Goal: Task Accomplishment & Management: Manage account settings

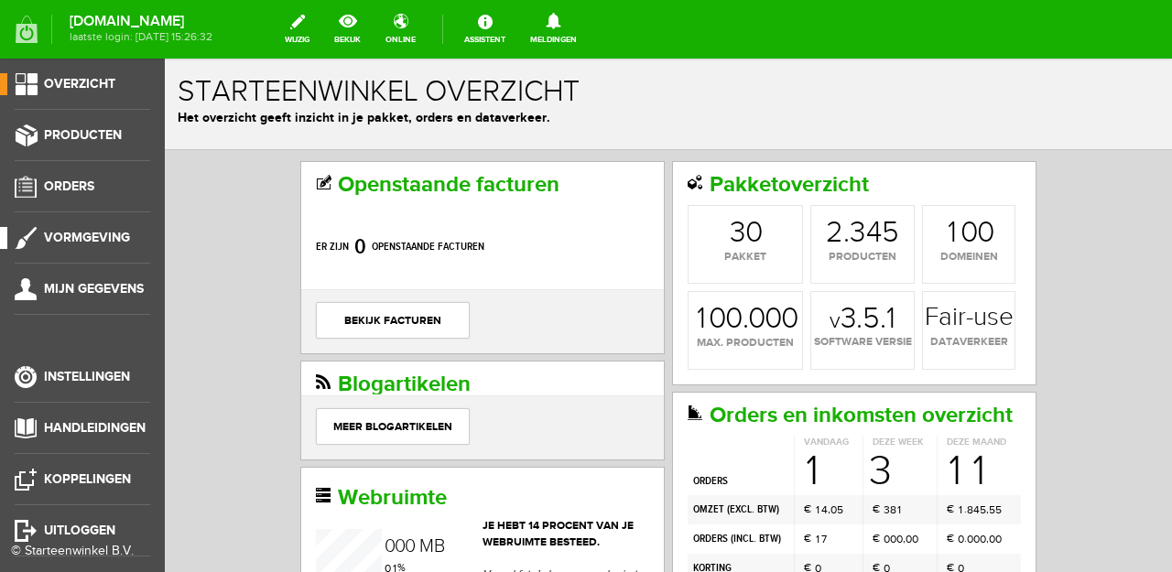
click at [95, 246] on link "Vormgeving" at bounding box center [75, 238] width 150 height 22
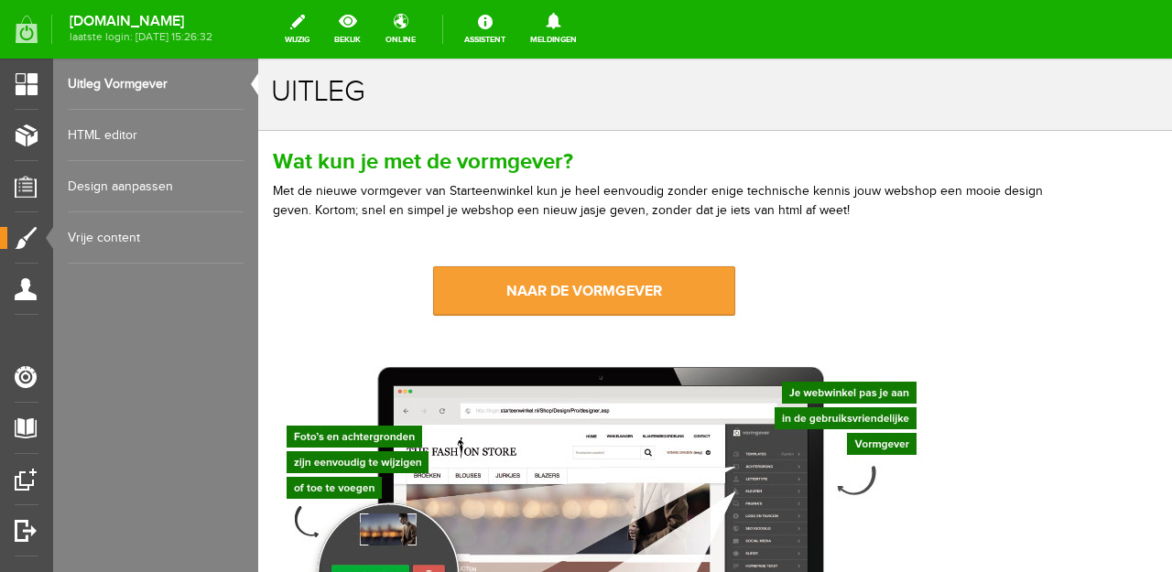
click at [585, 281] on link "naar de vormgever" at bounding box center [584, 290] width 302 height 49
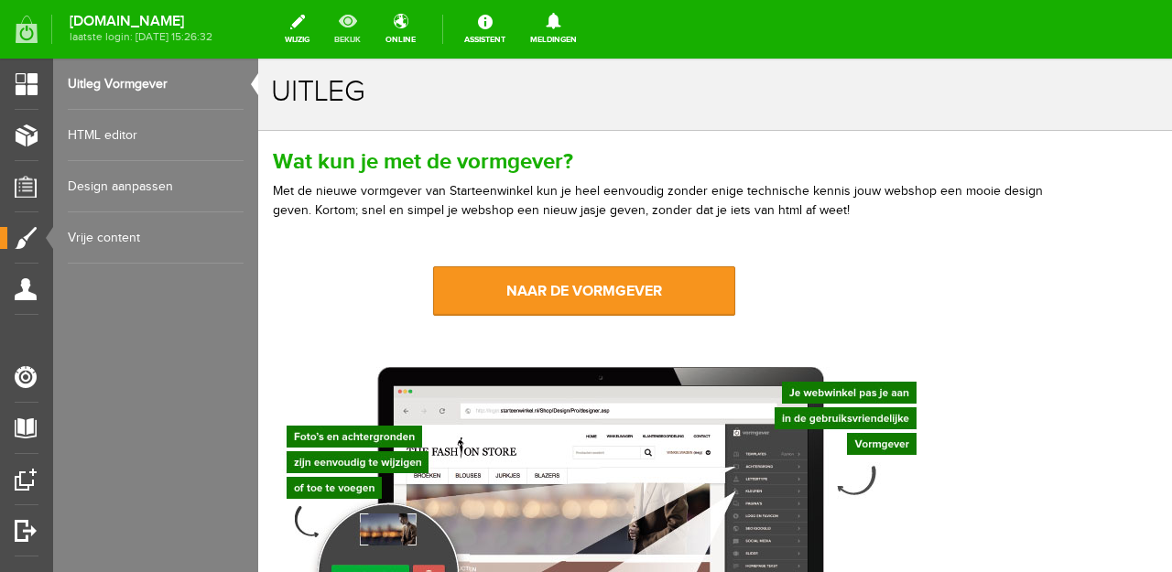
click at [372, 26] on link "bekijk" at bounding box center [347, 29] width 49 height 40
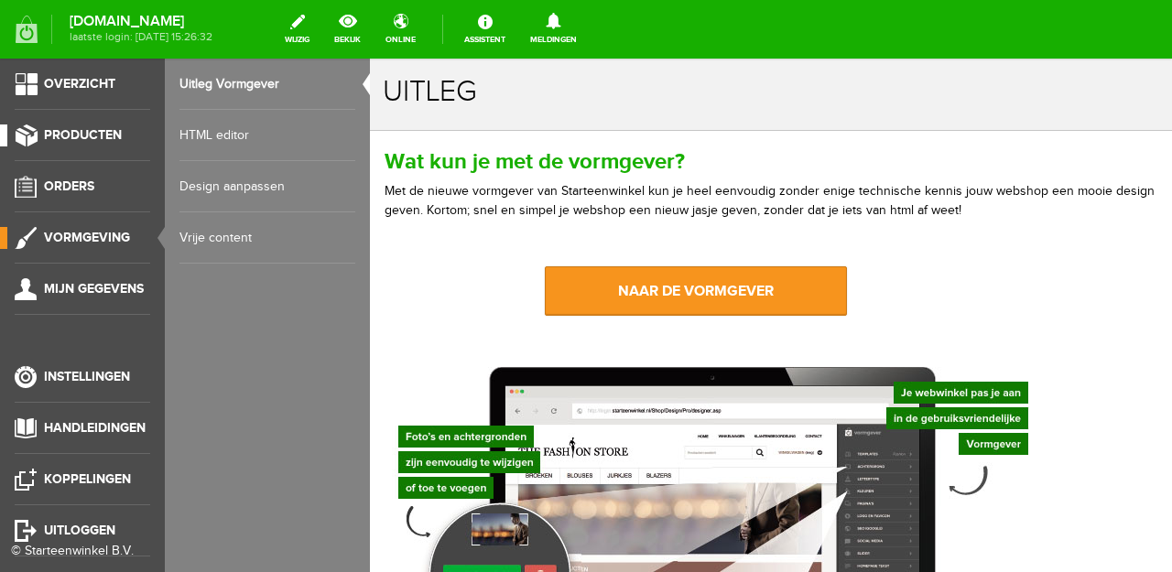
drag, startPoint x: 48, startPoint y: 136, endPoint x: 59, endPoint y: 135, distance: 11.0
click at [49, 136] on span "Producten" at bounding box center [83, 135] width 78 height 16
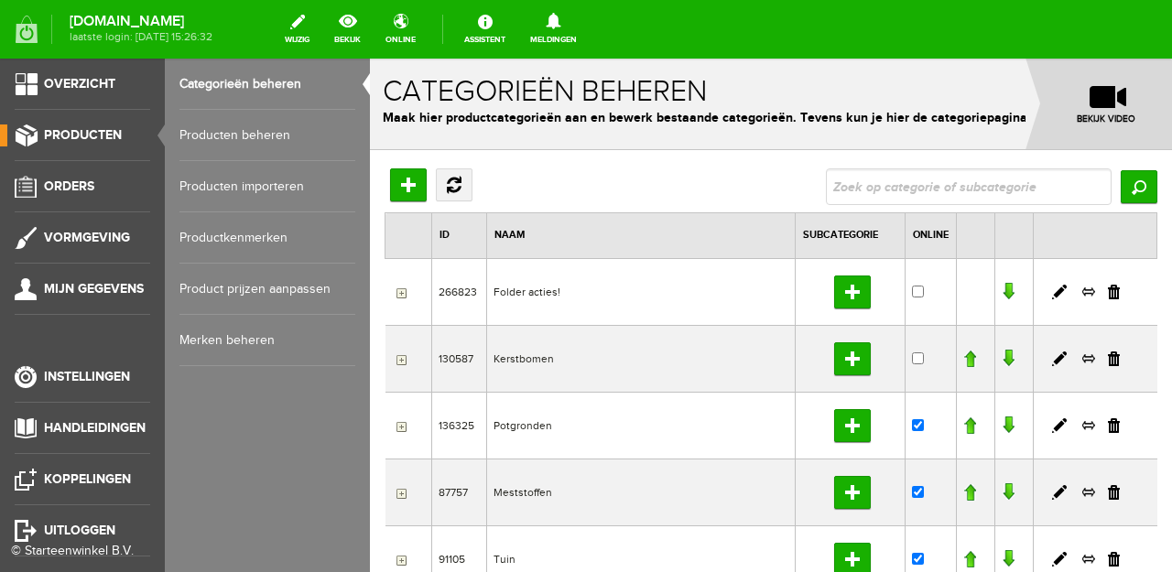
click at [194, 141] on link "Producten beheren" at bounding box center [267, 135] width 176 height 51
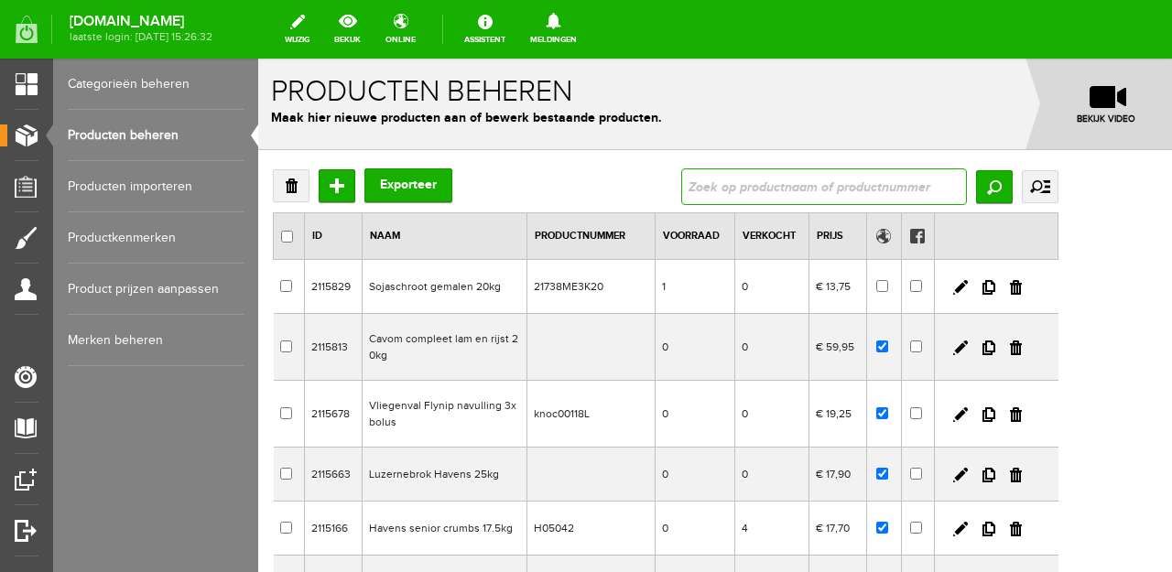
click at [908, 194] on input "text" at bounding box center [824, 186] width 286 height 37
type input "onkruidbo"
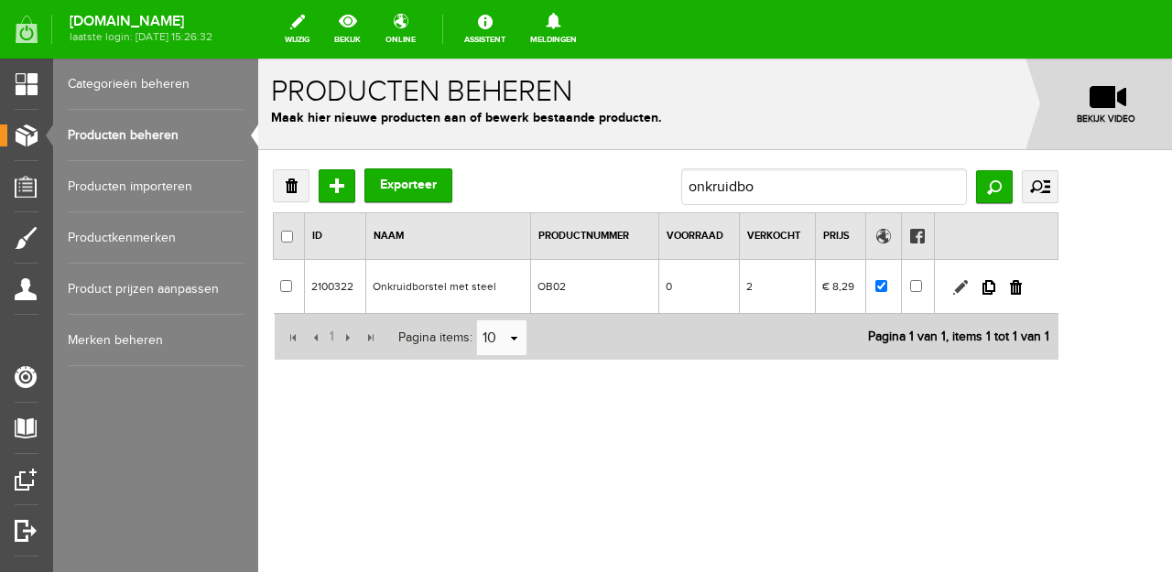
click at [968, 289] on link at bounding box center [960, 287] width 15 height 15
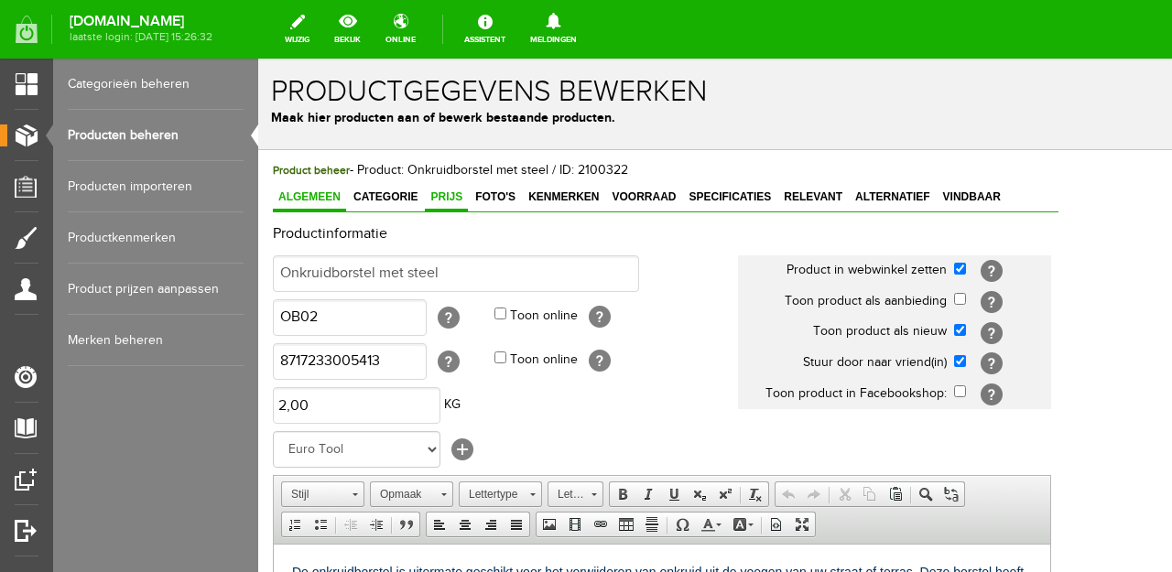
click at [441, 196] on span "Prijs" at bounding box center [446, 196] width 43 height 13
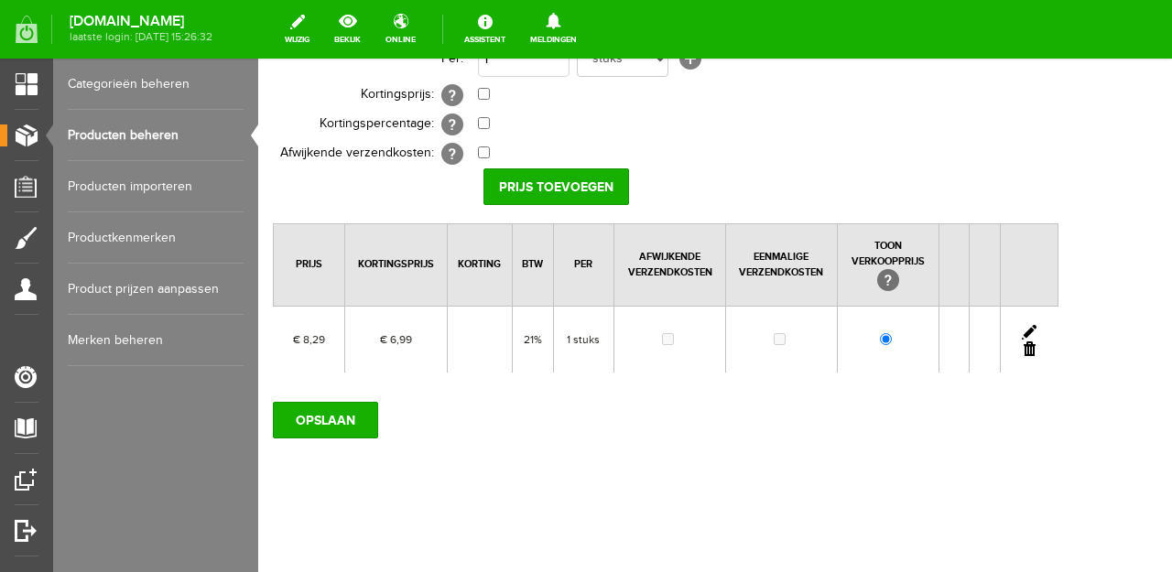
scroll to position [278, 0]
click at [350, 415] on input "OPSLAAN" at bounding box center [325, 419] width 105 height 37
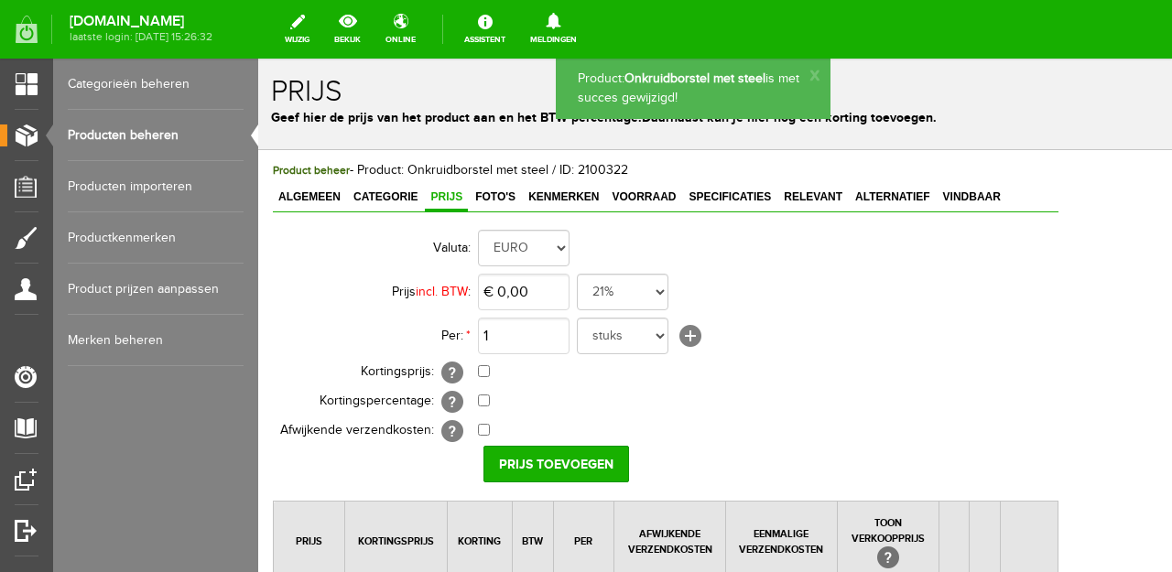
scroll to position [0, 0]
click at [330, 205] on link "Algemeen" at bounding box center [309, 198] width 73 height 27
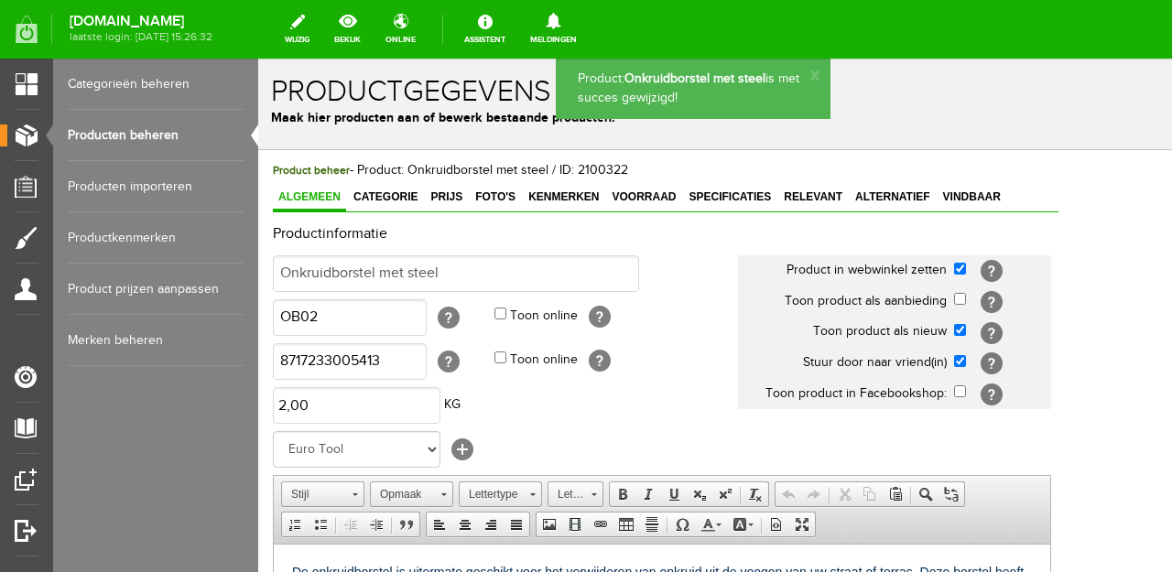
click at [966, 330] on input "checkbox" at bounding box center [960, 330] width 12 height 12
checkbox input "false"
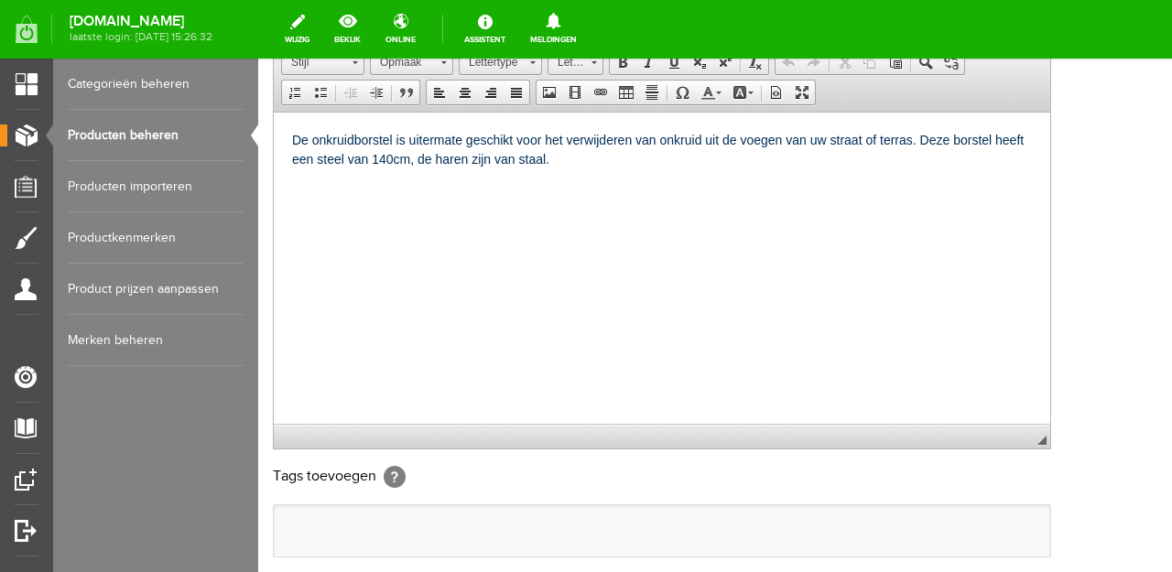
scroll to position [503, 0]
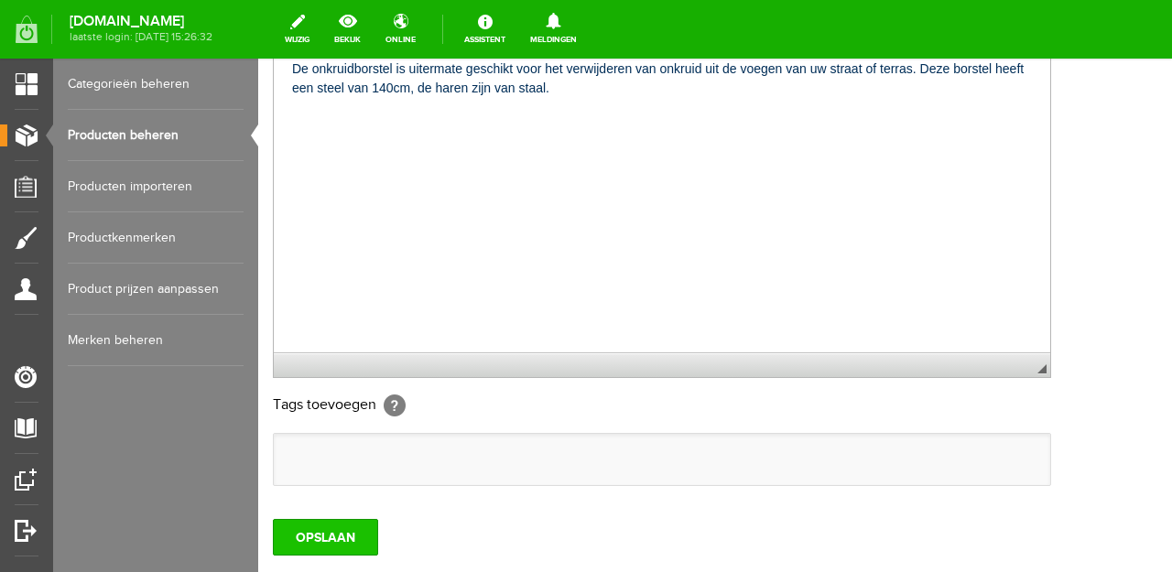
click at [372, 529] on input "OPSLAAN" at bounding box center [325, 537] width 105 height 37
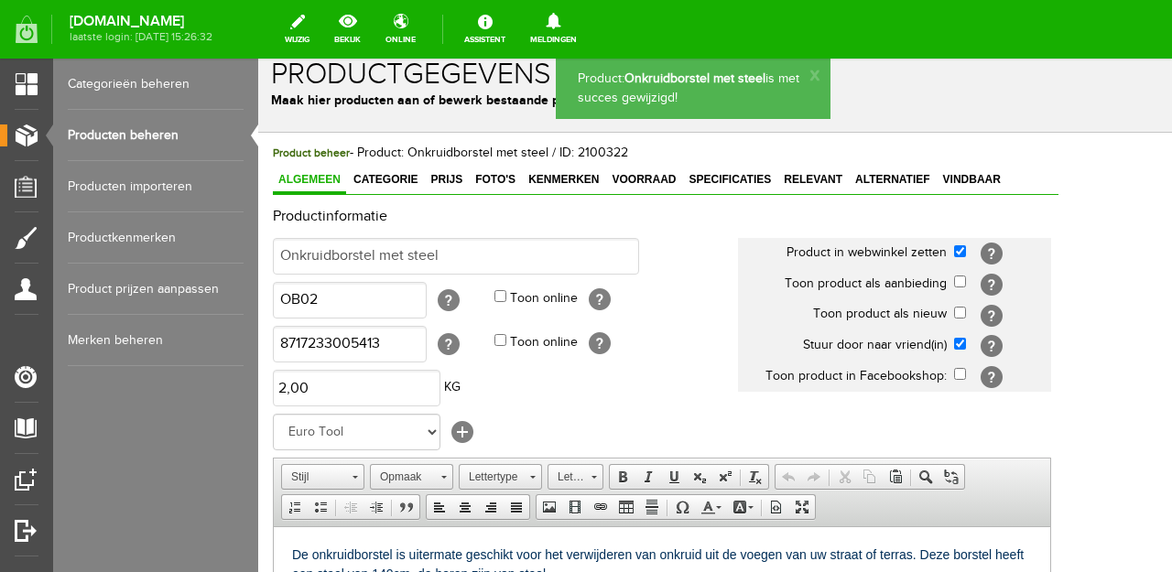
scroll to position [15, 0]
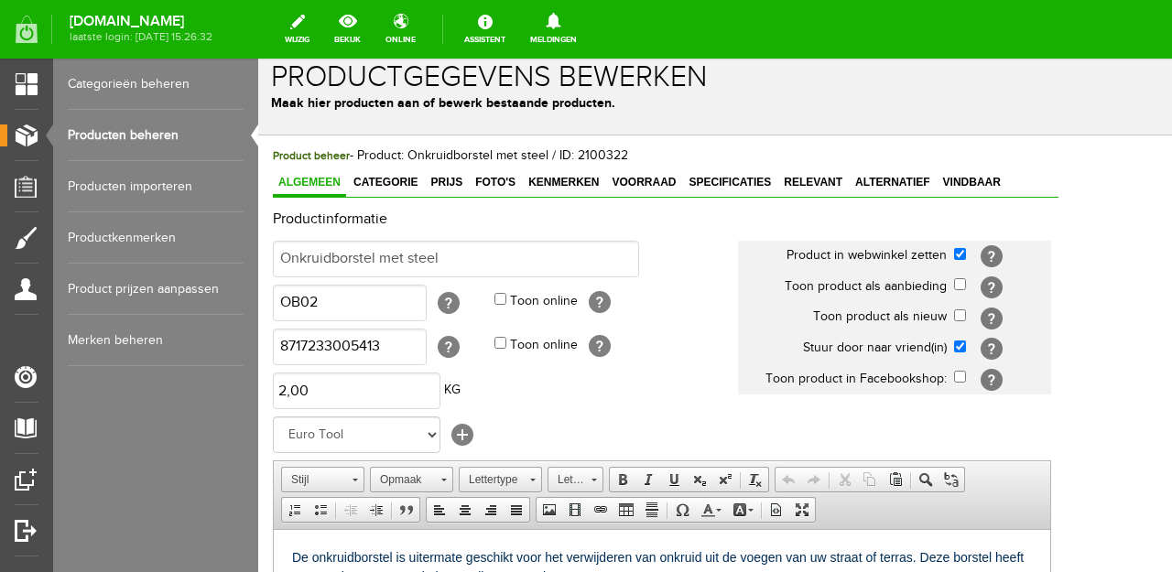
click at [206, 140] on link "Producten beheren" at bounding box center [156, 135] width 176 height 51
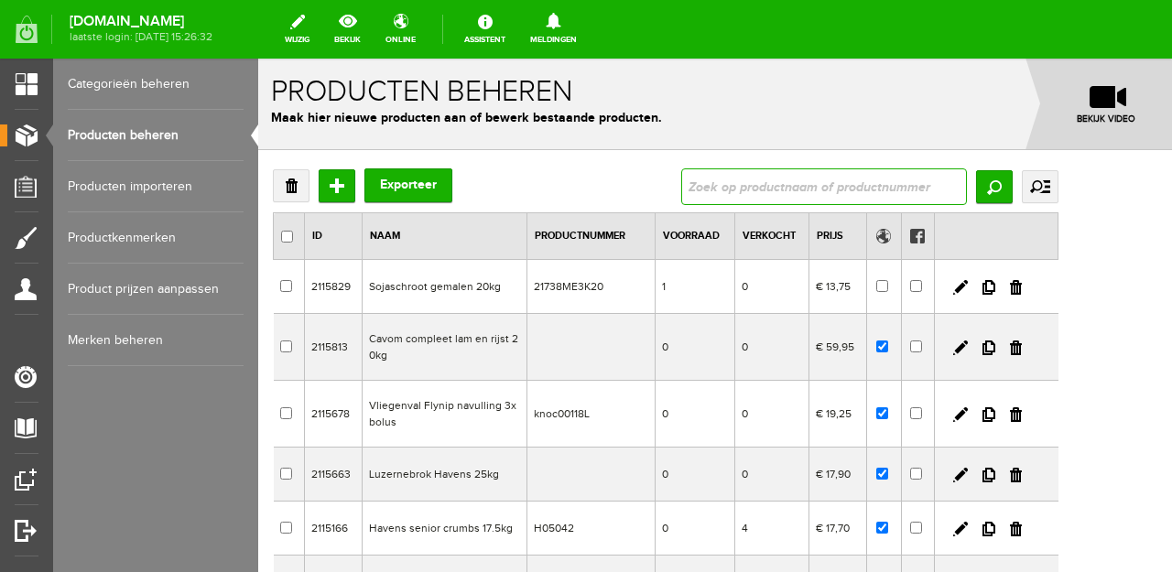
click at [908, 190] on input "text" at bounding box center [824, 186] width 286 height 37
type input "twist"
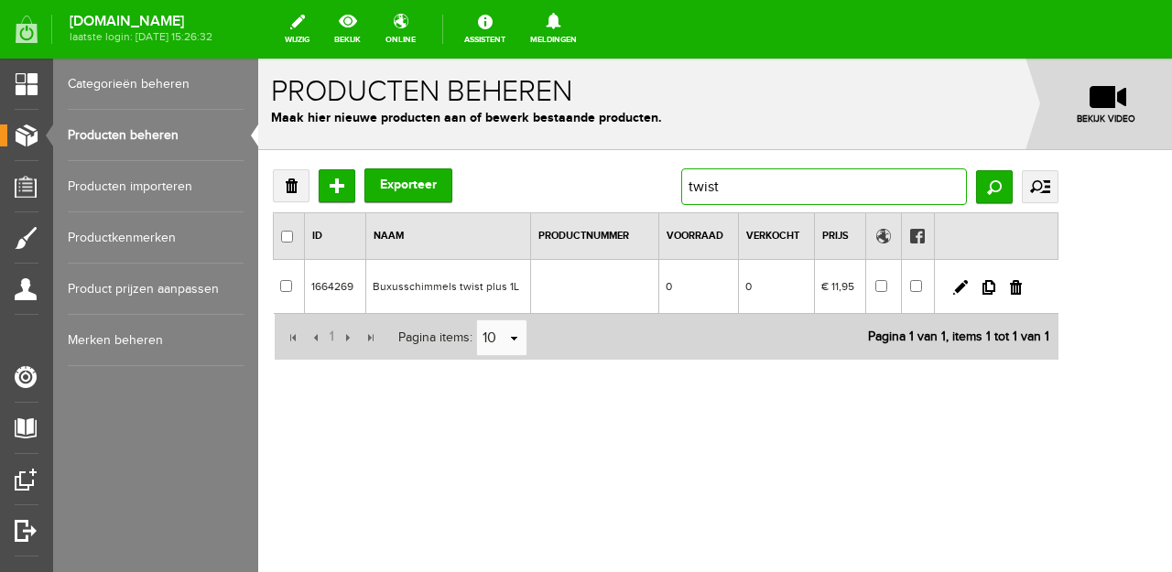
click at [873, 189] on input "twist" at bounding box center [824, 186] width 286 height 37
type input "voskes"
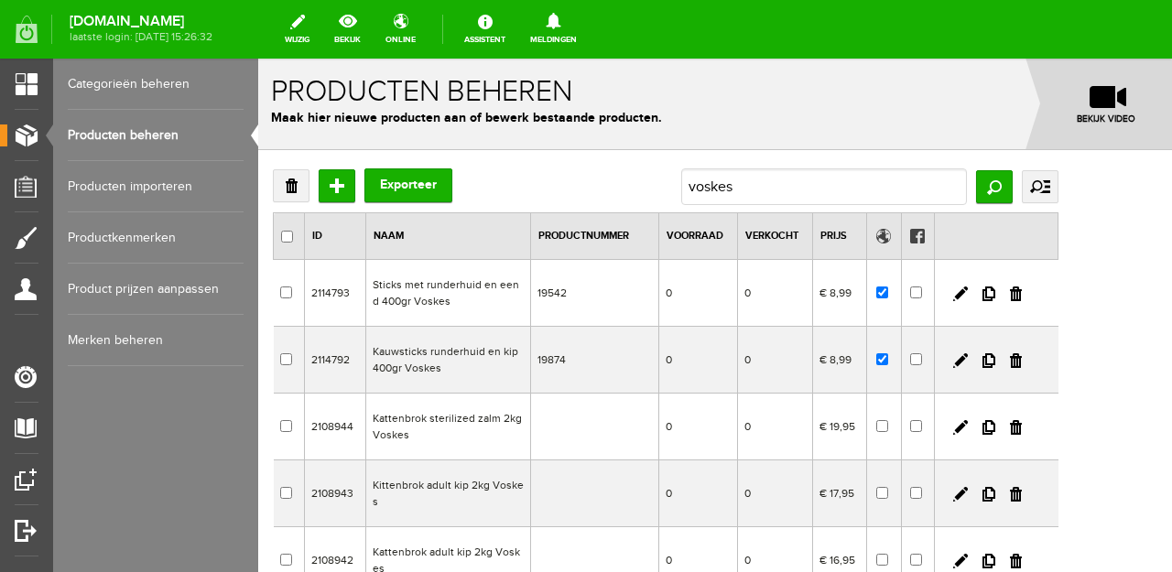
click at [494, 354] on td "Kauwsticks runderhuid en kip 400gr Voskes" at bounding box center [447, 360] width 165 height 67
checkbox input "true"
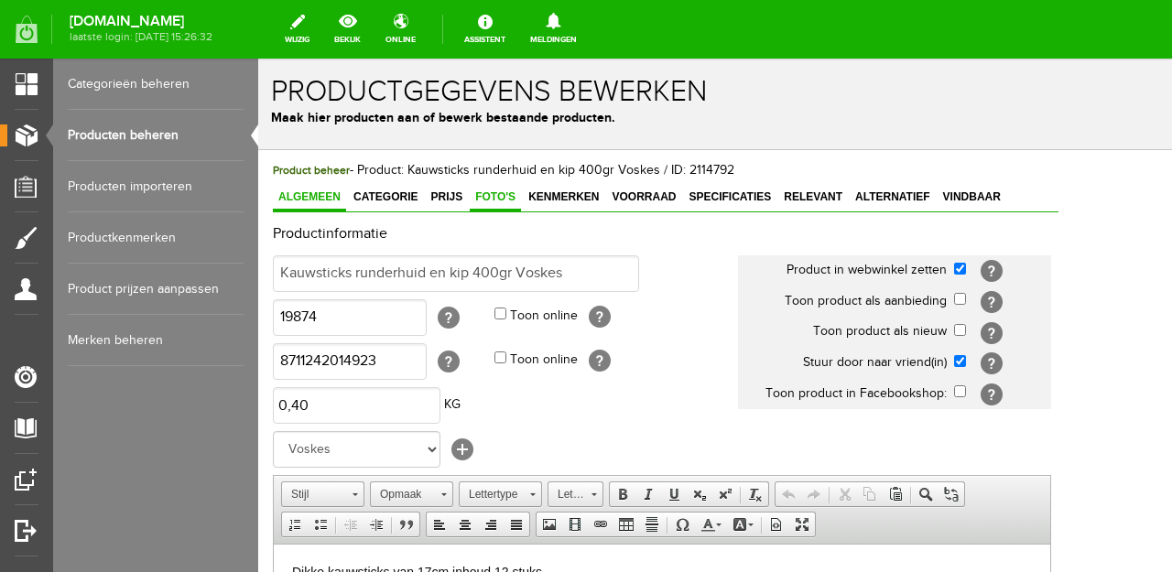
click at [488, 200] on span "Foto's" at bounding box center [495, 196] width 51 height 13
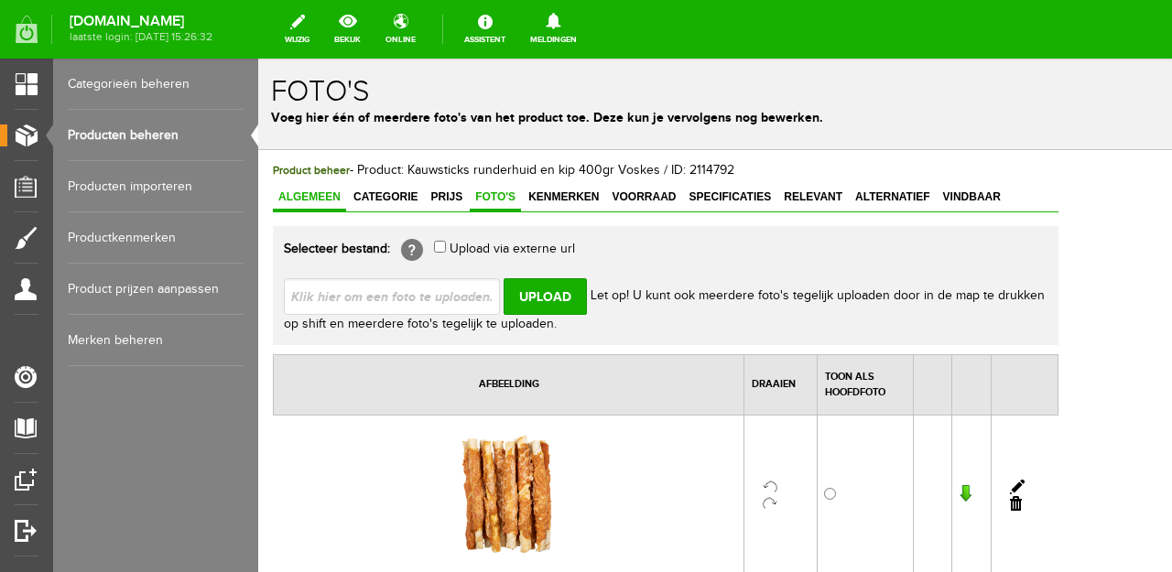
click at [305, 190] on span "Algemeen" at bounding box center [309, 196] width 73 height 13
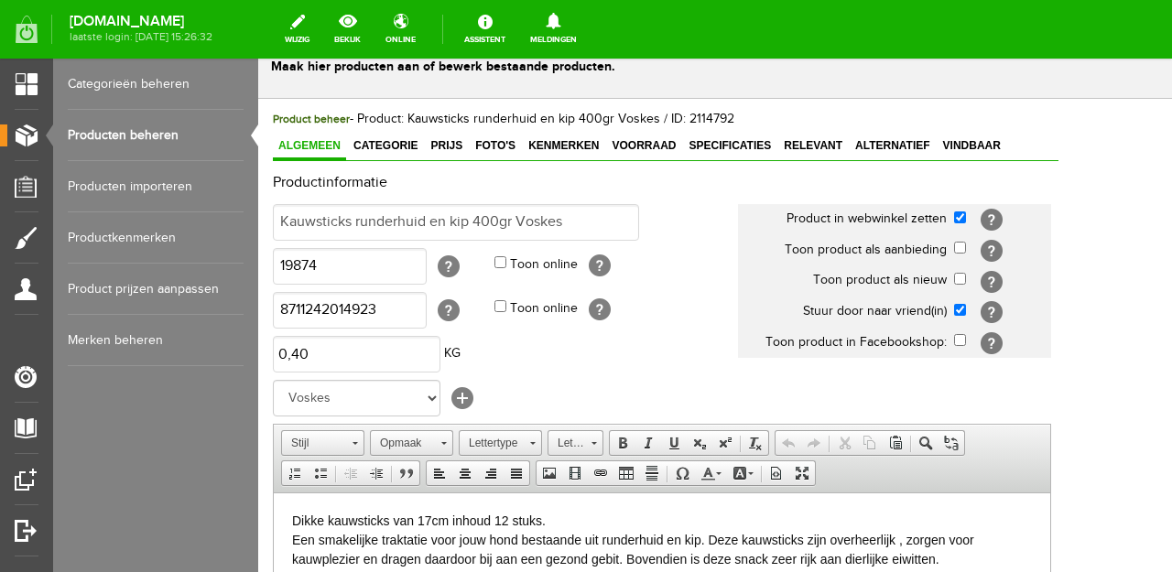
scroll to position [49, 0]
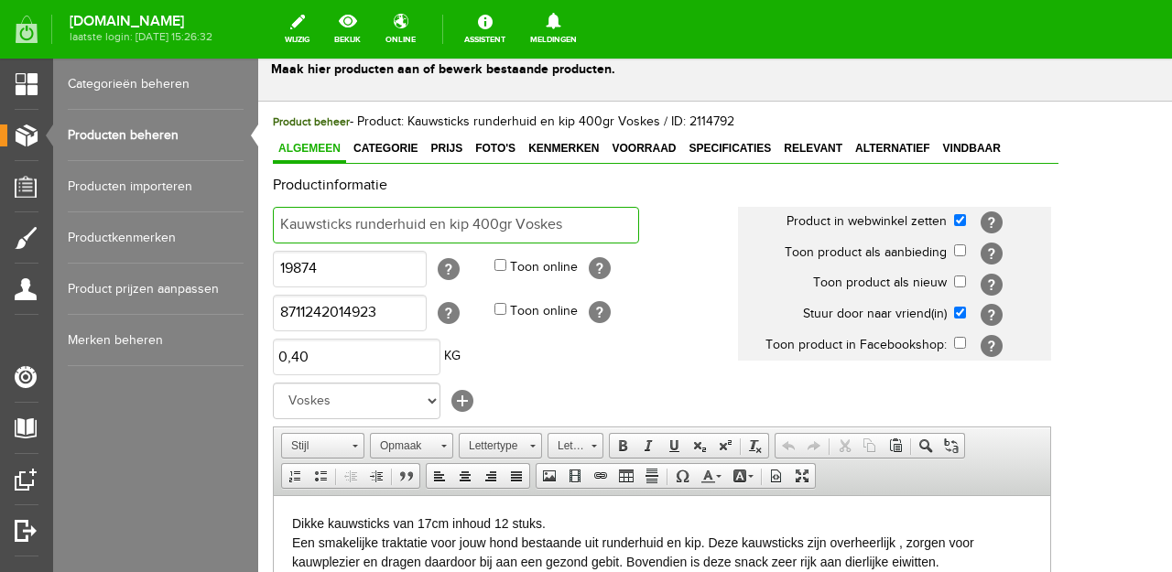
click at [356, 230] on input "Kauwsticks runderhuid en kip 400gr Voskes" at bounding box center [456, 225] width 366 height 37
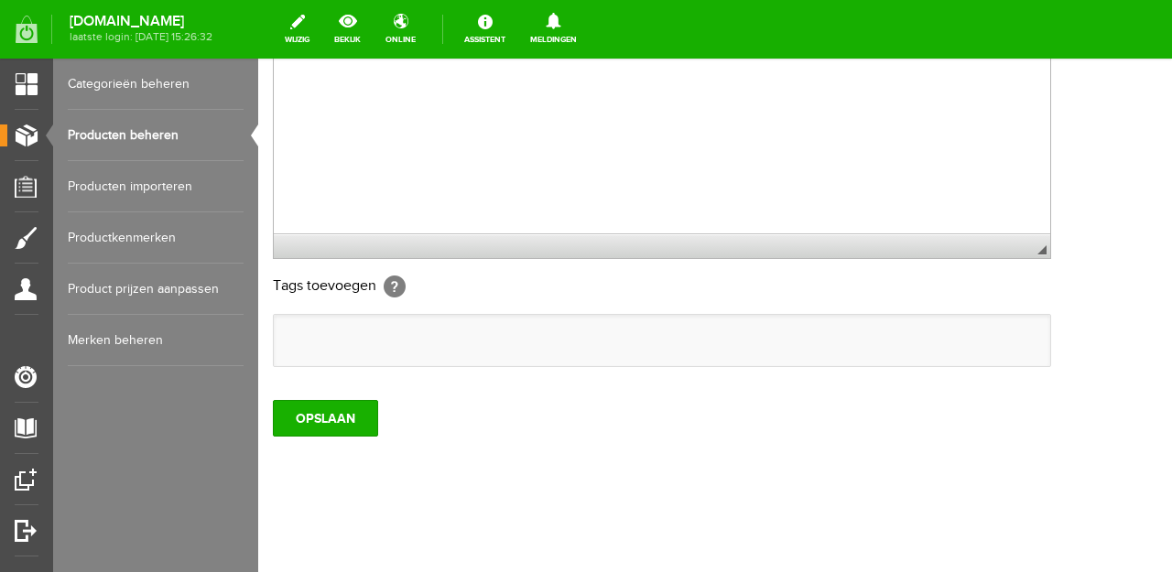
scroll to position [622, 0]
type input "Kauwsticks dik runderhuid en kip 400gr Voskes"
click at [357, 412] on input "OPSLAAN" at bounding box center [325, 419] width 105 height 37
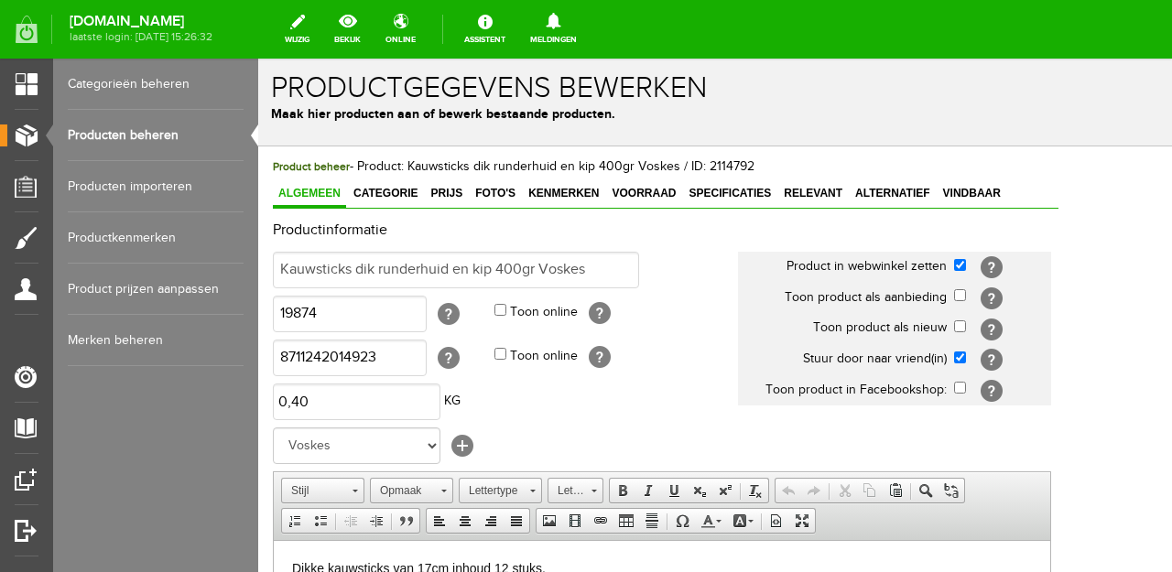
scroll to position [0, 0]
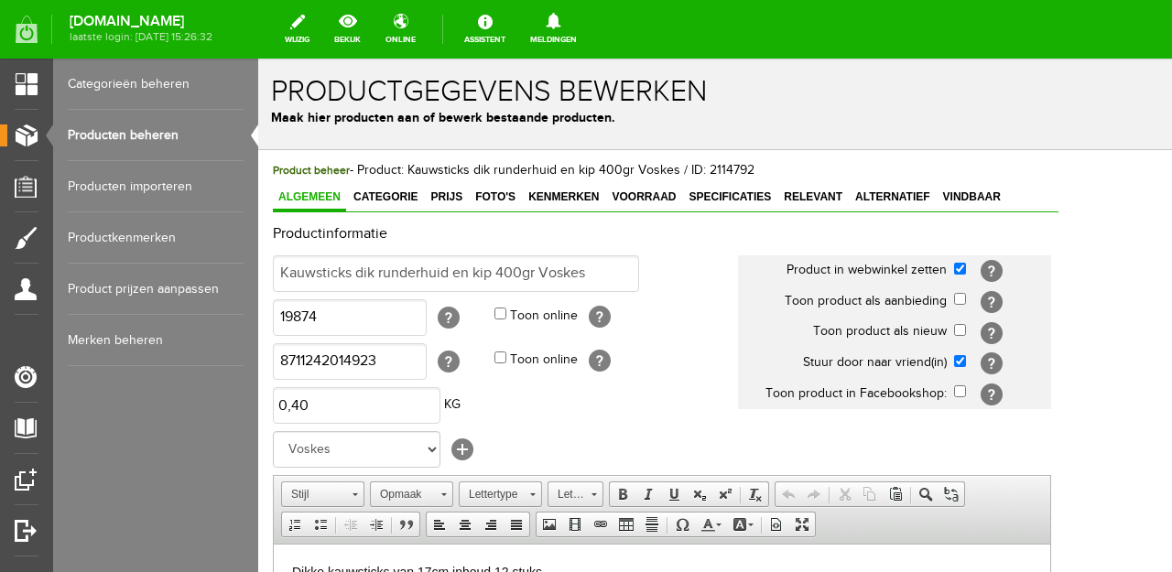
click at [966, 326] on input "checkbox" at bounding box center [960, 330] width 12 height 12
checkbox input "true"
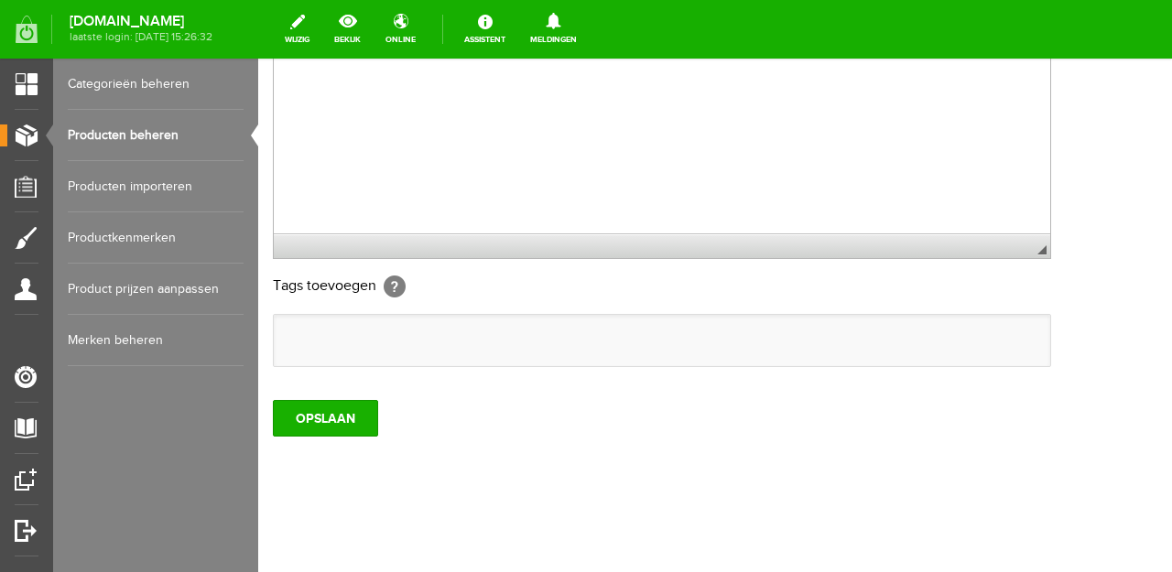
scroll to position [622, 0]
click at [376, 426] on input "OPSLAAN" at bounding box center [325, 419] width 105 height 37
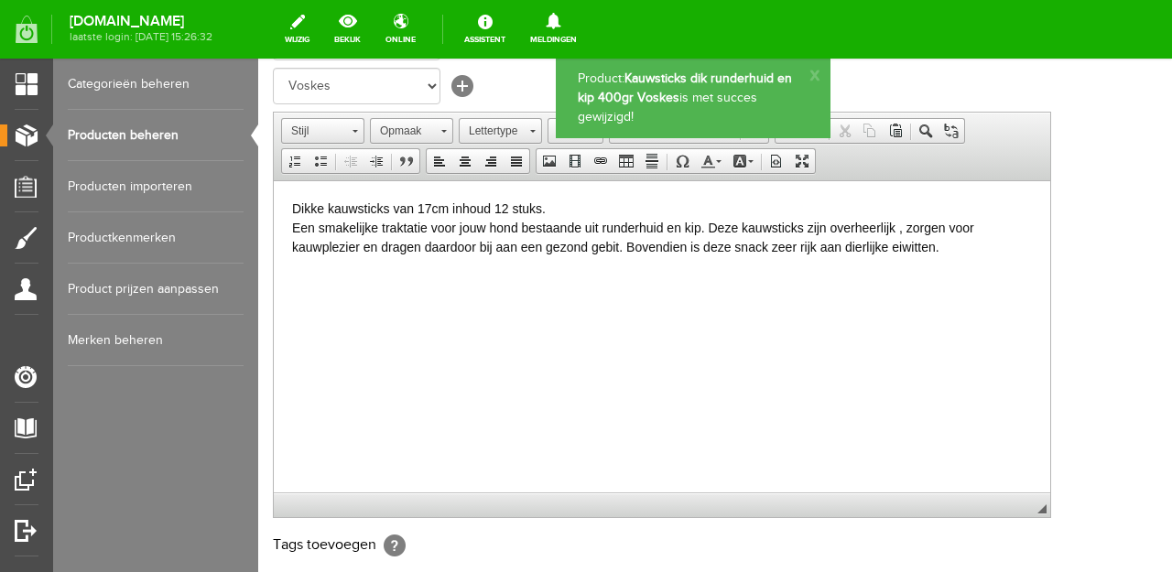
scroll to position [0, 0]
click at [182, 133] on link "Producten beheren" at bounding box center [156, 135] width 176 height 51
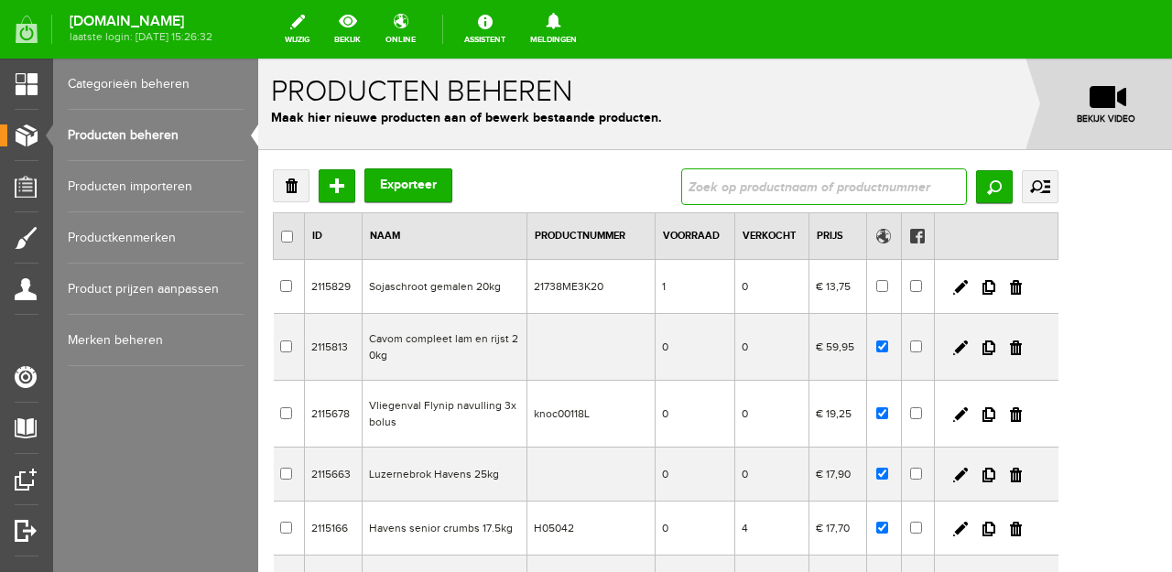
click at [967, 194] on input "text" at bounding box center [824, 186] width 286 height 37
type input "kauwsti"
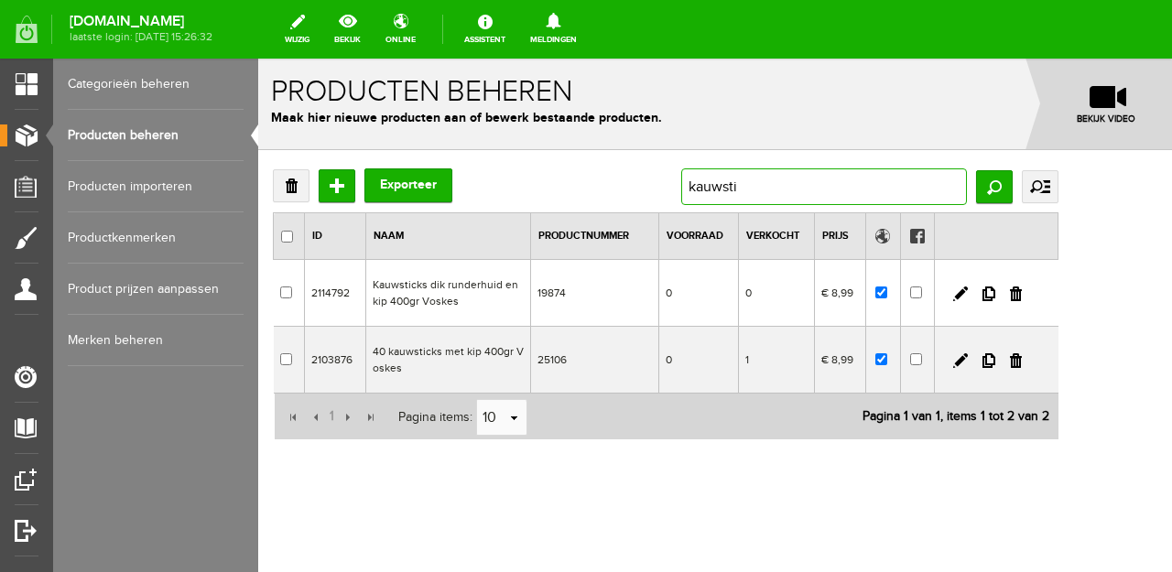
click at [855, 189] on input "kauwsti" at bounding box center [824, 186] width 286 height 37
type input "eend"
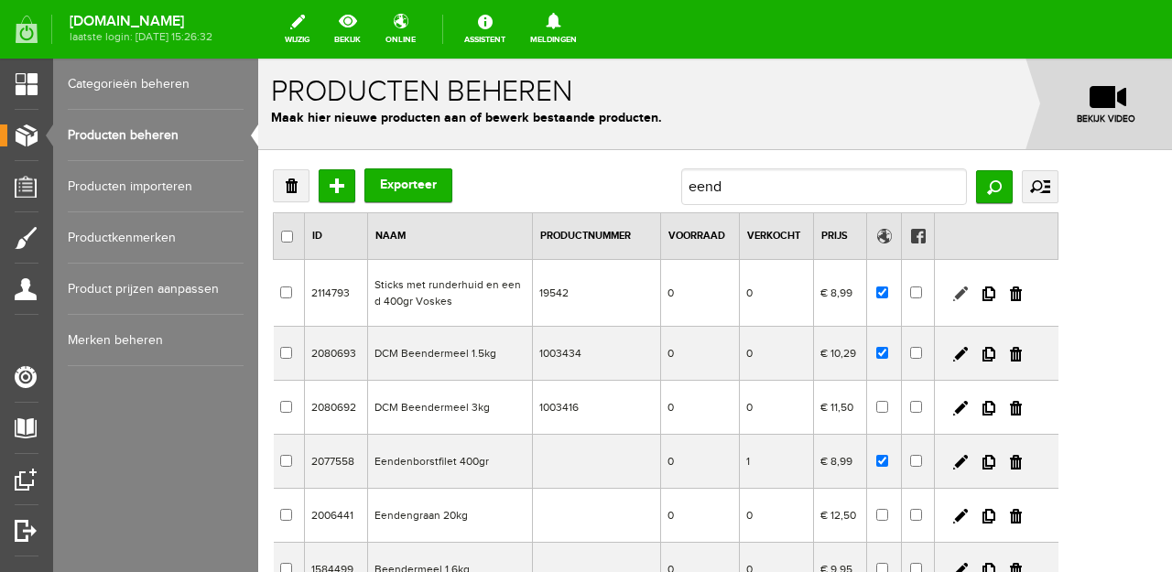
click at [968, 293] on link at bounding box center [960, 294] width 15 height 15
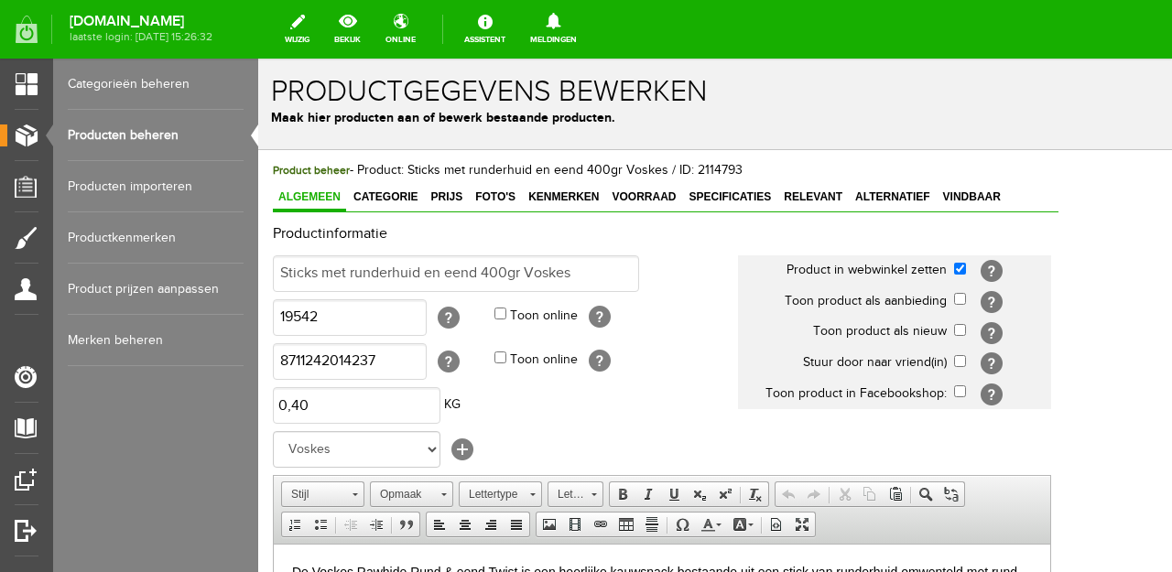
click at [1012, 333] on td "[?]" at bounding box center [1002, 332] width 97 height 31
click at [966, 330] on input "checkbox" at bounding box center [960, 330] width 12 height 12
checkbox input "true"
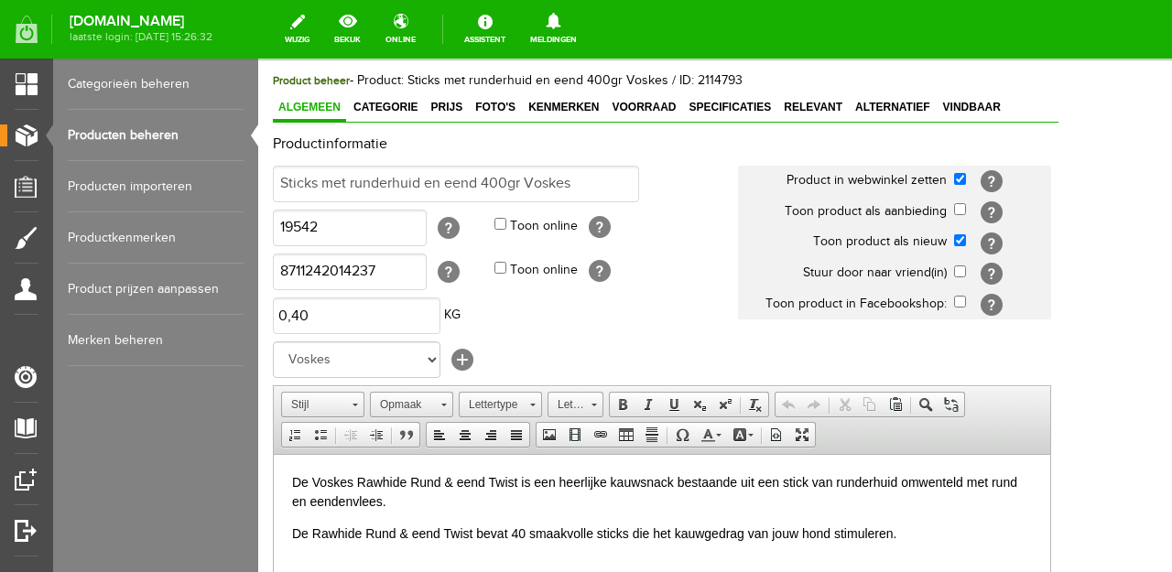
scroll to position [88, 0]
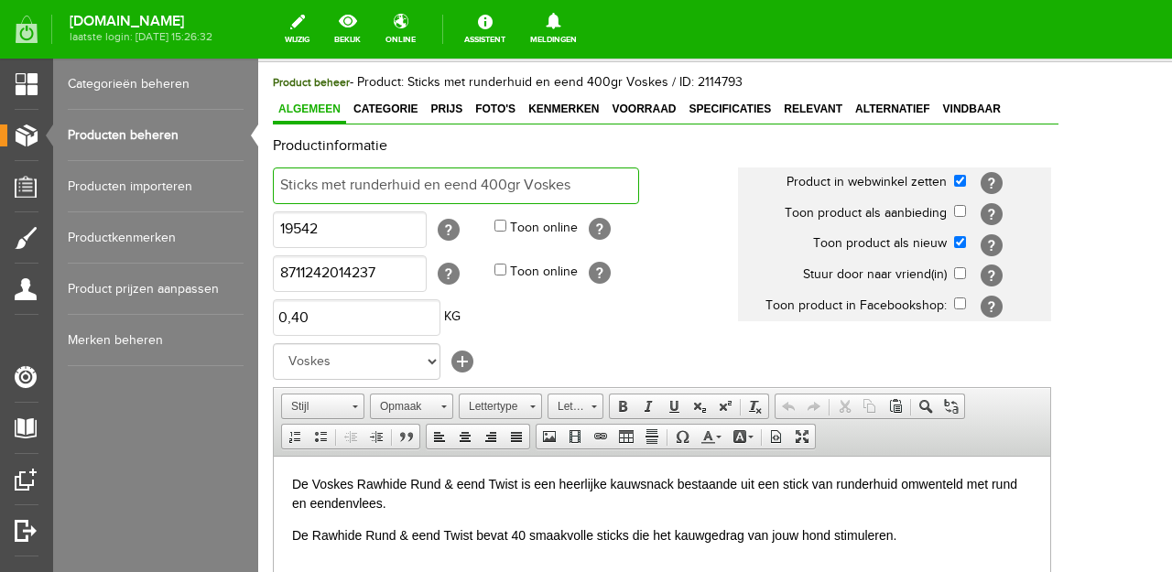
click at [285, 186] on input "Sticks met runderhuid en eend 400gr Voskes" at bounding box center [456, 186] width 366 height 37
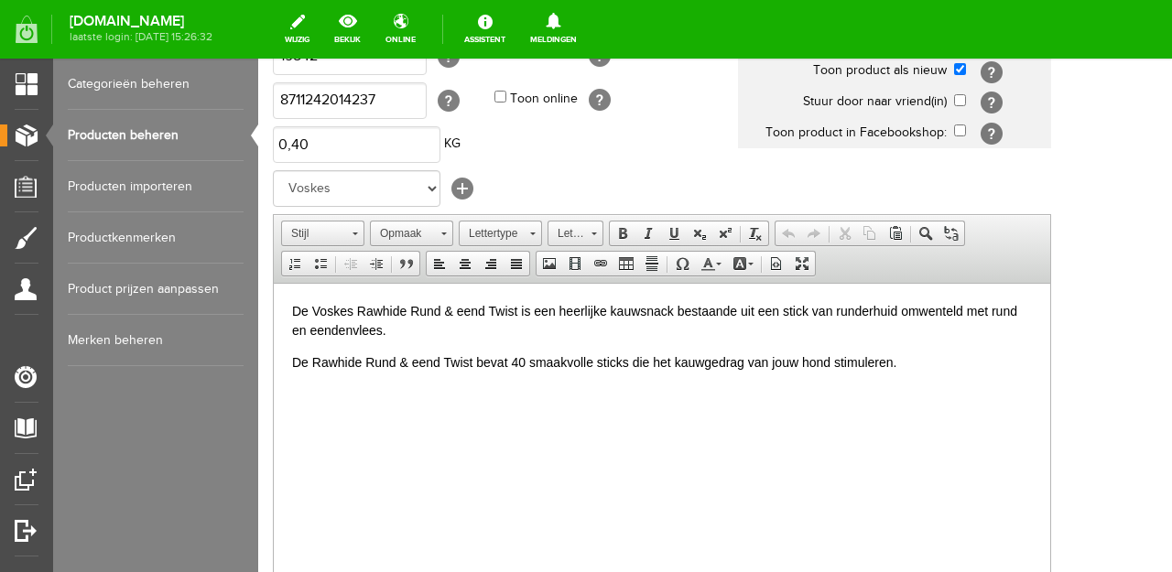
scroll to position [266, 0]
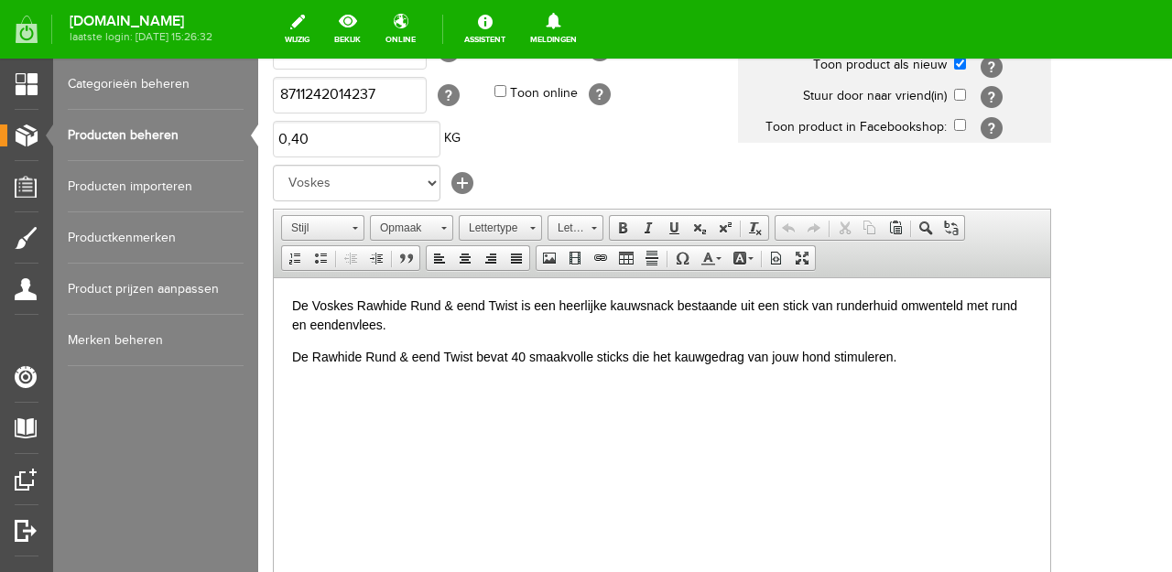
type input "Kauwsticks met runderhuid en eend 400gr Voskes"
click at [947, 307] on p "De Voskes Rawhide Rund & eend Twist is een heerlijke kauwsnack bestaande uit ee…" at bounding box center [662, 315] width 740 height 38
drag, startPoint x: 989, startPoint y: 303, endPoint x: 1035, endPoint y: 305, distance: 46.7
click at [1032, 305] on p "De Voskes Rawhide Rund & eend Twist is een heerlijke kauwsnack bestaande uit ee…" at bounding box center [662, 315] width 740 height 38
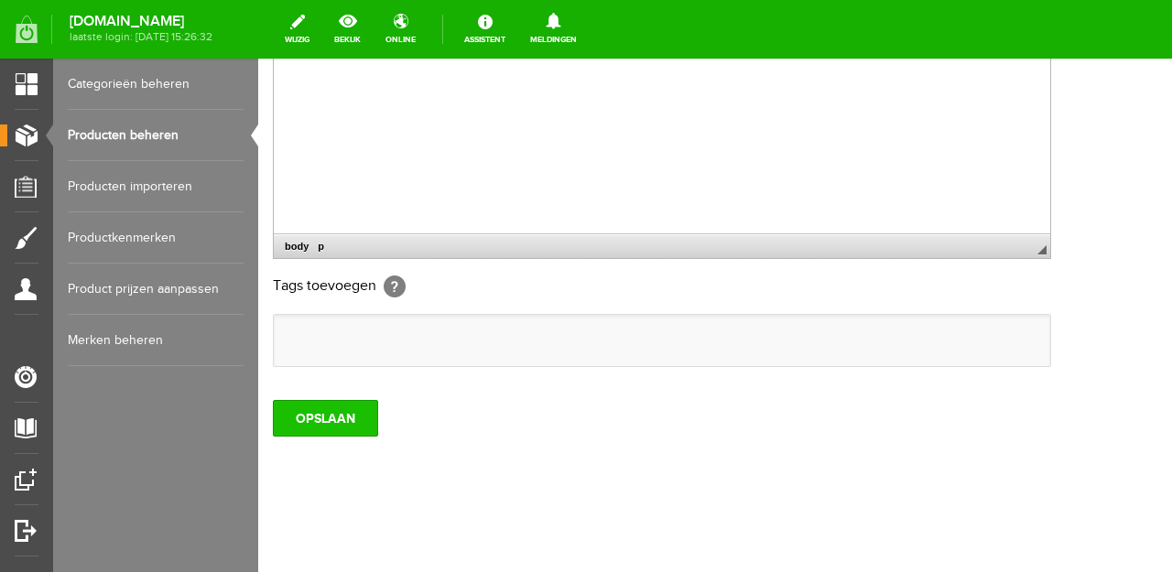
scroll to position [622, 0]
click at [341, 426] on input "OPSLAAN" at bounding box center [325, 419] width 105 height 37
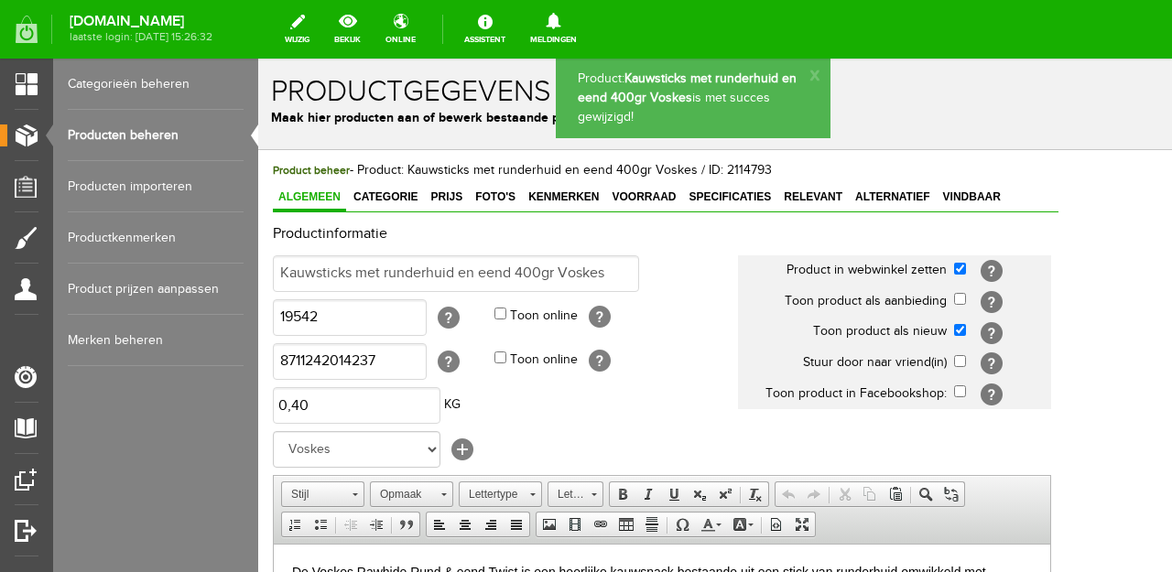
scroll to position [0, 0]
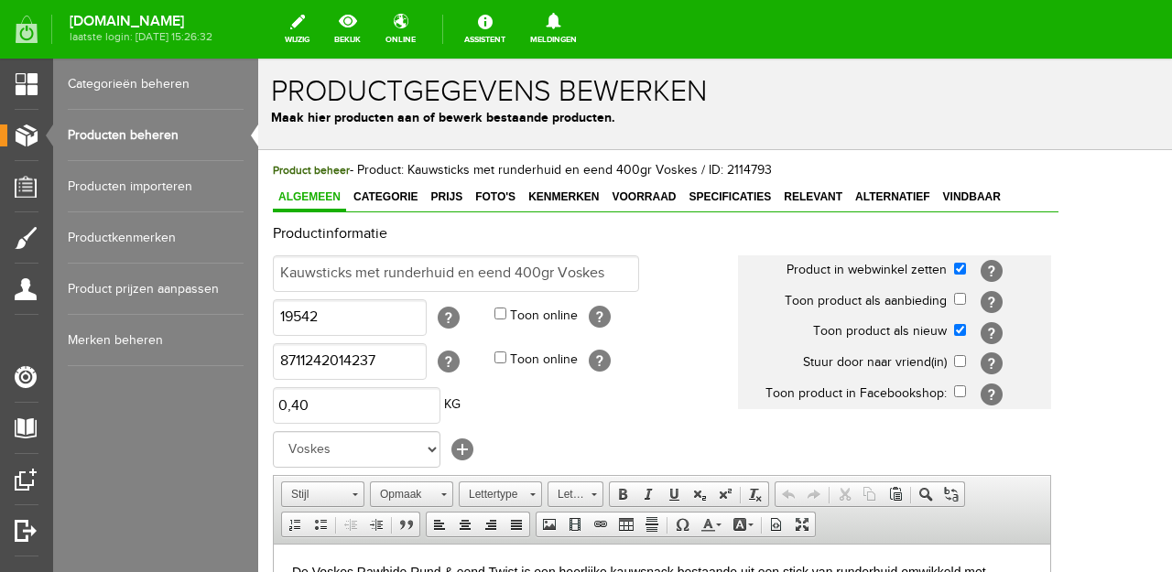
click at [143, 130] on link "Producten beheren" at bounding box center [156, 135] width 176 height 51
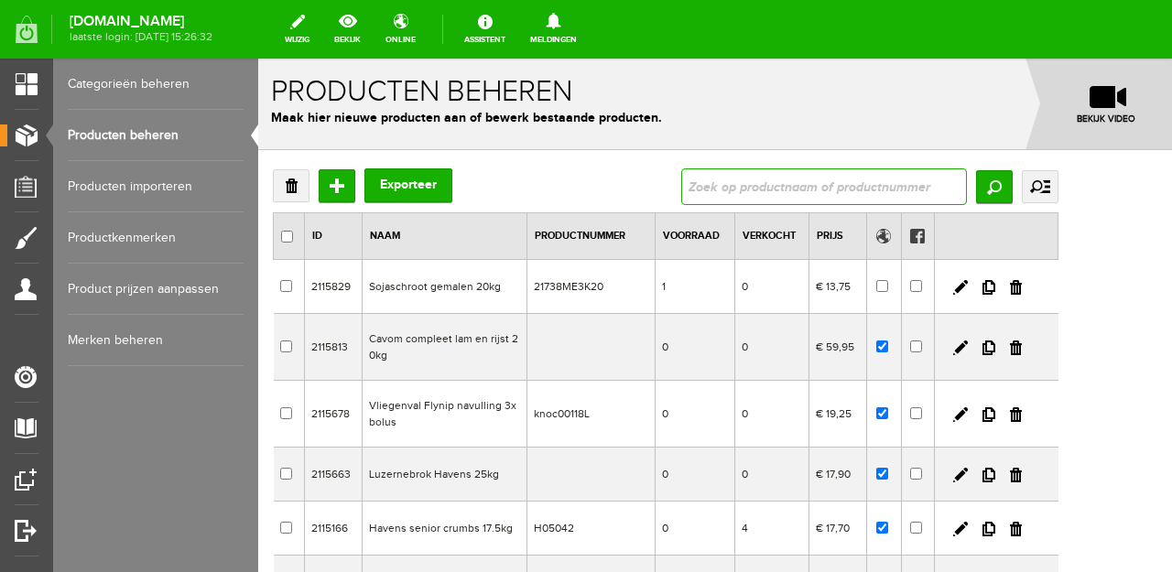
click at [871, 183] on input "text" at bounding box center [824, 186] width 286 height 37
type input "frutti"
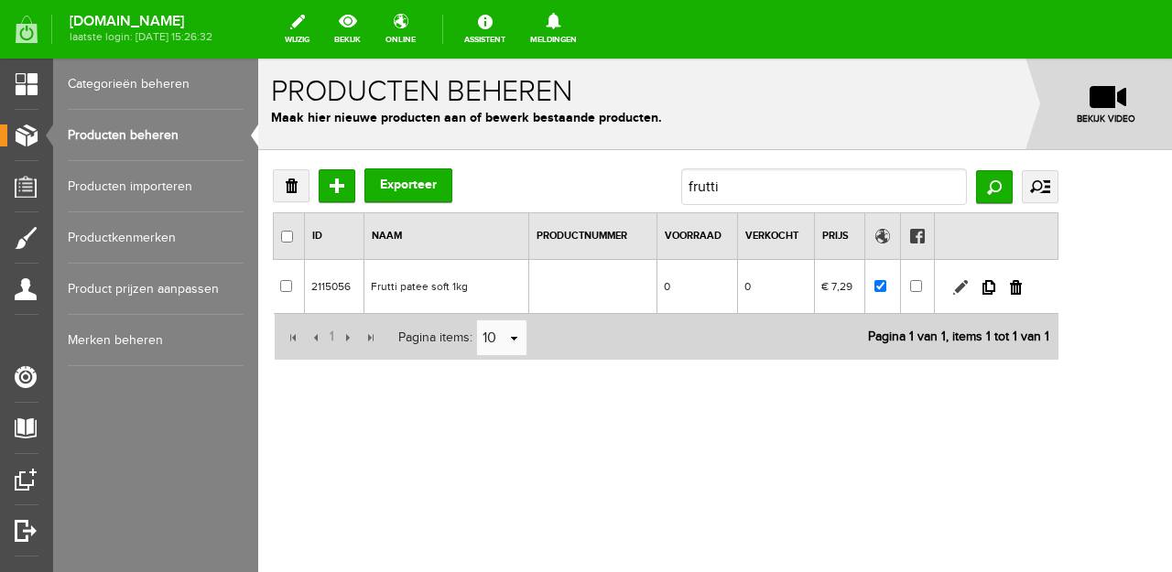
click at [968, 288] on link at bounding box center [960, 287] width 15 height 15
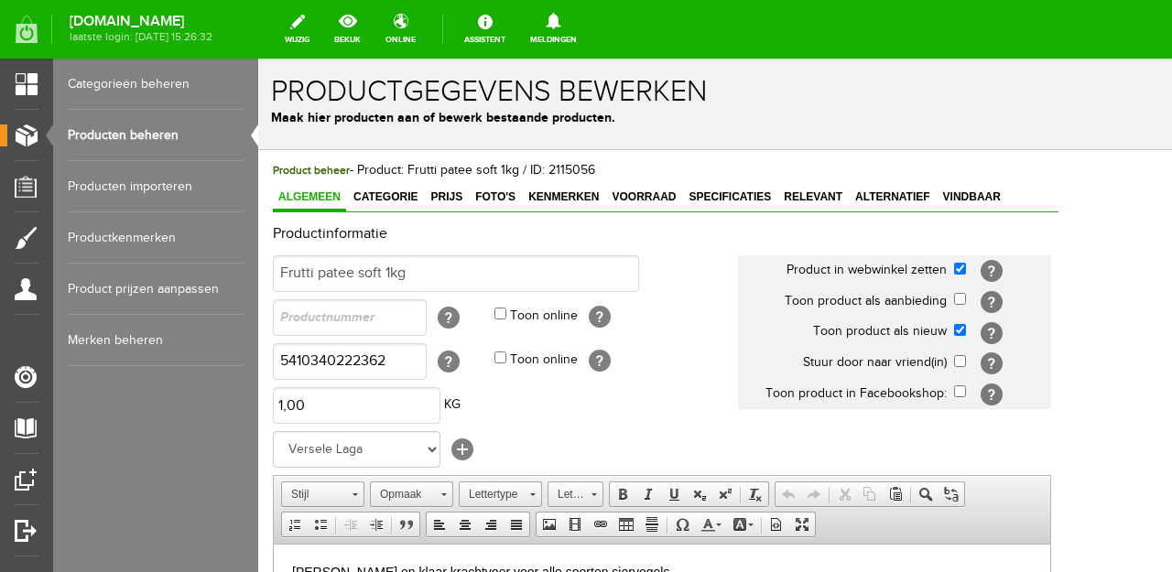
click at [966, 330] on input "checkbox" at bounding box center [960, 330] width 12 height 12
checkbox input "false"
click at [966, 360] on input "checkbox" at bounding box center [960, 361] width 12 height 12
checkbox input "true"
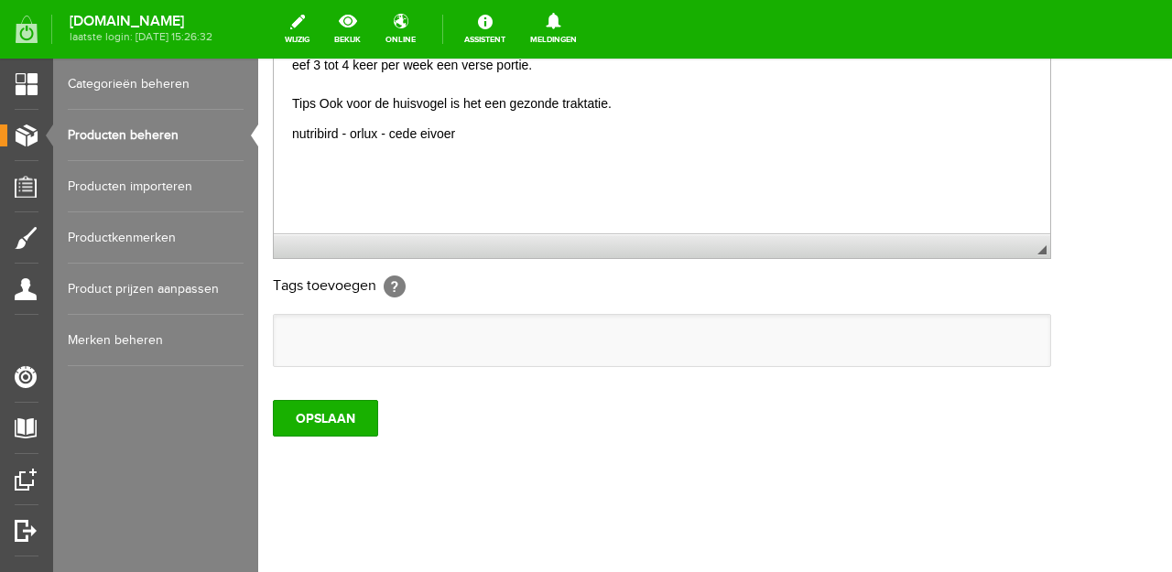
scroll to position [622, 0]
click at [296, 423] on input "OPSLAAN" at bounding box center [325, 419] width 105 height 37
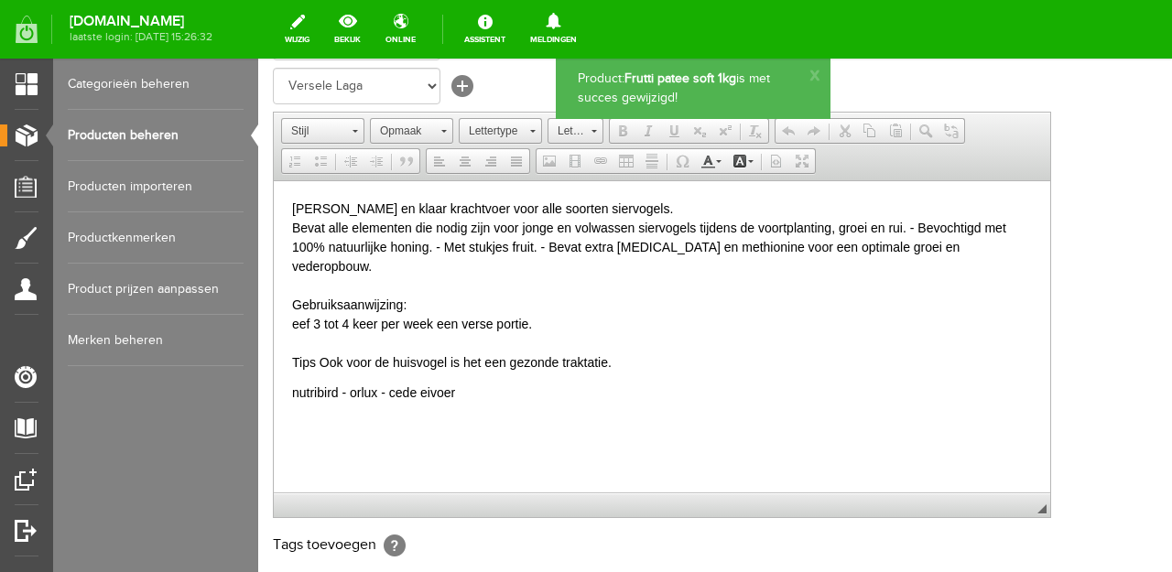
scroll to position [0, 0]
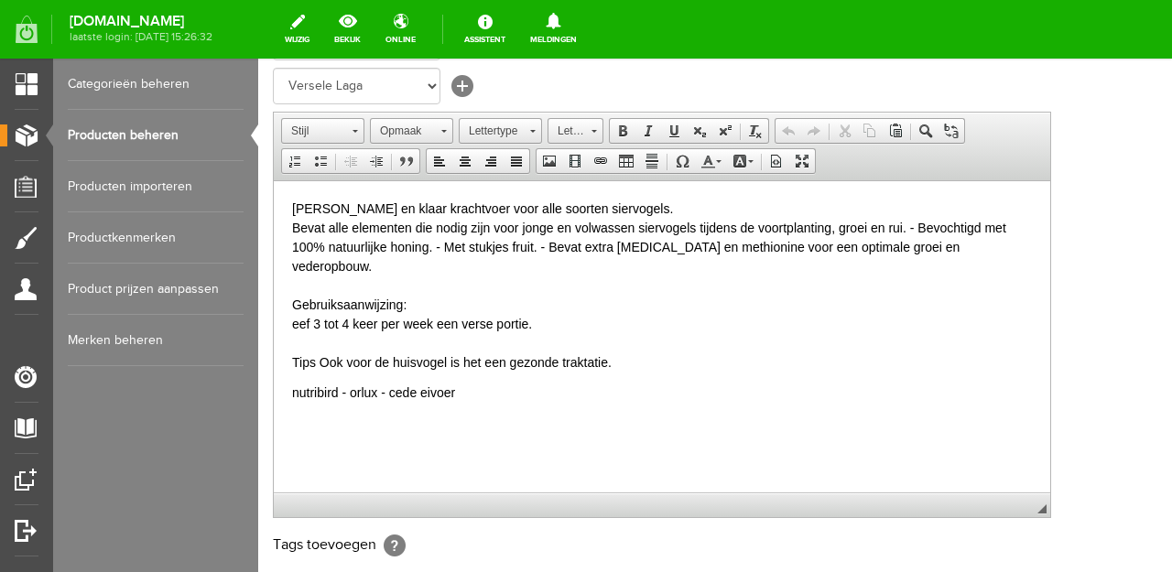
click at [81, 139] on link "Producten beheren" at bounding box center [156, 135] width 176 height 51
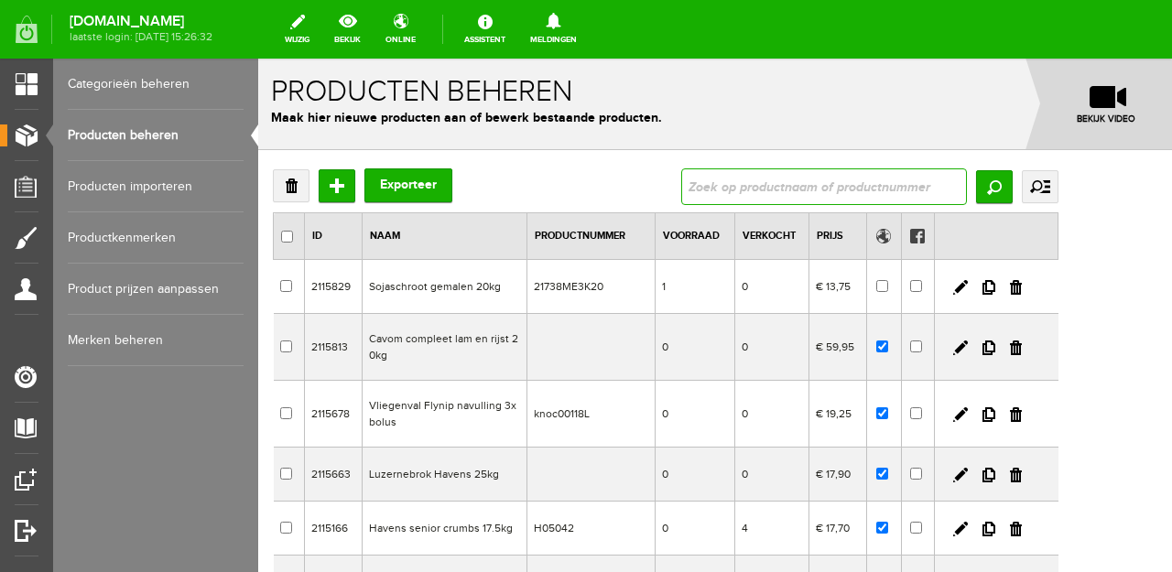
click at [903, 185] on input "text" at bounding box center [824, 186] width 286 height 37
type input "seasons"
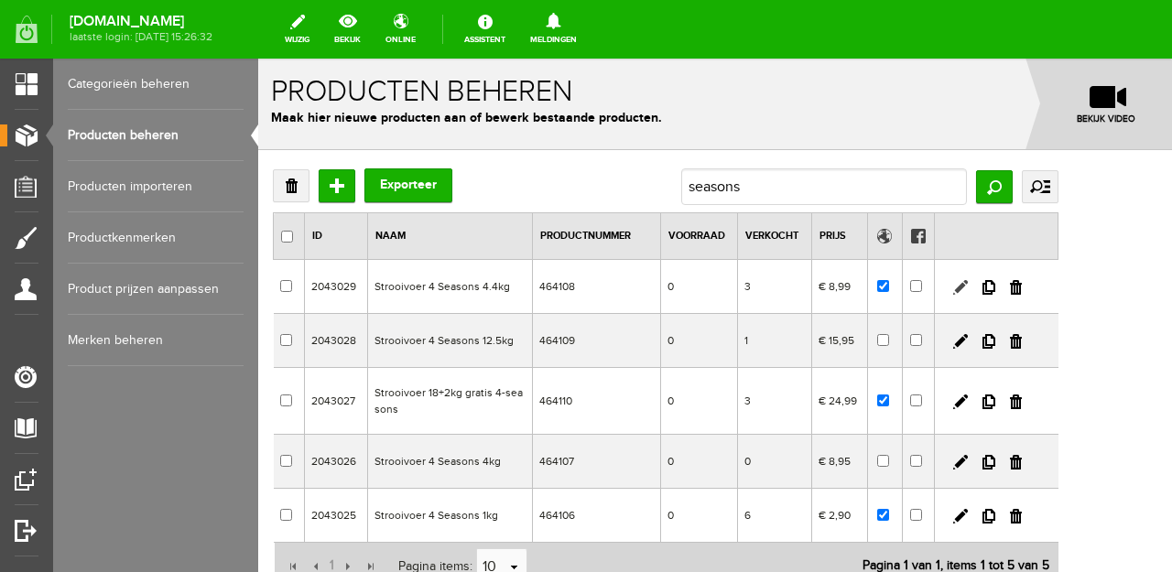
click at [968, 287] on link at bounding box center [960, 287] width 15 height 15
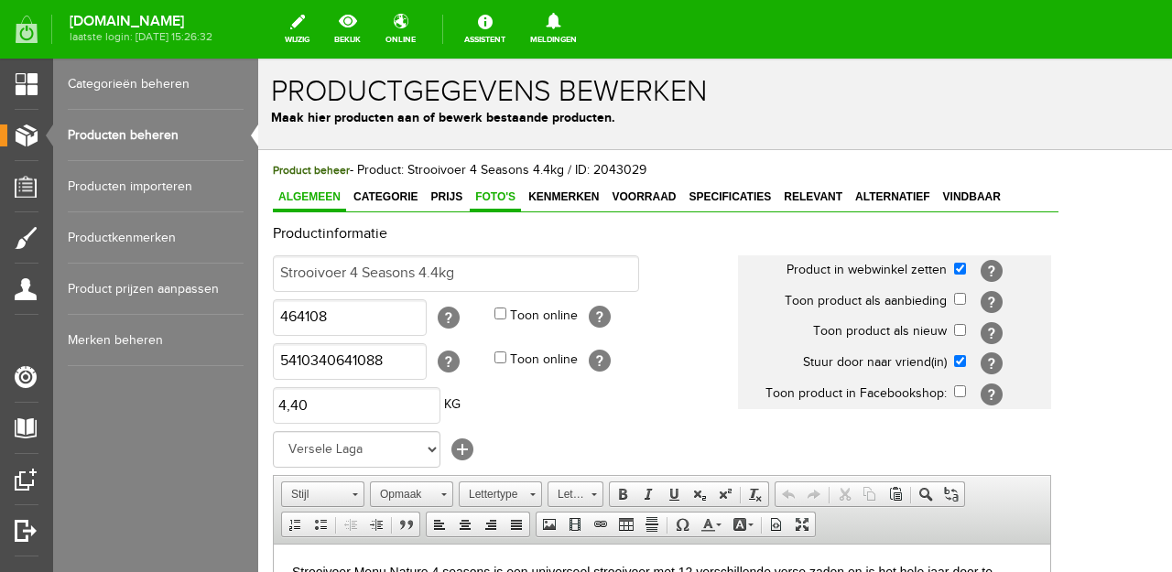
click at [493, 202] on span "Foto's" at bounding box center [495, 196] width 51 height 13
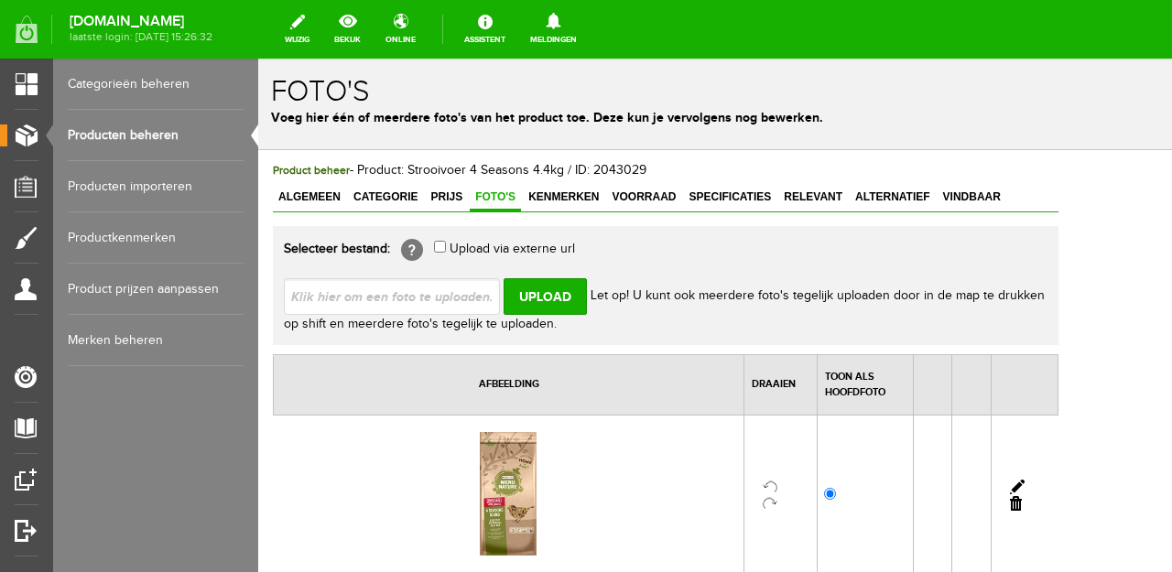
click at [375, 301] on input "file" at bounding box center [399, 295] width 231 height 35
type input "C:\fakepath\Strooivoer buitenvogels.png"
type input "Strooivoer buitenvogels.png"
click at [536, 296] on input "Upload" at bounding box center [544, 296] width 83 height 37
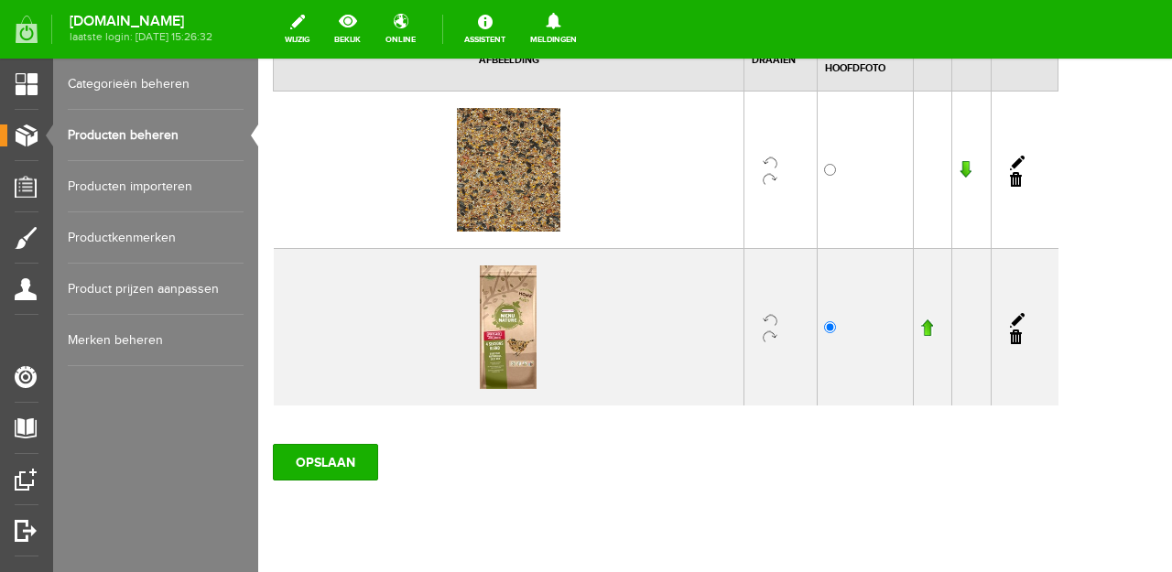
scroll to position [331, 0]
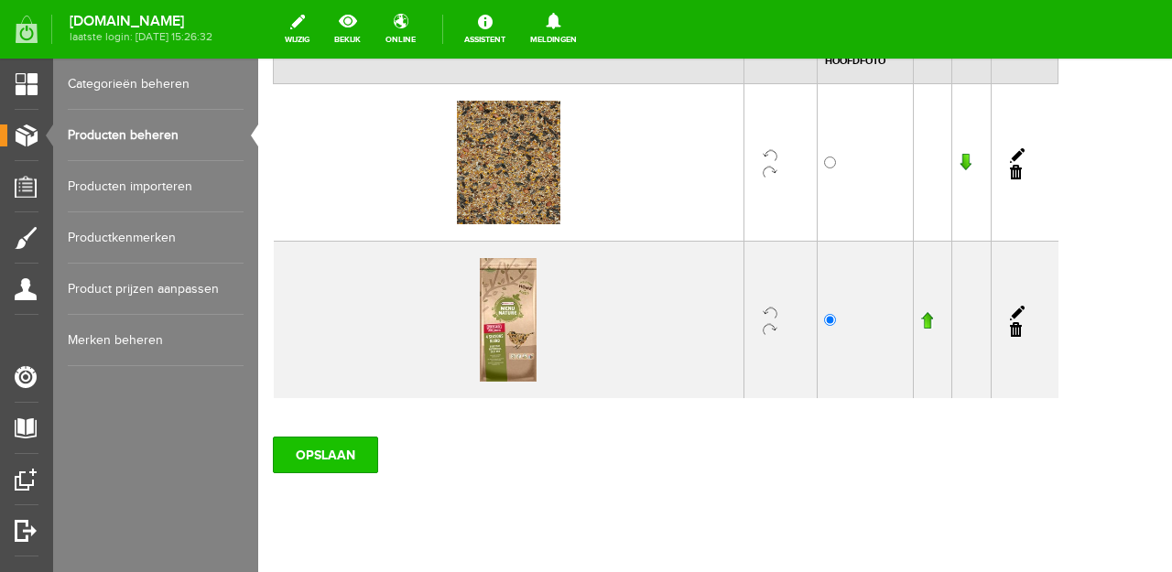
click at [332, 455] on input "OPSLAAN" at bounding box center [325, 455] width 105 height 37
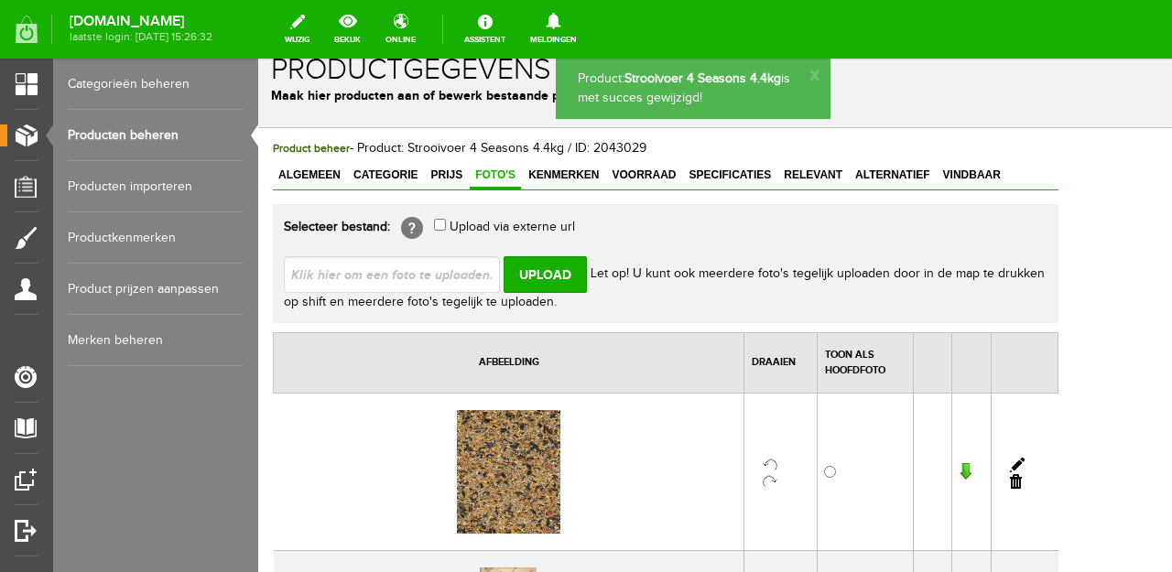
scroll to position [0, 0]
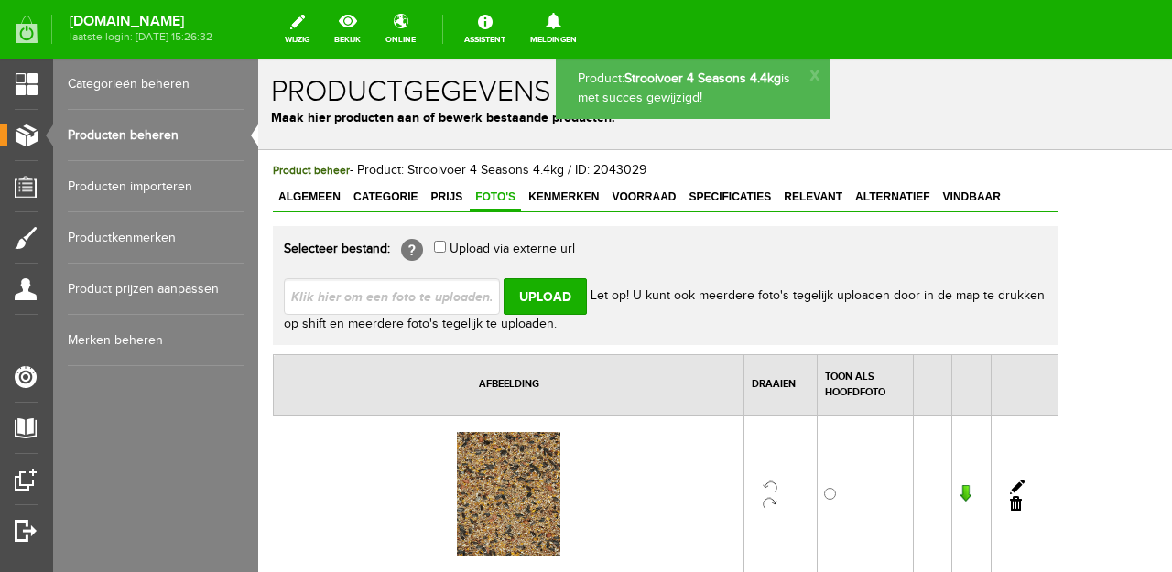
click at [136, 140] on link "Producten beheren" at bounding box center [156, 135] width 176 height 51
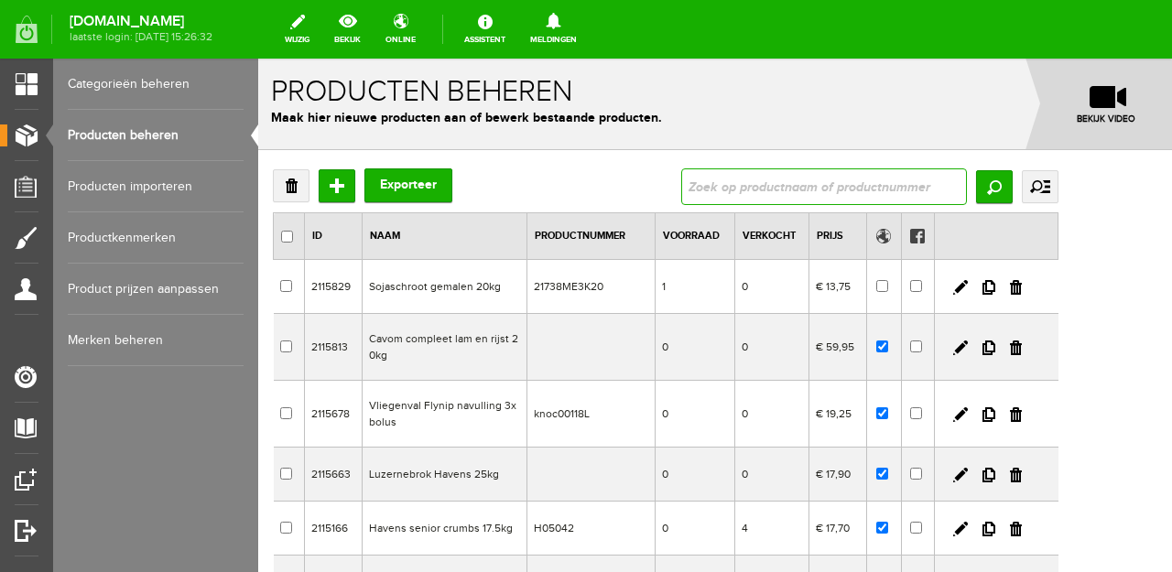
click at [888, 176] on input "text" at bounding box center [824, 186] width 286 height 37
type input "seaso"
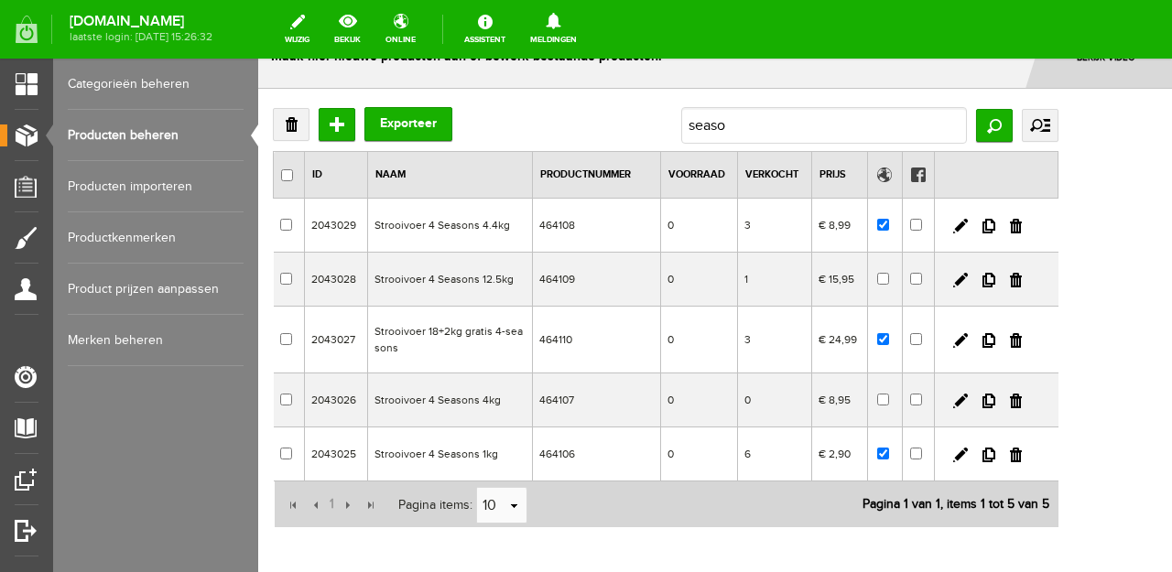
scroll to position [88, 0]
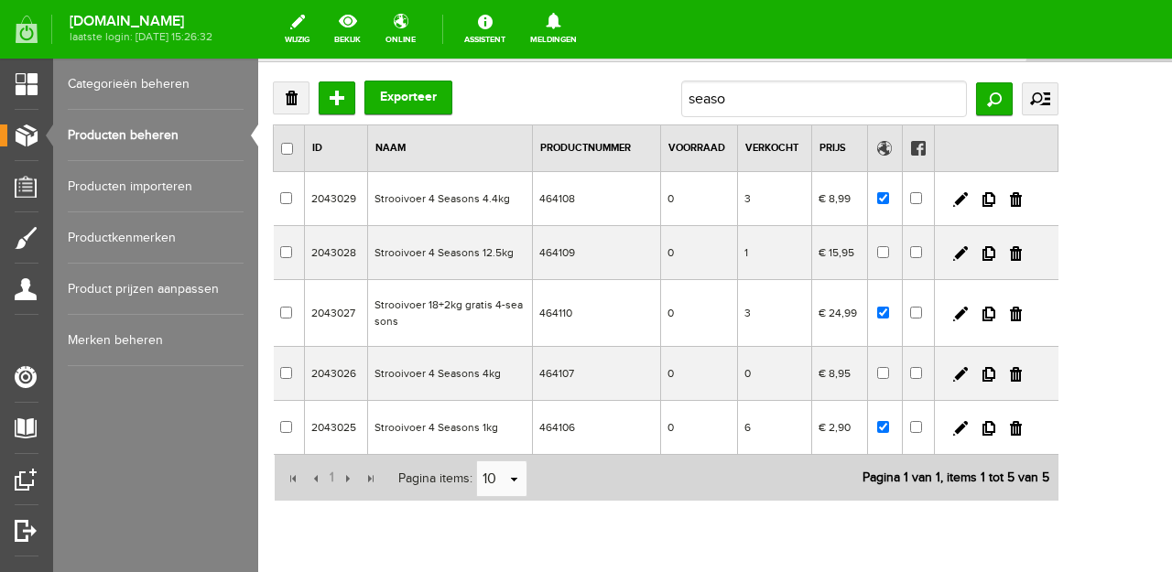
click at [465, 303] on td "Strooivoer 18+2kg gratis 4-seasons" at bounding box center [449, 313] width 165 height 67
checkbox input "true"
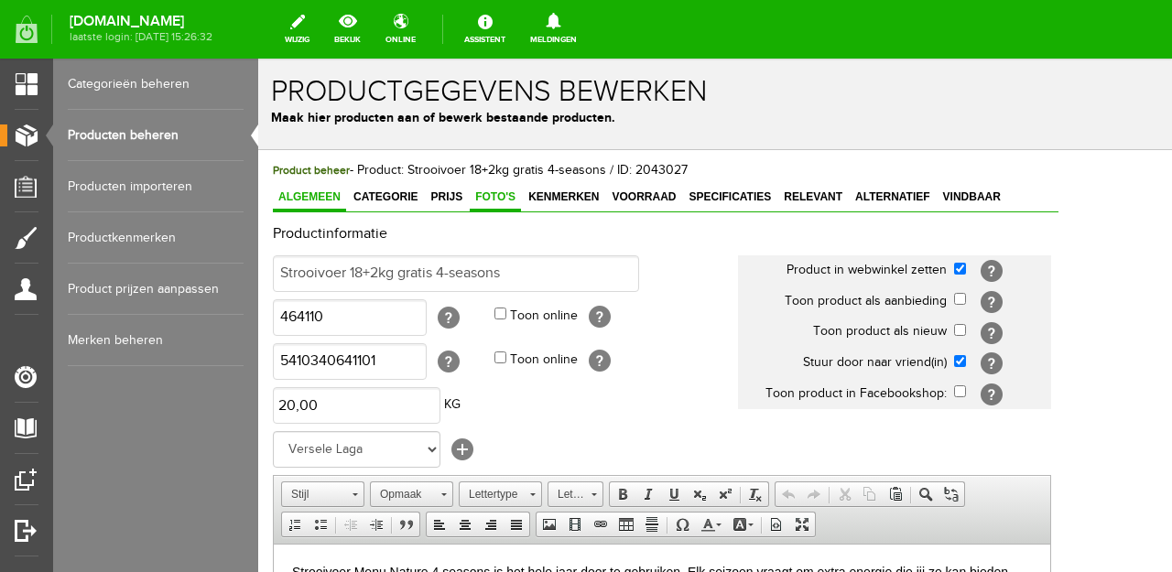
click at [488, 195] on span "Foto's" at bounding box center [495, 196] width 51 height 13
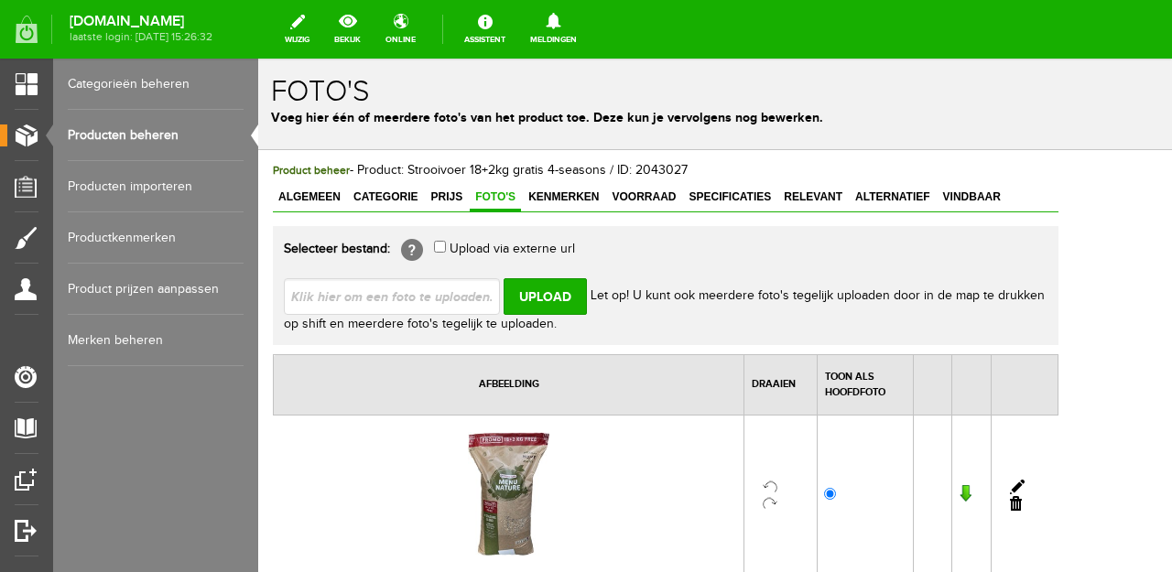
click at [460, 292] on input "file" at bounding box center [399, 295] width 231 height 35
type input "C:\fakepath\Strooivoer buitenvogels.png"
type input "Strooivoer buitenvogels.png"
click at [563, 297] on input "Upload" at bounding box center [544, 296] width 83 height 37
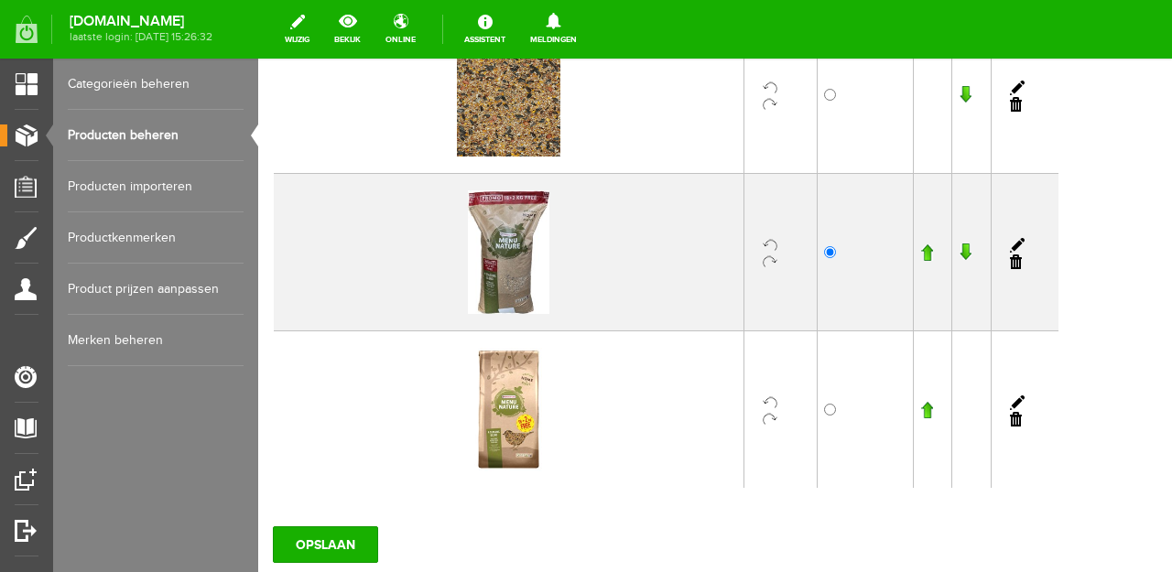
scroll to position [442, 0]
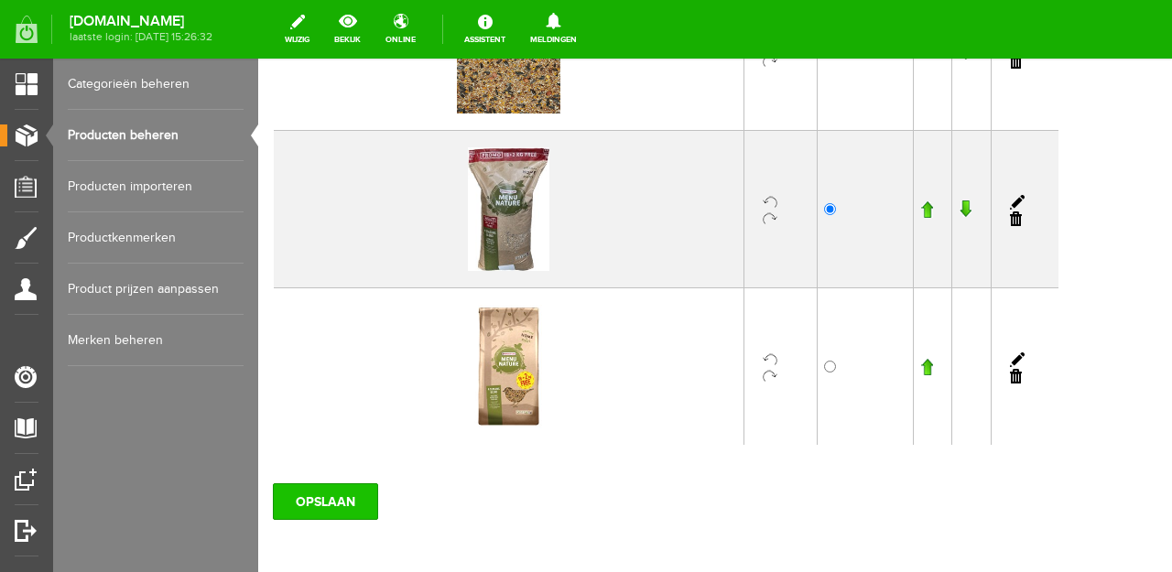
click at [309, 500] on input "OPSLAAN" at bounding box center [325, 501] width 105 height 37
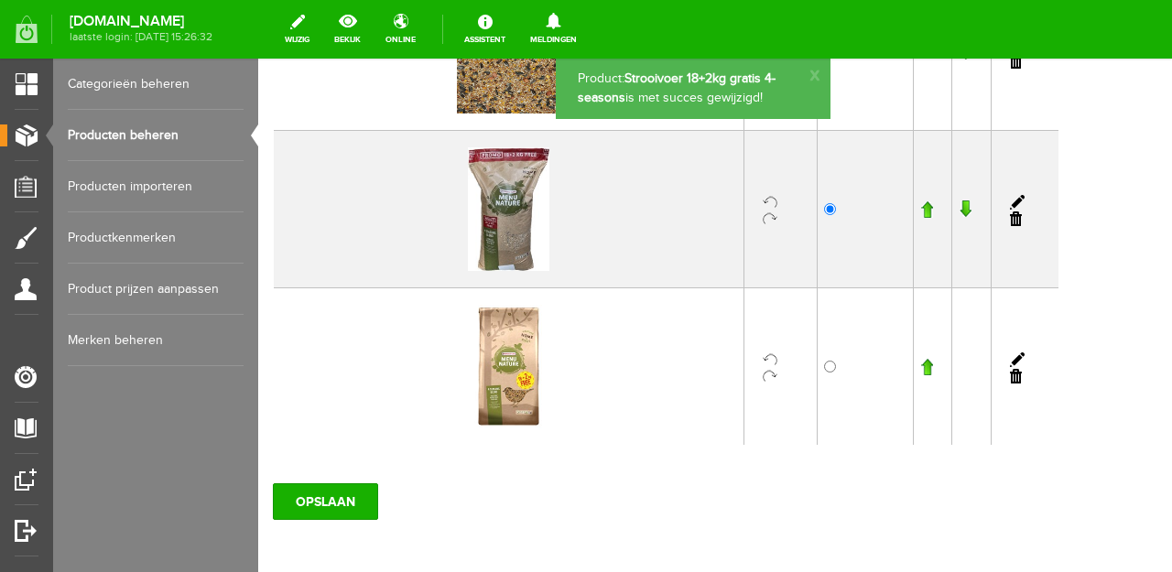
scroll to position [0, 0]
click at [163, 137] on link "Producten beheren" at bounding box center [156, 135] width 176 height 51
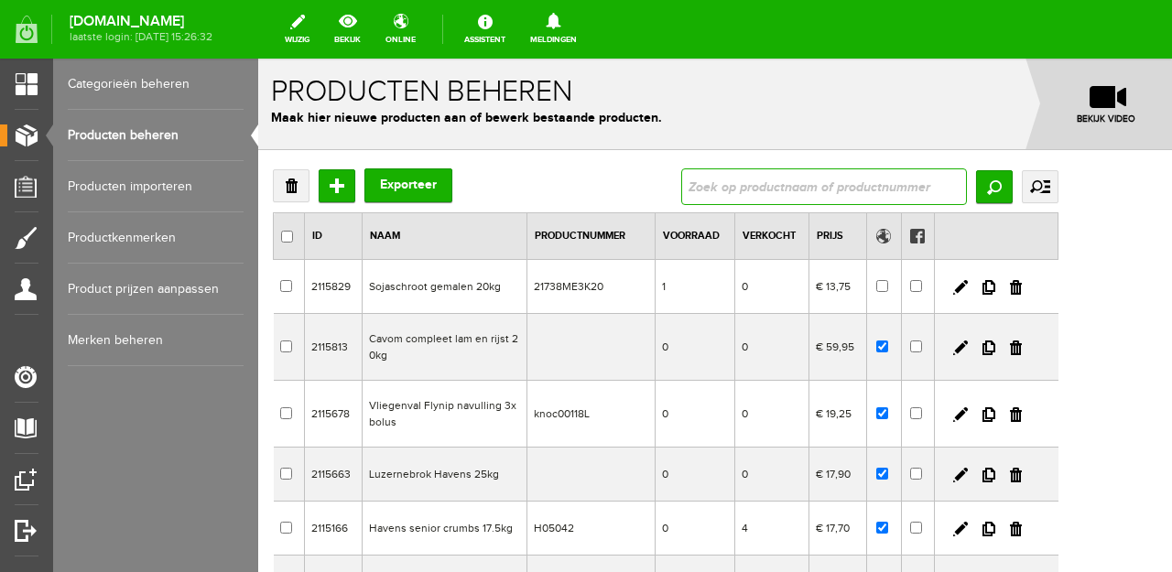
click at [967, 177] on input "text" at bounding box center [824, 186] width 286 height 37
type input "strooiv"
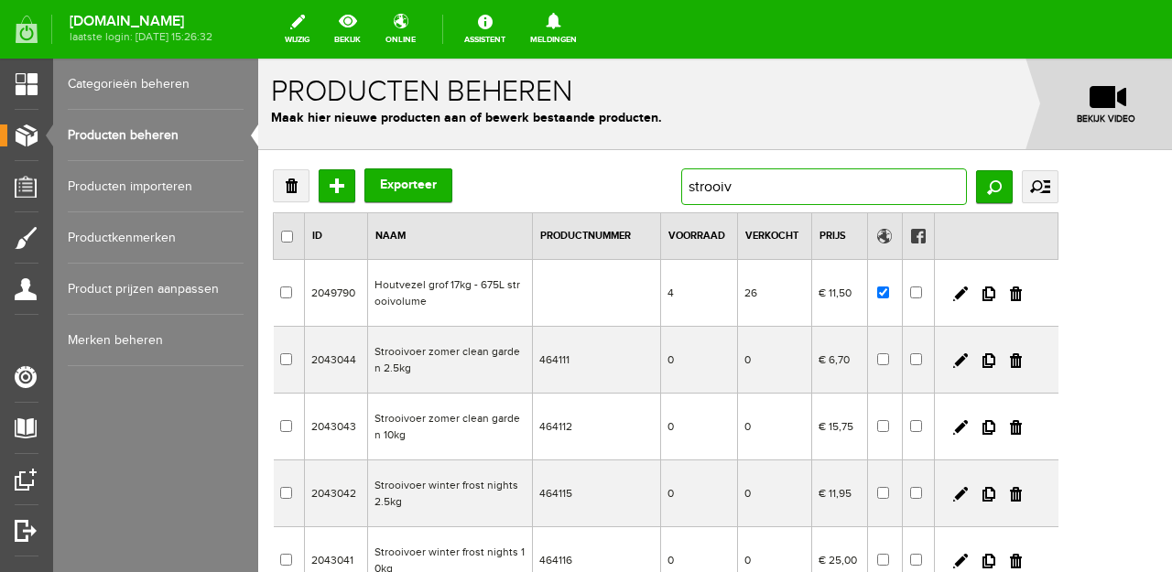
click at [835, 168] on input "strooiv" at bounding box center [824, 186] width 286 height 37
type input "seasons"
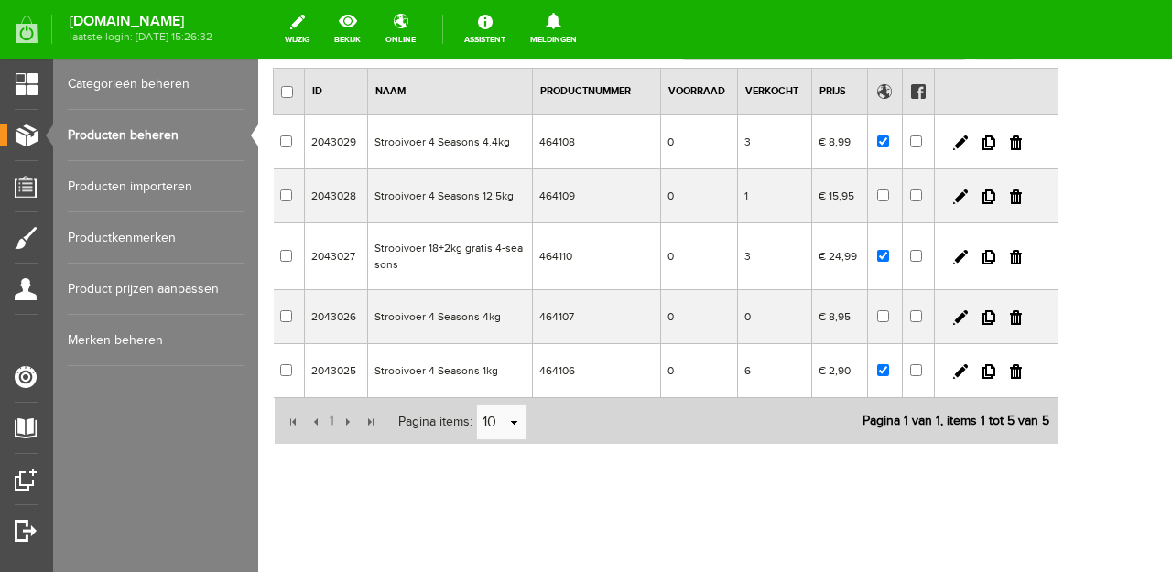
scroll to position [144, 0]
click at [493, 352] on td "Strooivoer 4 Seasons 1kg" at bounding box center [449, 372] width 165 height 54
checkbox input "true"
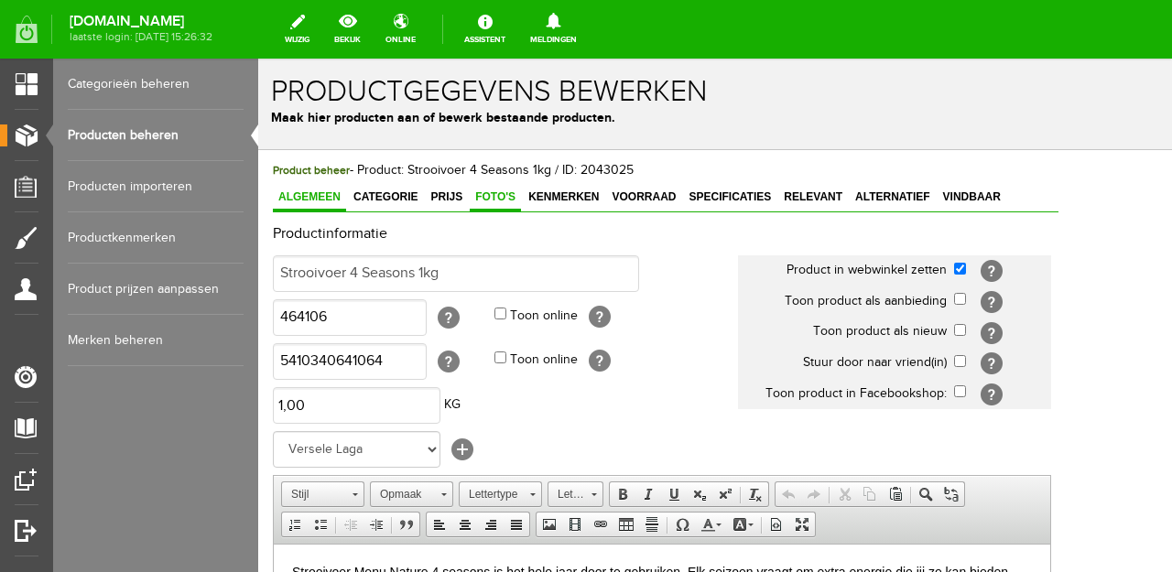
click at [484, 200] on span "Foto's" at bounding box center [495, 196] width 51 height 13
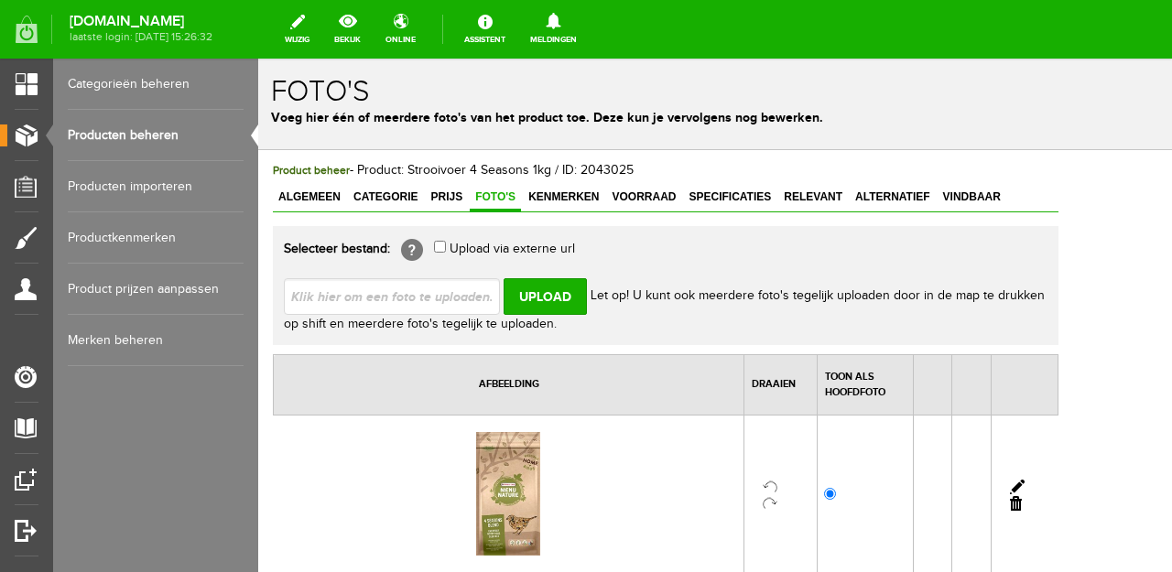
click at [437, 286] on input "file" at bounding box center [399, 295] width 231 height 35
type input "C:\fakepath\Strooivoer buitenvogels.png"
type input "Strooivoer buitenvogels.png"
click at [534, 298] on input "Upload" at bounding box center [544, 296] width 83 height 37
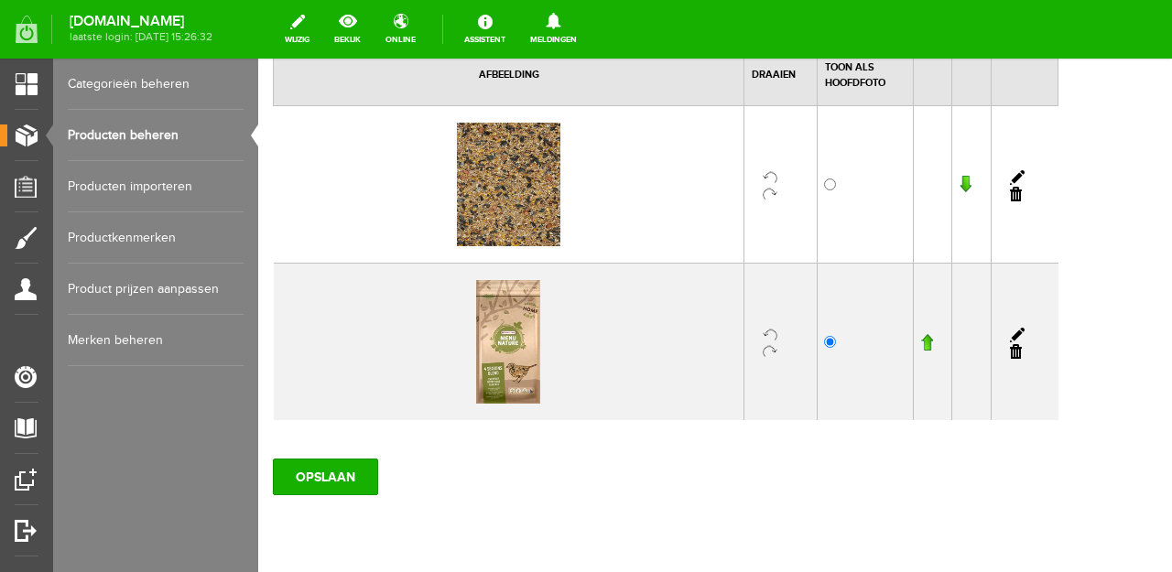
scroll to position [318, 0]
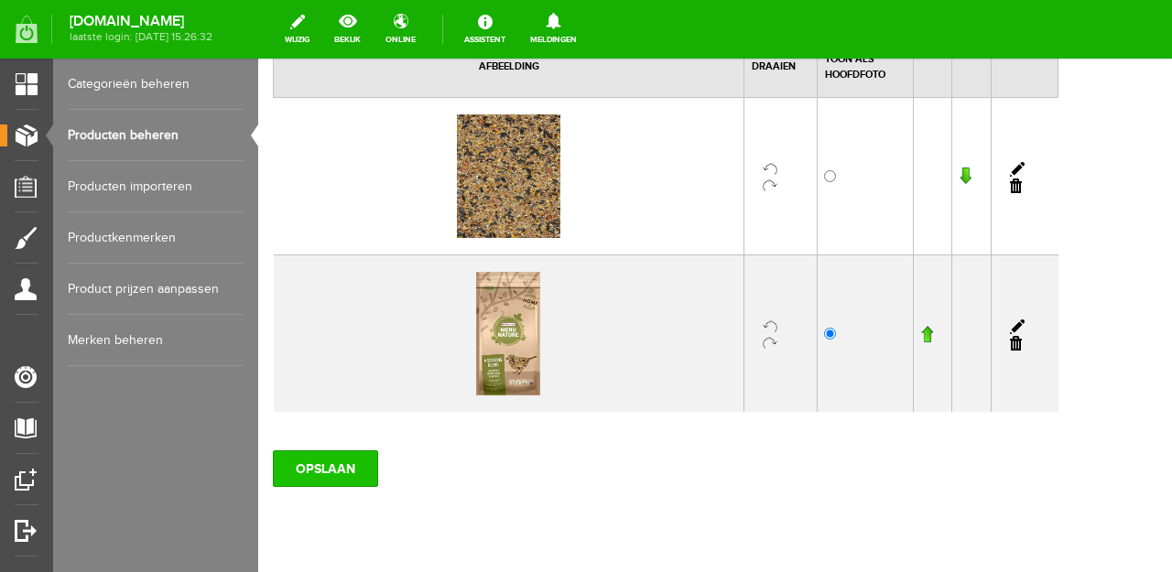
click at [304, 462] on input "OPSLAAN" at bounding box center [325, 468] width 105 height 37
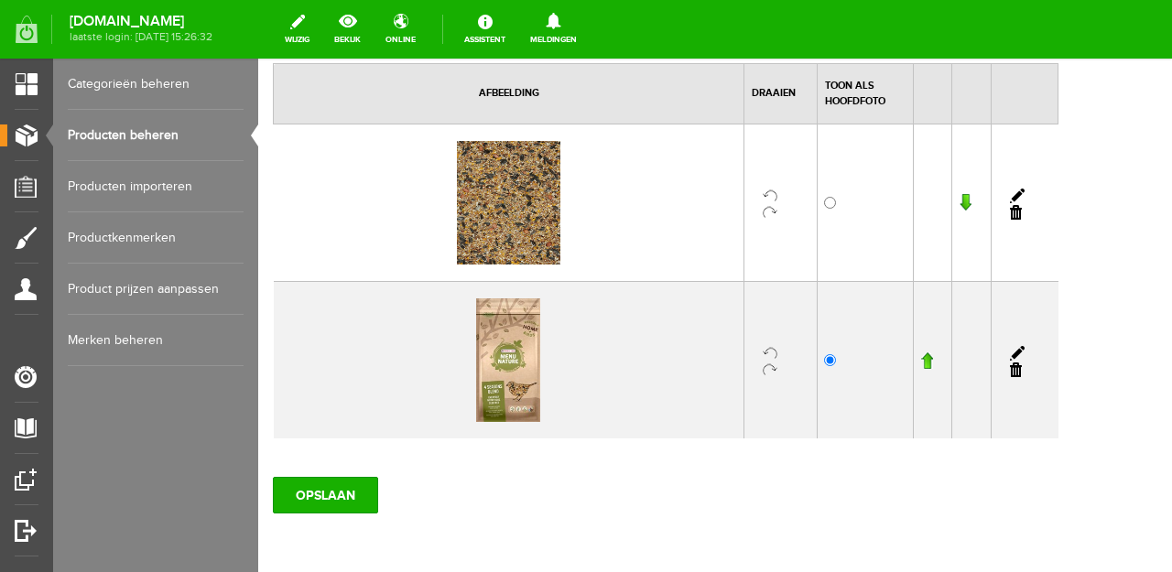
scroll to position [279, 0]
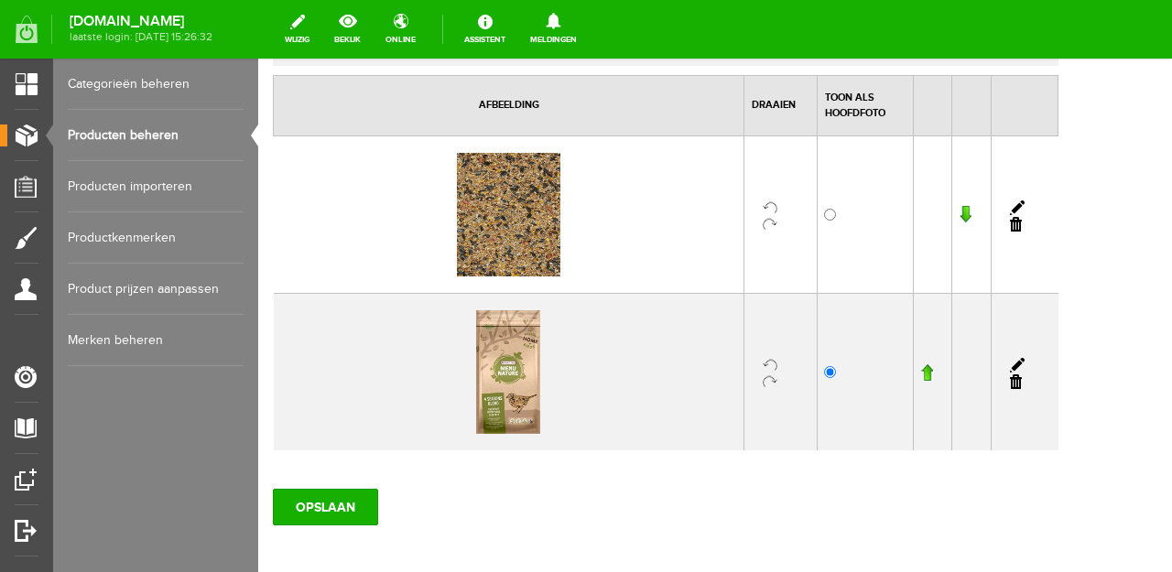
click at [170, 130] on link "Producten beheren" at bounding box center [156, 135] width 176 height 51
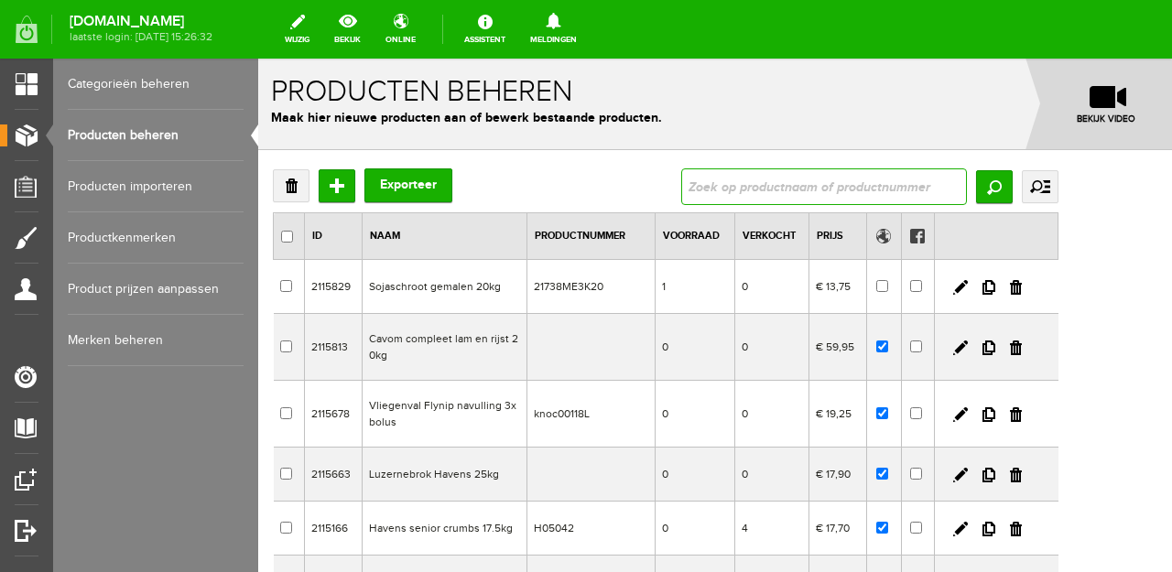
click at [891, 178] on input "text" at bounding box center [824, 186] width 286 height 37
type input "pinda"
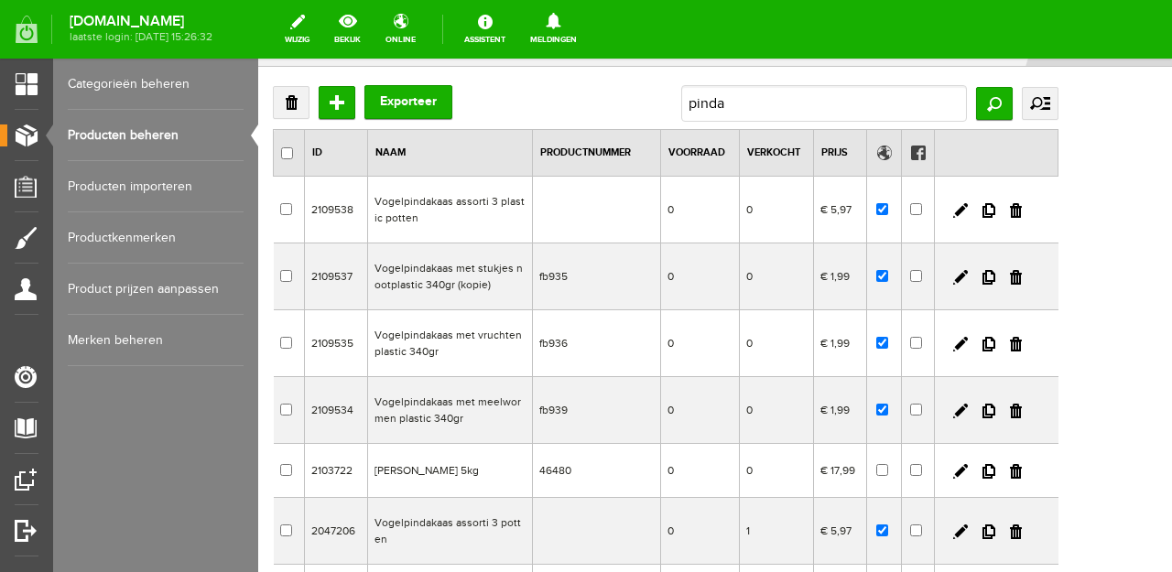
scroll to position [102, 0]
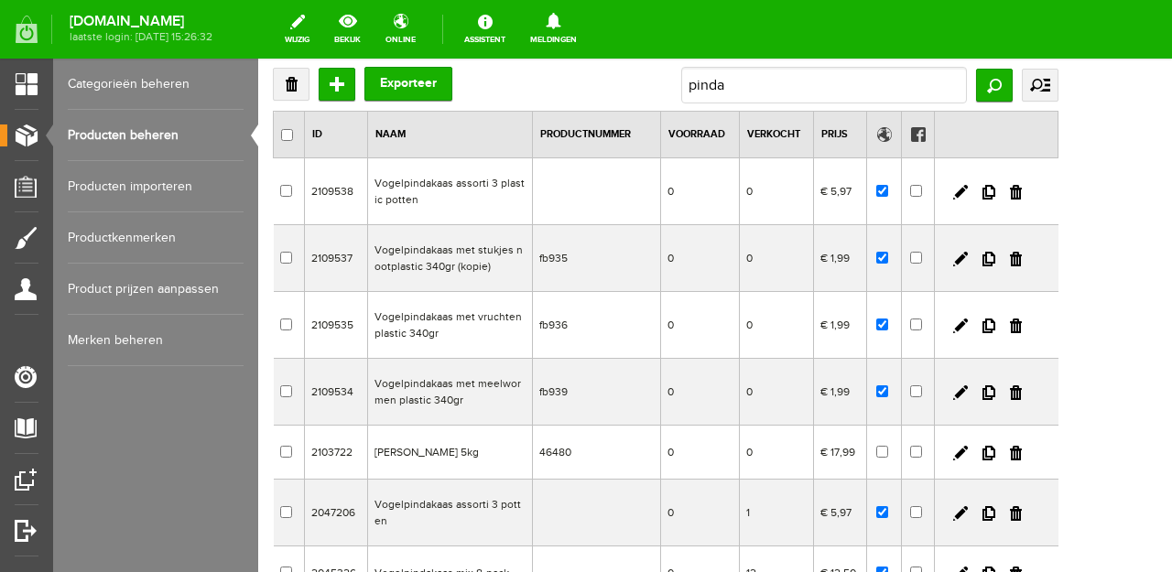
click at [483, 256] on td "Vogelpindakaas met stukjes nootplastic 340gr (kopie)" at bounding box center [450, 258] width 165 height 67
checkbox input "true"
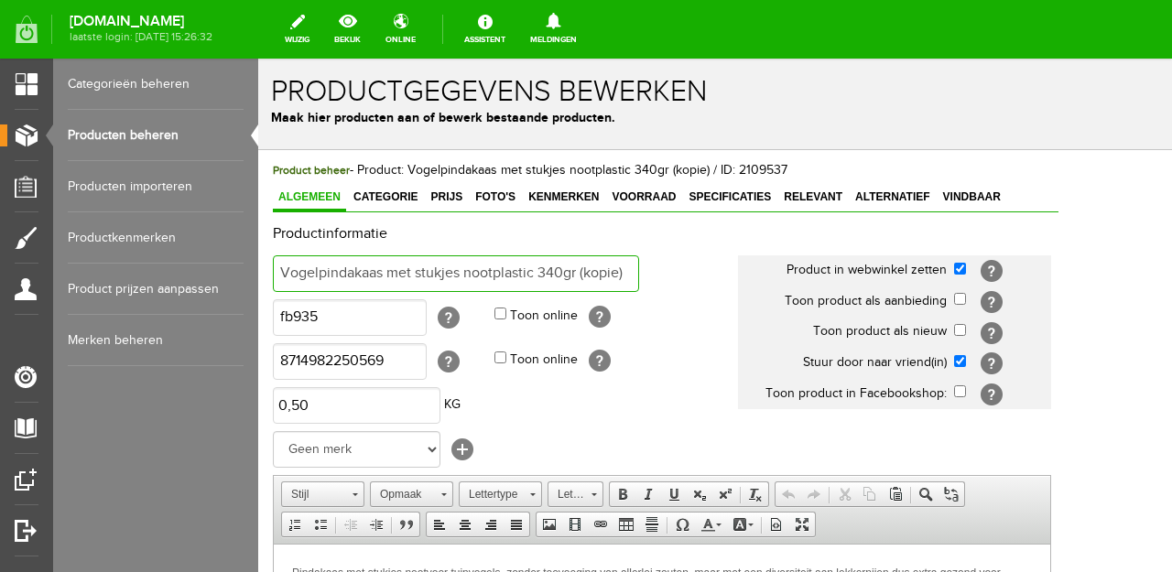
click at [629, 276] on input "Vogelpindakaas met stukjes nootplastic 340gr (kopie)" at bounding box center [456, 273] width 366 height 37
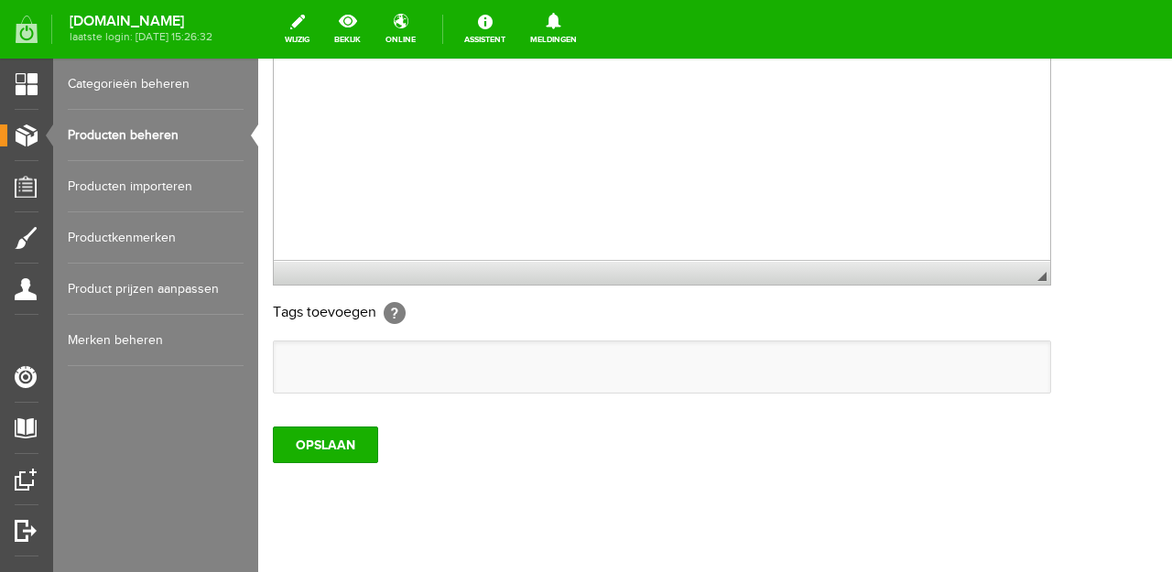
scroll to position [622, 0]
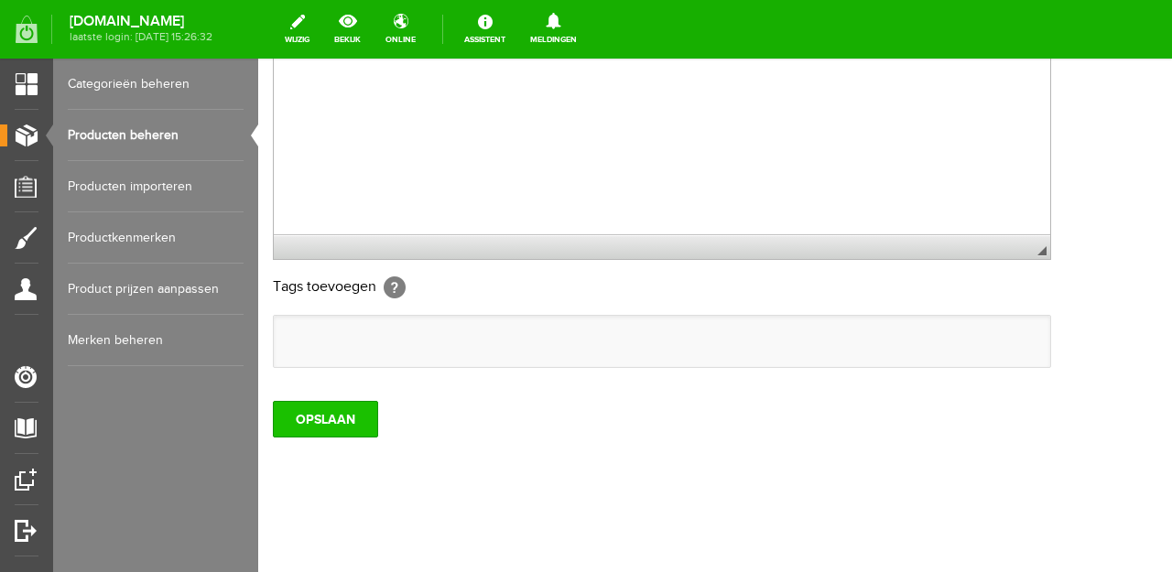
type input "Vogelpindakaas met stukjes nootplastic 340gr"
click at [340, 418] on input "OPSLAAN" at bounding box center [325, 419] width 105 height 37
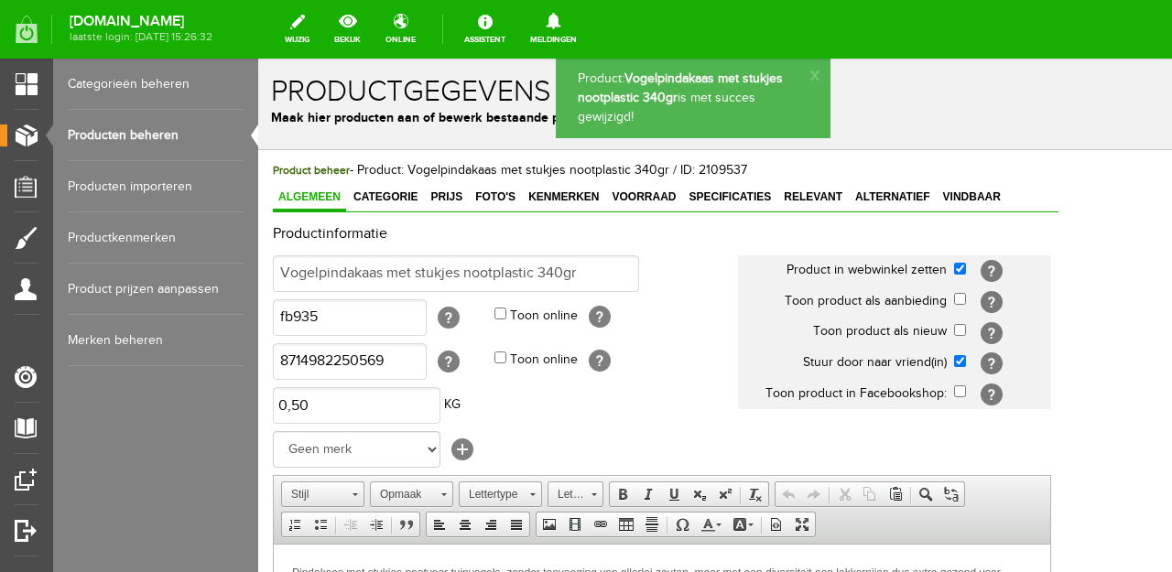
scroll to position [2, 0]
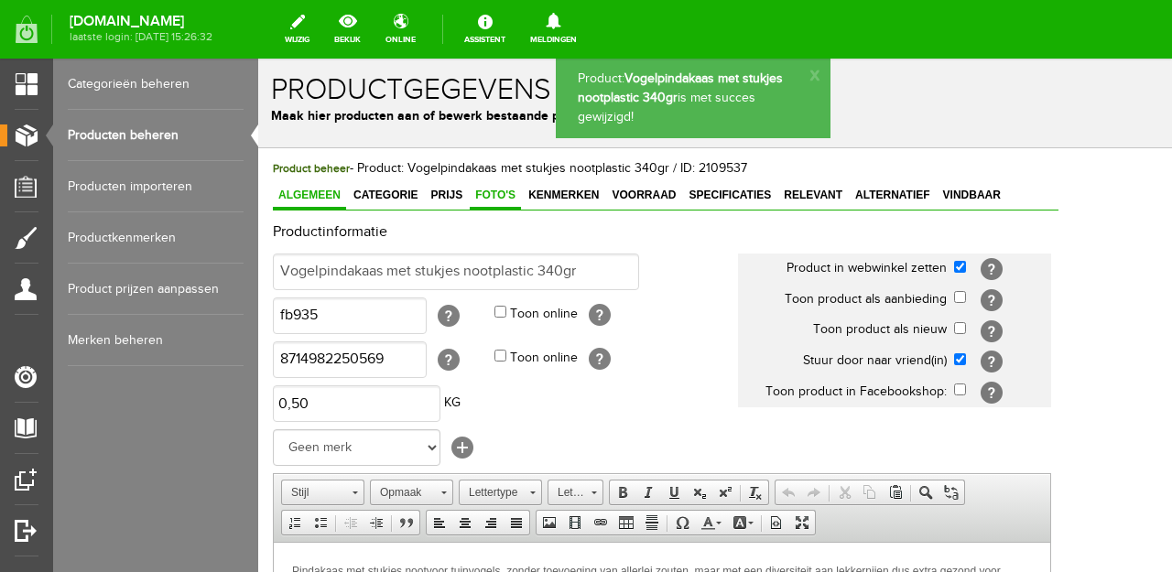
click at [500, 201] on link "Foto's" at bounding box center [495, 196] width 51 height 27
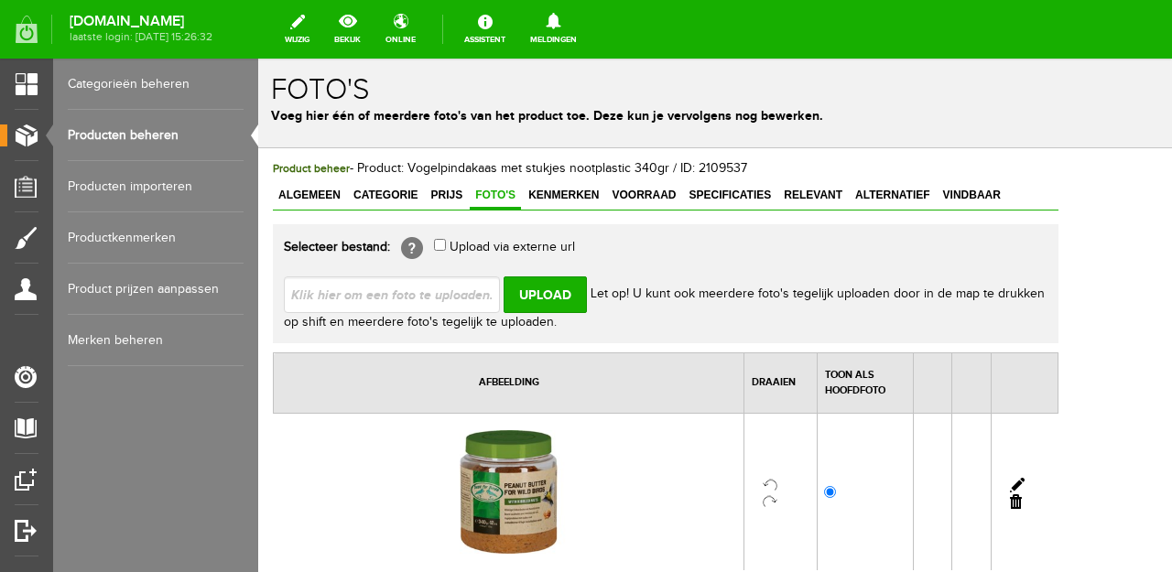
click at [173, 138] on link "Producten beheren" at bounding box center [156, 135] width 176 height 51
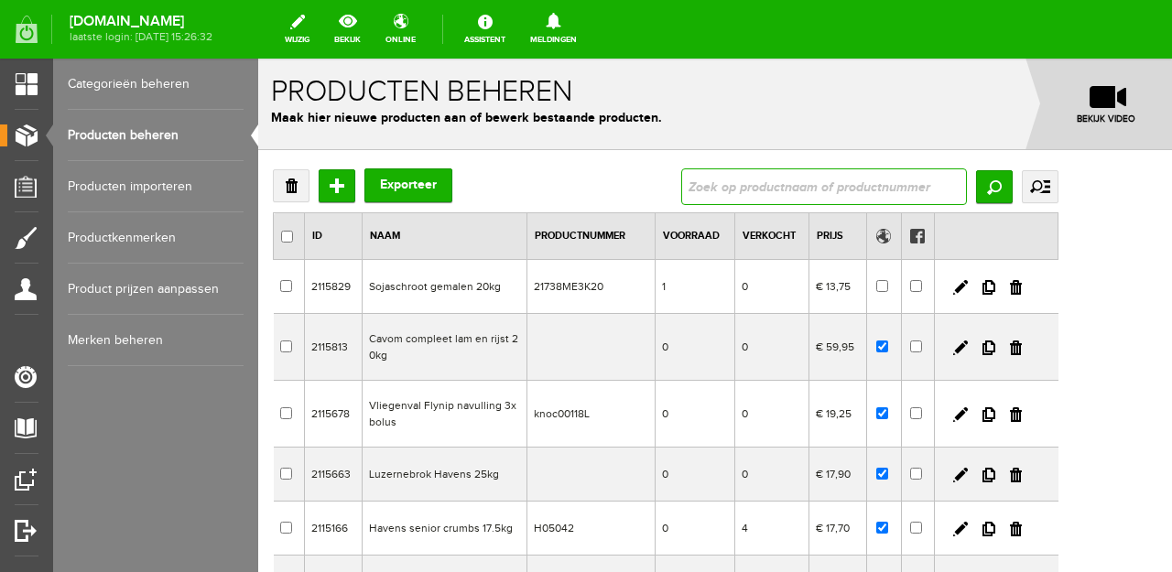
click at [812, 195] on input "text" at bounding box center [824, 186] width 286 height 37
type input "pindakaas"
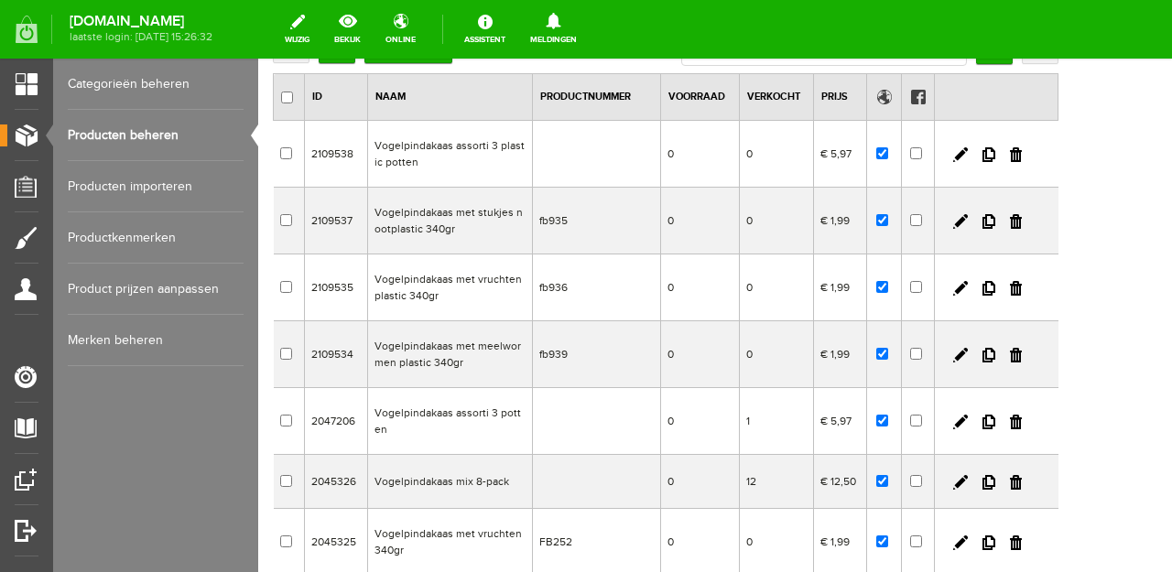
scroll to position [140, 0]
click at [902, 151] on td at bounding box center [884, 153] width 35 height 67
checkbox input "true"
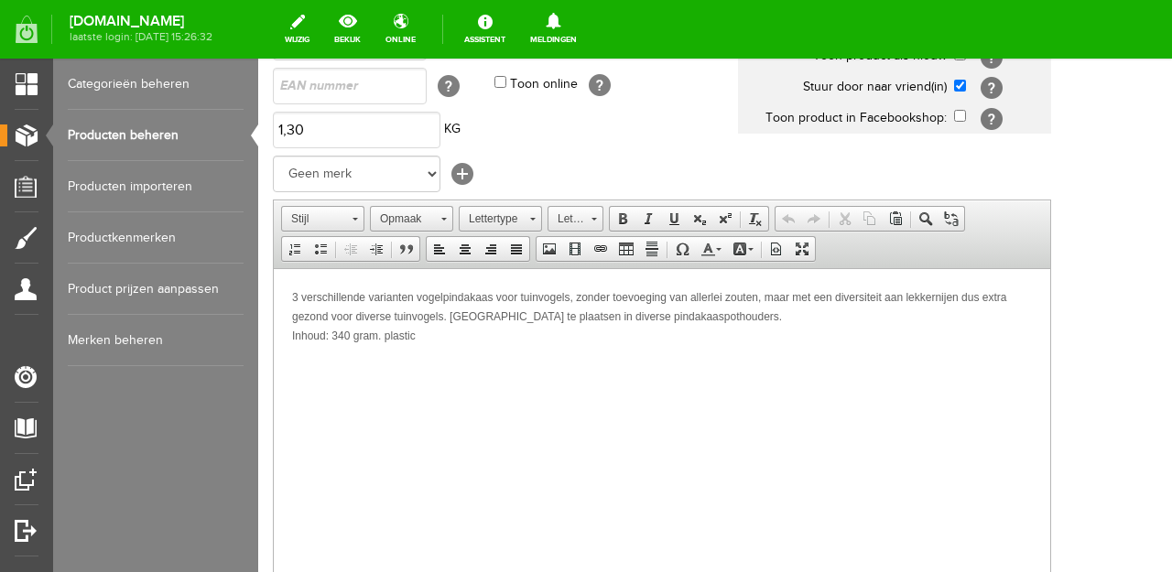
scroll to position [281, 0]
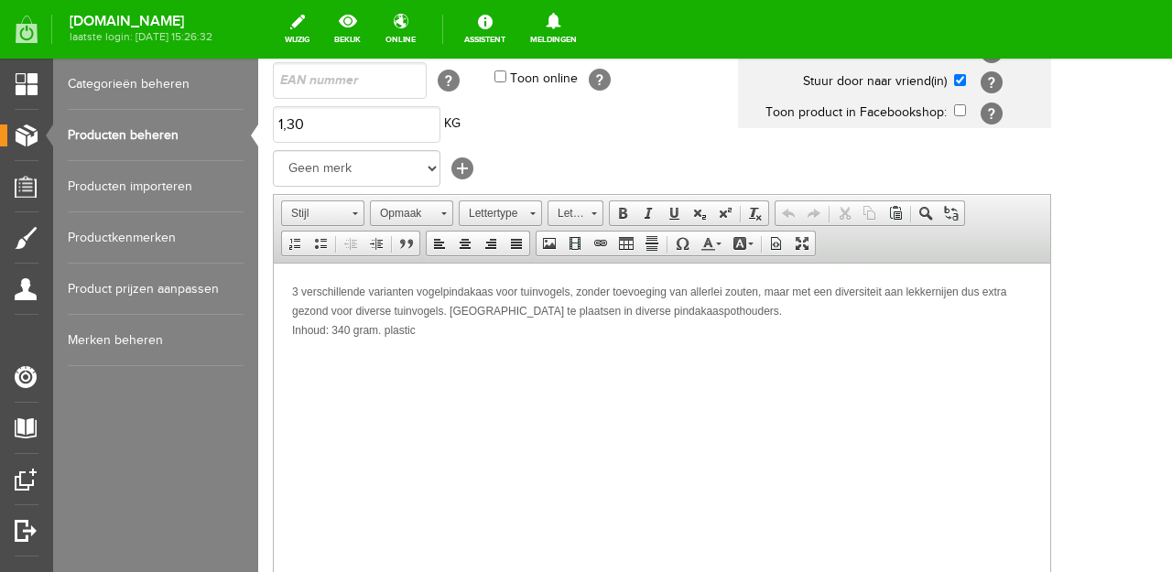
click at [159, 142] on link "Producten beheren" at bounding box center [156, 135] width 176 height 51
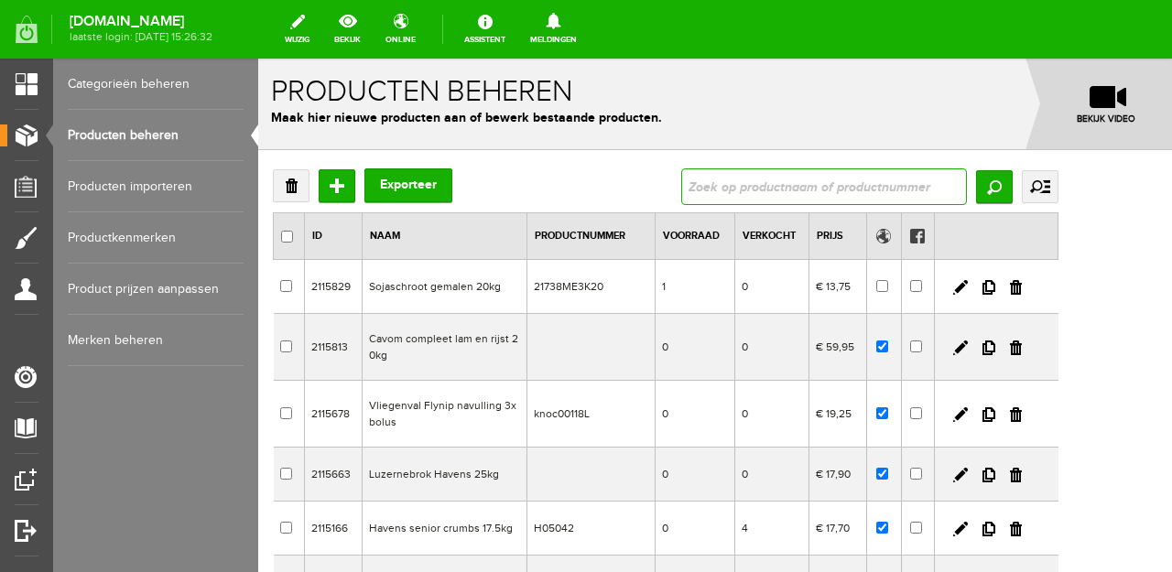
click at [893, 181] on input "text" at bounding box center [824, 186] width 286 height 37
type input "pindakaas"
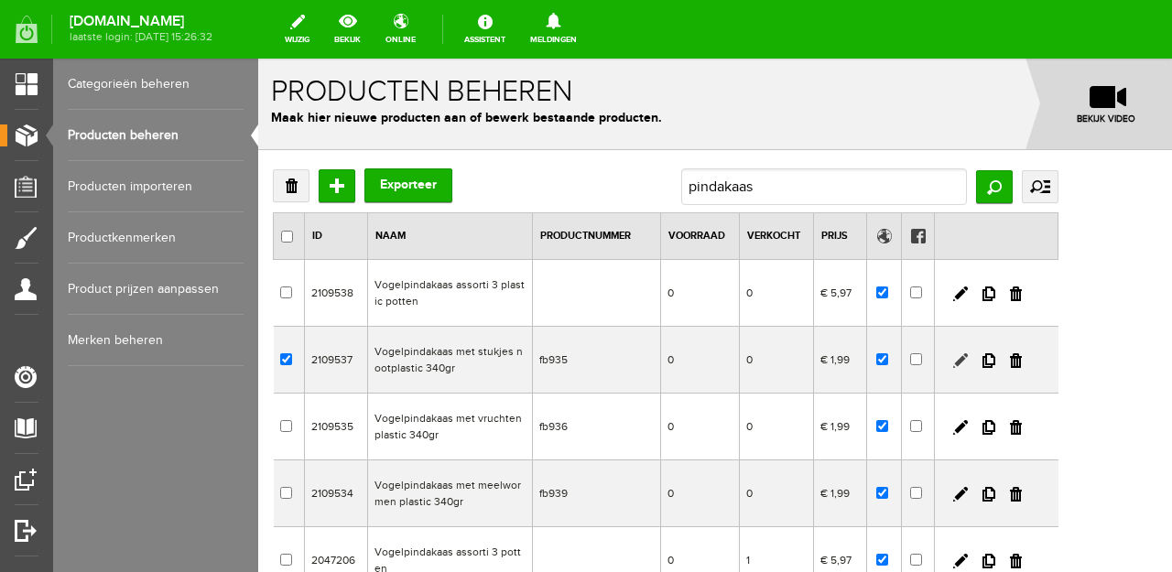
click at [968, 362] on link at bounding box center [960, 360] width 15 height 15
checkbox input "true"
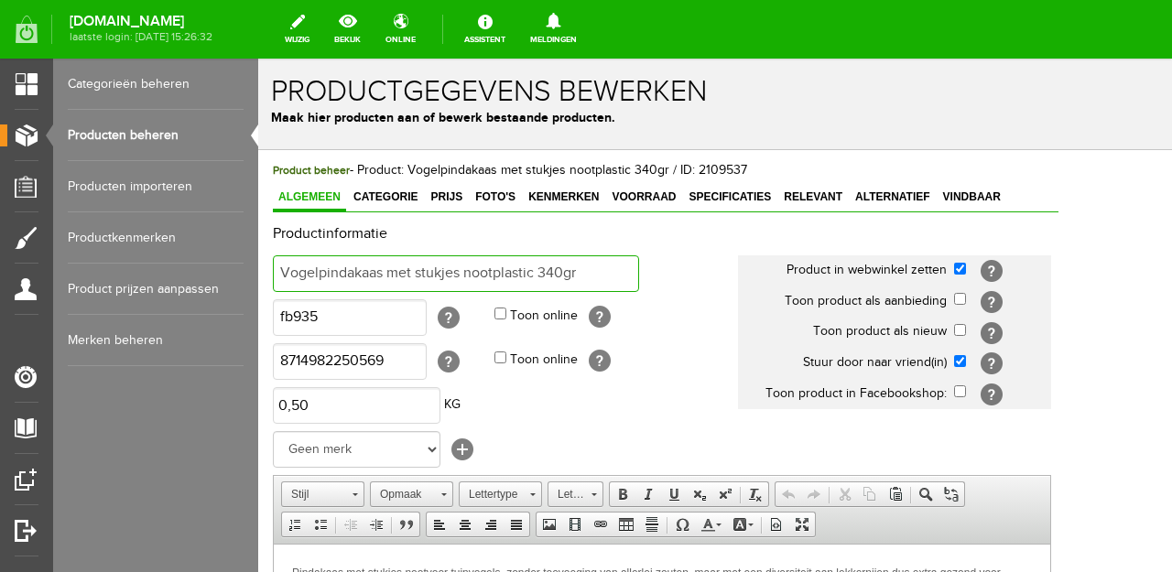
click at [493, 277] on input "Vogelpindakaas met stukjes nootplastic 340gr" at bounding box center [456, 273] width 366 height 37
click at [541, 274] on input "Vogelpindakaas met stukjes noot plastic 340gr" at bounding box center [456, 273] width 366 height 37
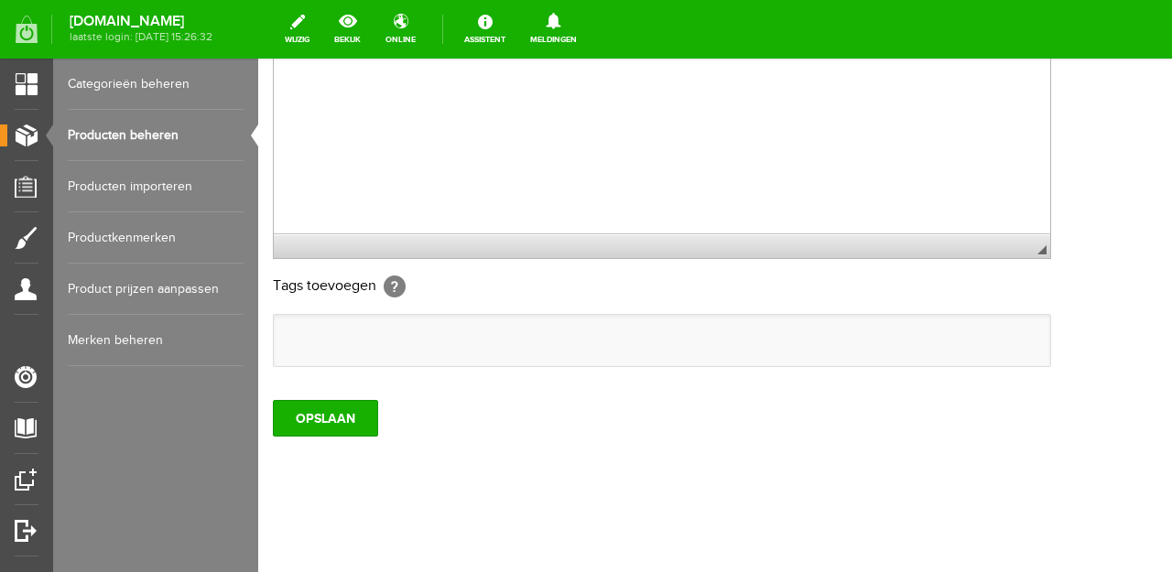
scroll to position [622, 0]
type input "Vogelpindakaas met stukjes noot plastic pot 340gr"
click at [361, 424] on input "OPSLAAN" at bounding box center [325, 419] width 105 height 37
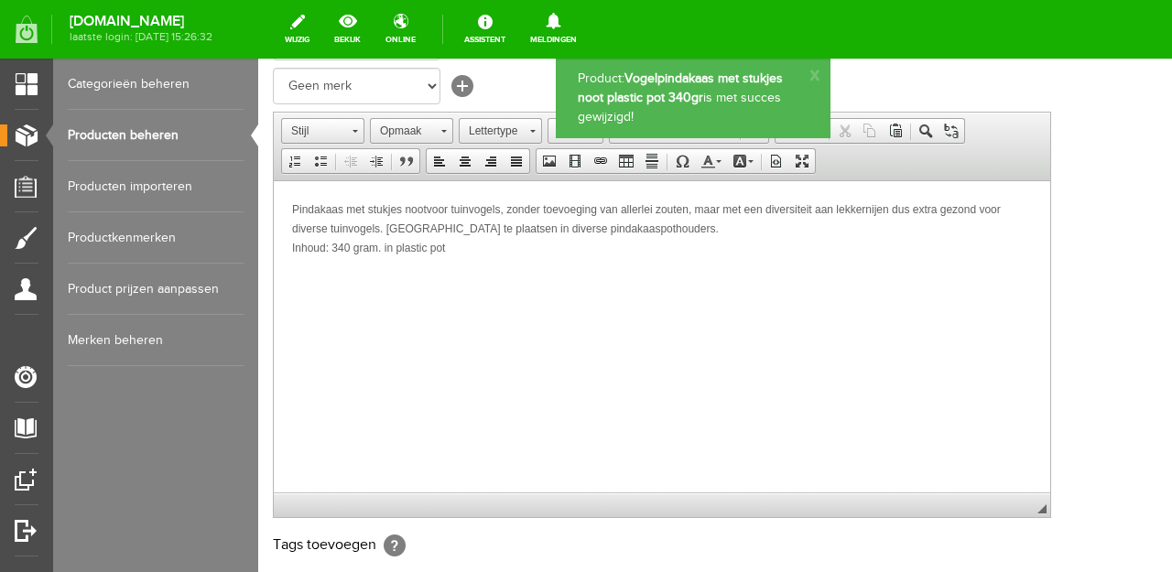
scroll to position [0, 0]
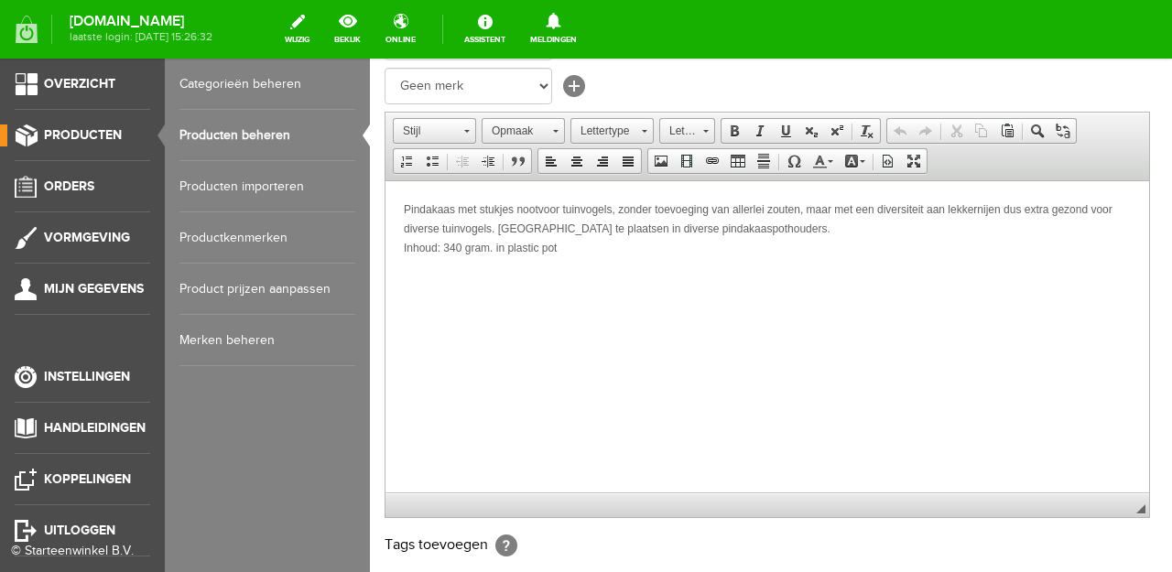
click at [201, 128] on link "Producten beheren" at bounding box center [267, 135] width 176 height 51
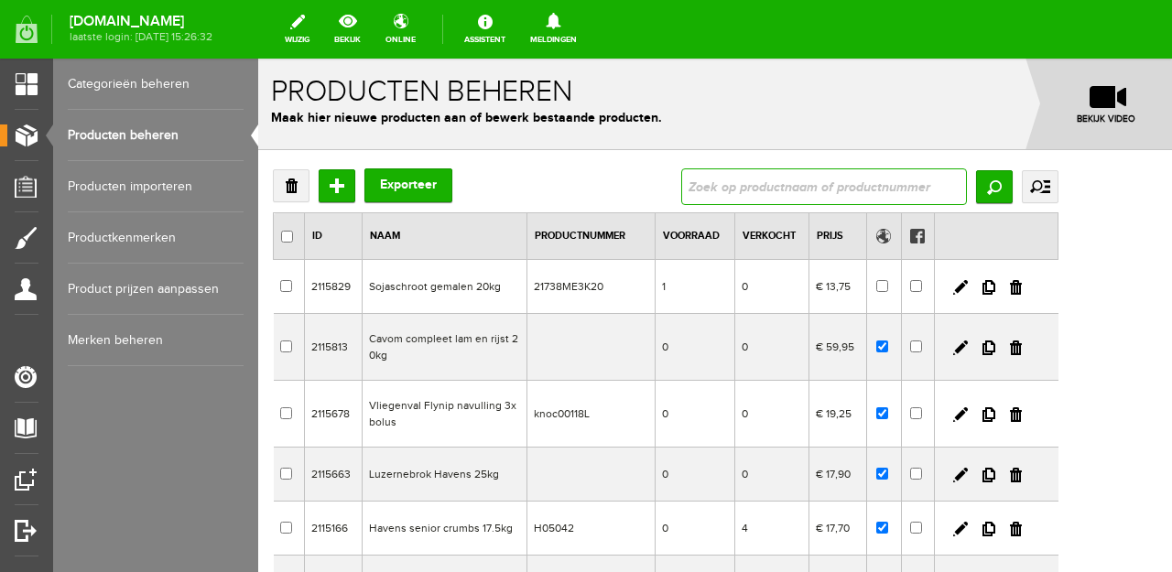
click at [861, 185] on input "text" at bounding box center [824, 186] width 286 height 37
type input "pindakaas"
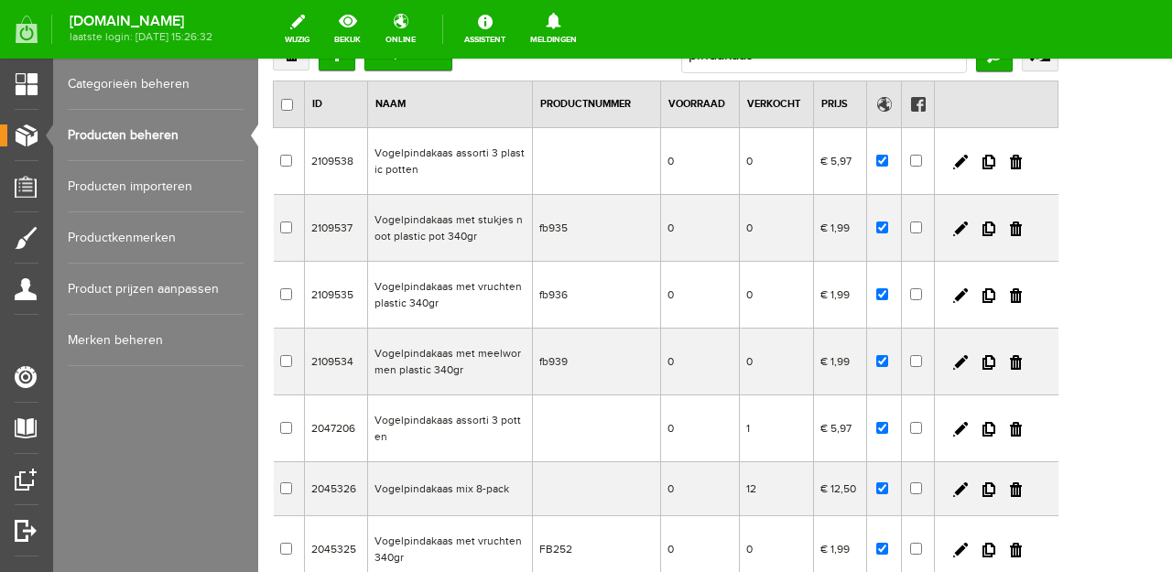
scroll to position [133, 0]
click at [888, 165] on input "checkbox" at bounding box center [882, 160] width 12 height 12
checkbox input "false"
click at [888, 224] on input "checkbox" at bounding box center [882, 227] width 12 height 12
checkbox input "false"
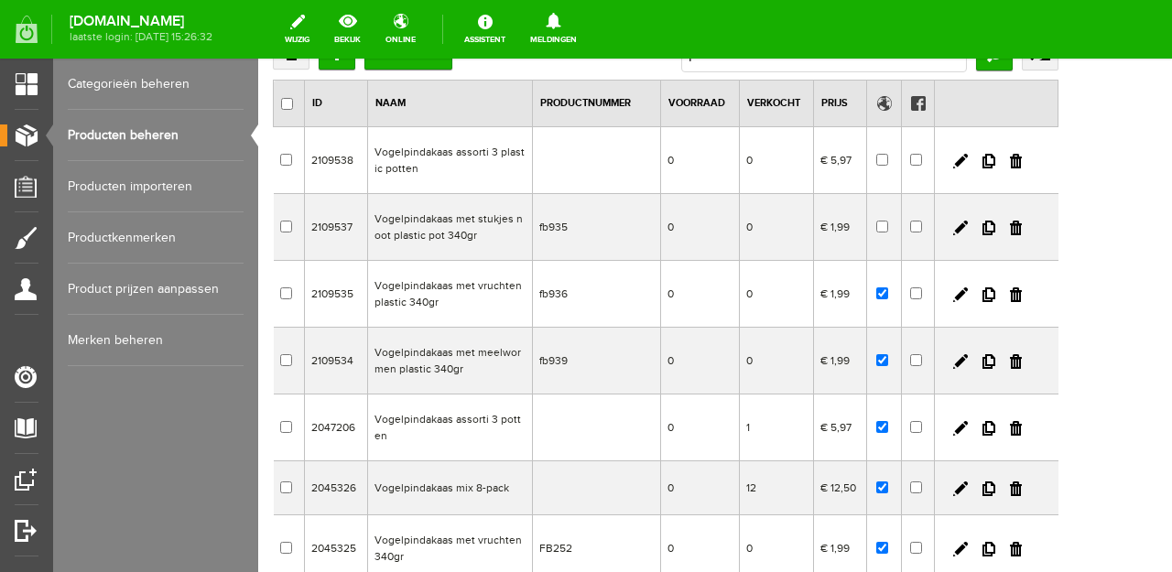
click at [888, 298] on input "checkbox" at bounding box center [882, 293] width 12 height 12
checkbox input "false"
click at [888, 363] on input "checkbox" at bounding box center [882, 360] width 12 height 12
checkbox input "false"
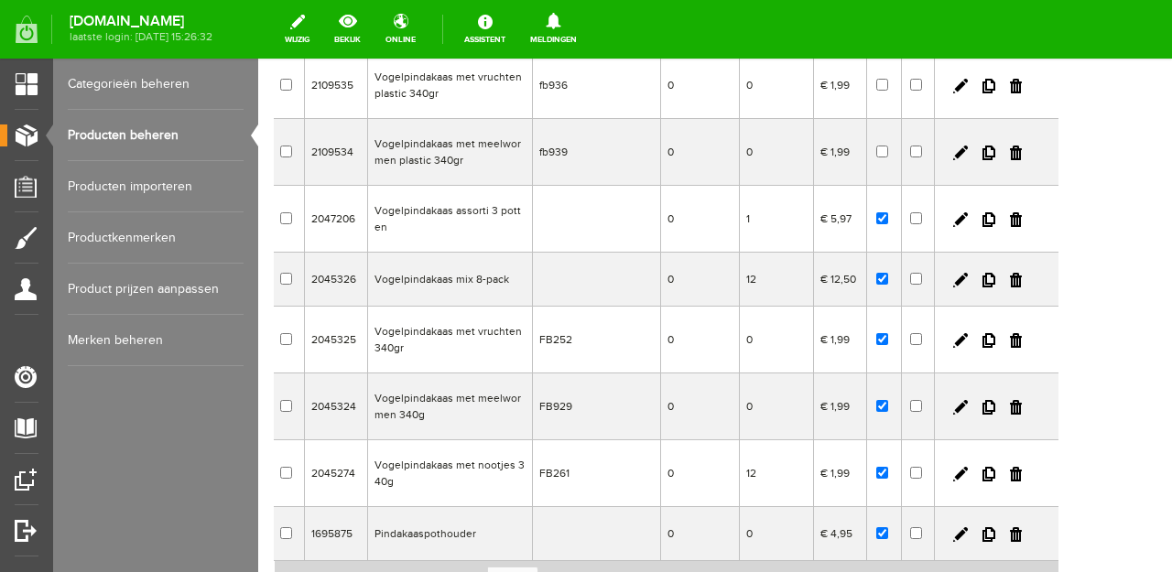
scroll to position [344, 0]
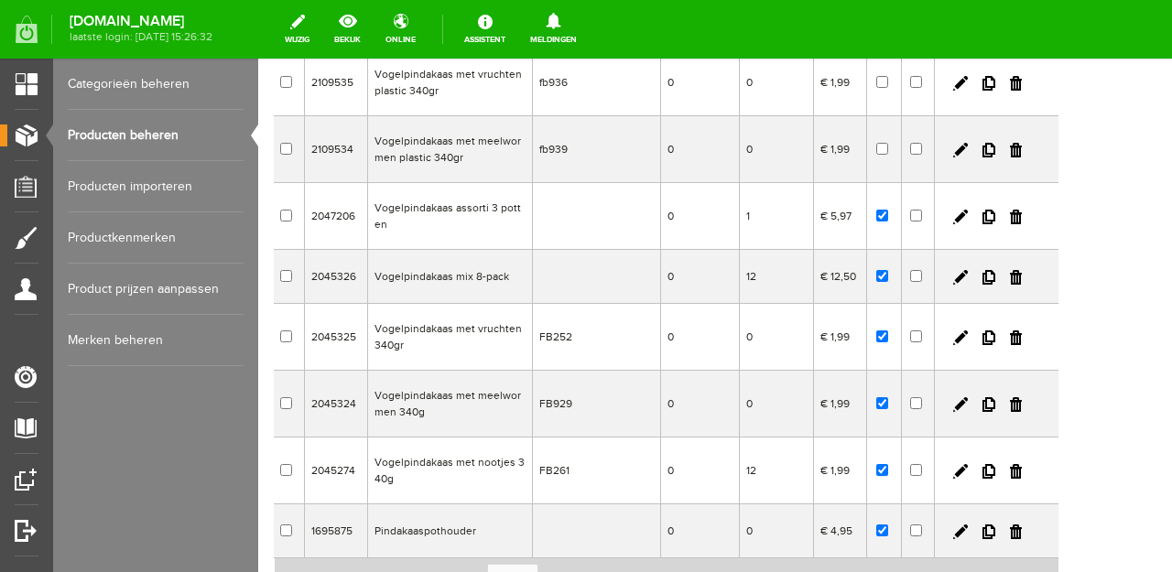
click at [529, 269] on td "Vogelpindakaas mix 8-pack" at bounding box center [450, 277] width 165 height 54
checkbox input "true"
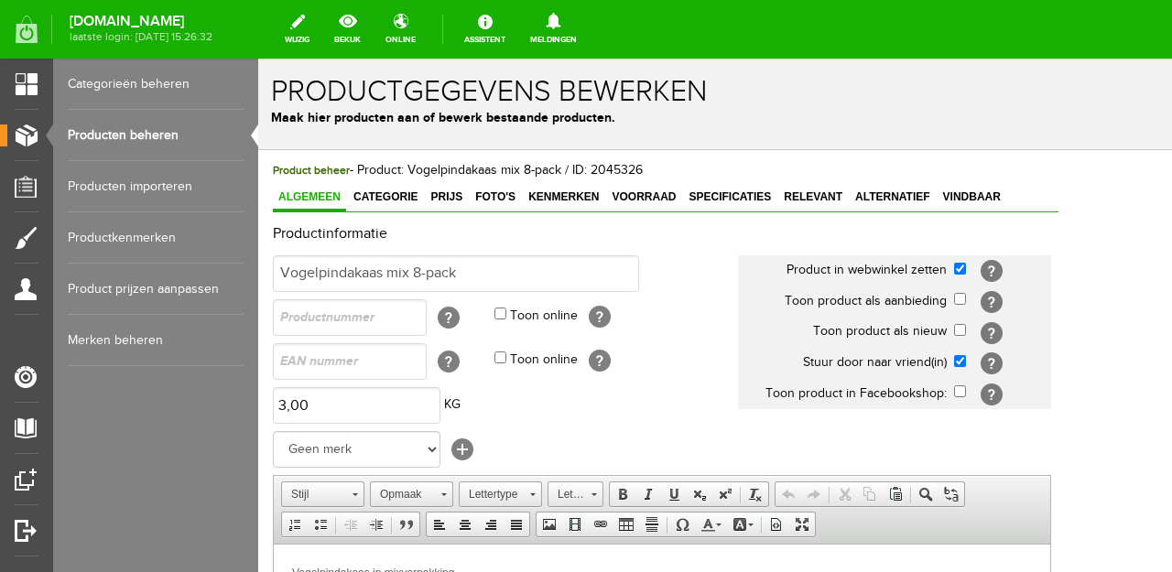
click at [966, 327] on input "checkbox" at bounding box center [960, 330] width 12 height 12
checkbox input "true"
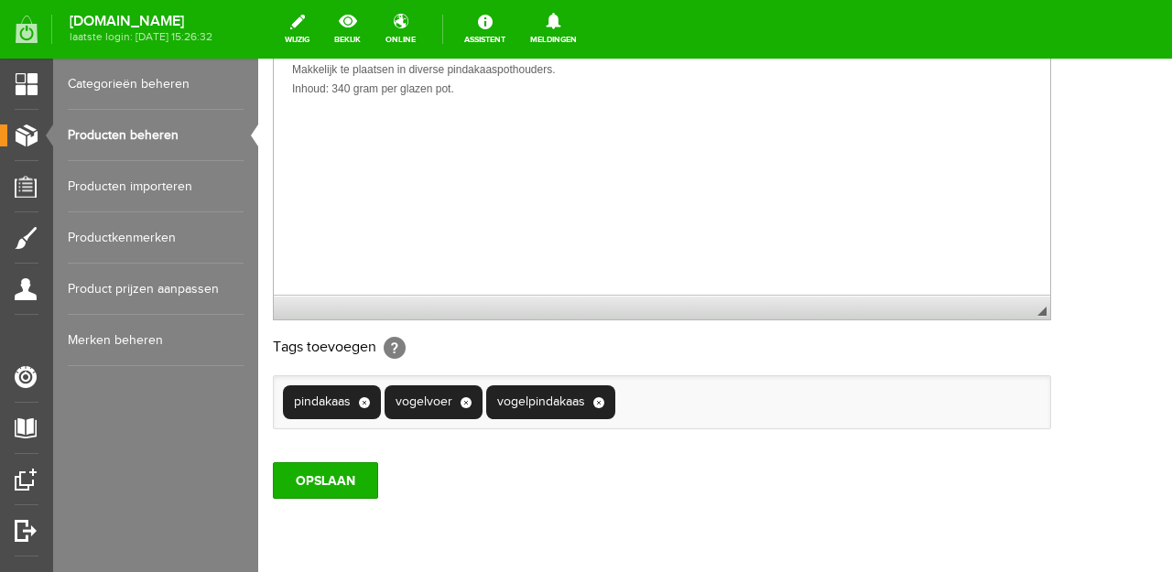
scroll to position [576, 0]
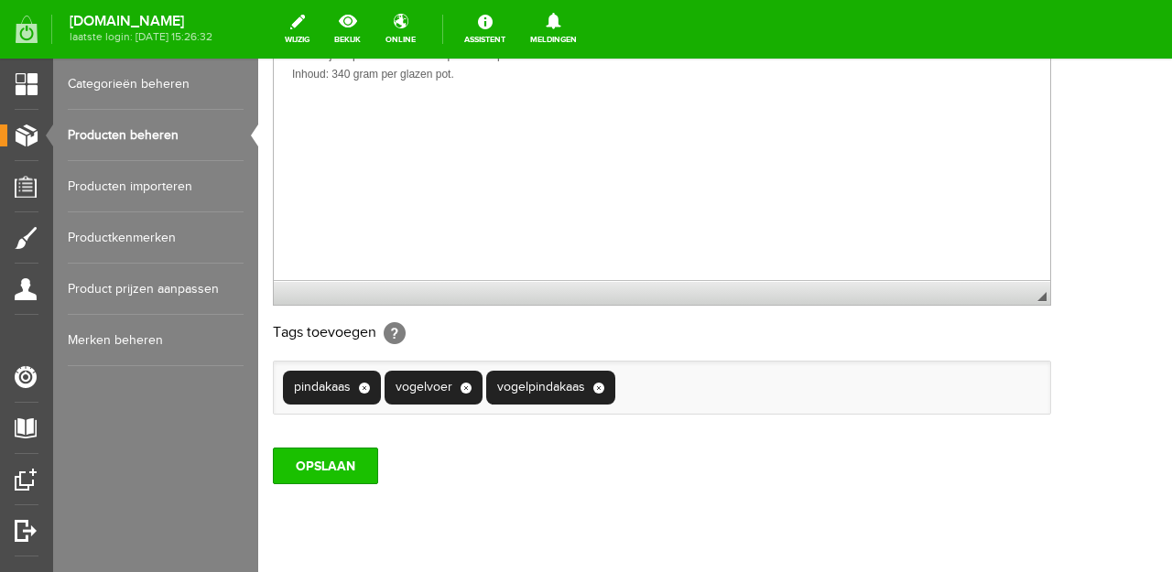
click at [333, 481] on input "OPSLAAN" at bounding box center [325, 466] width 105 height 37
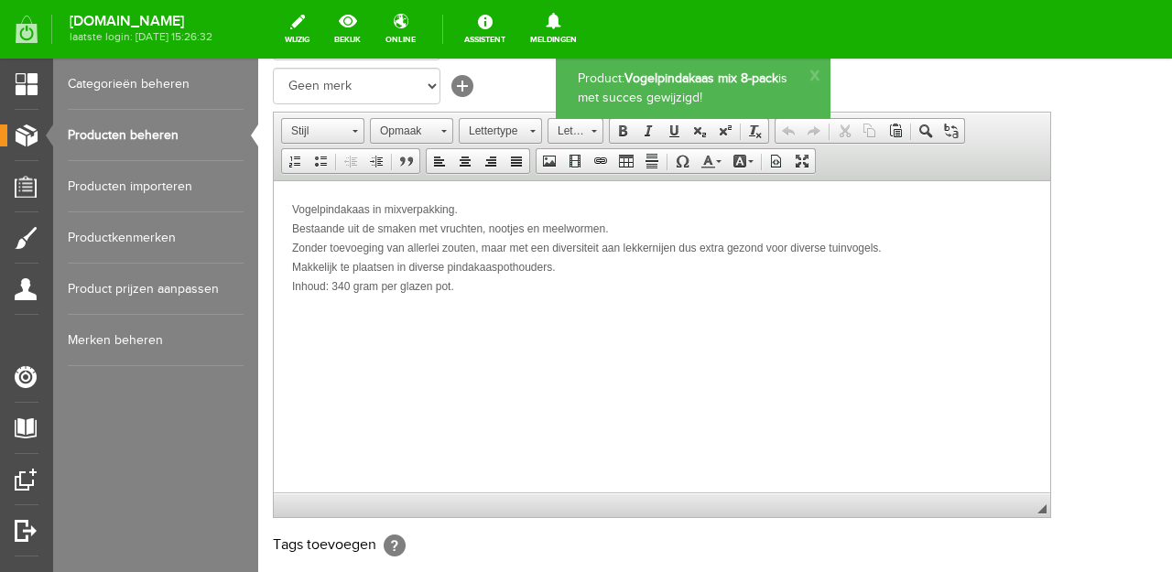
scroll to position [0, 0]
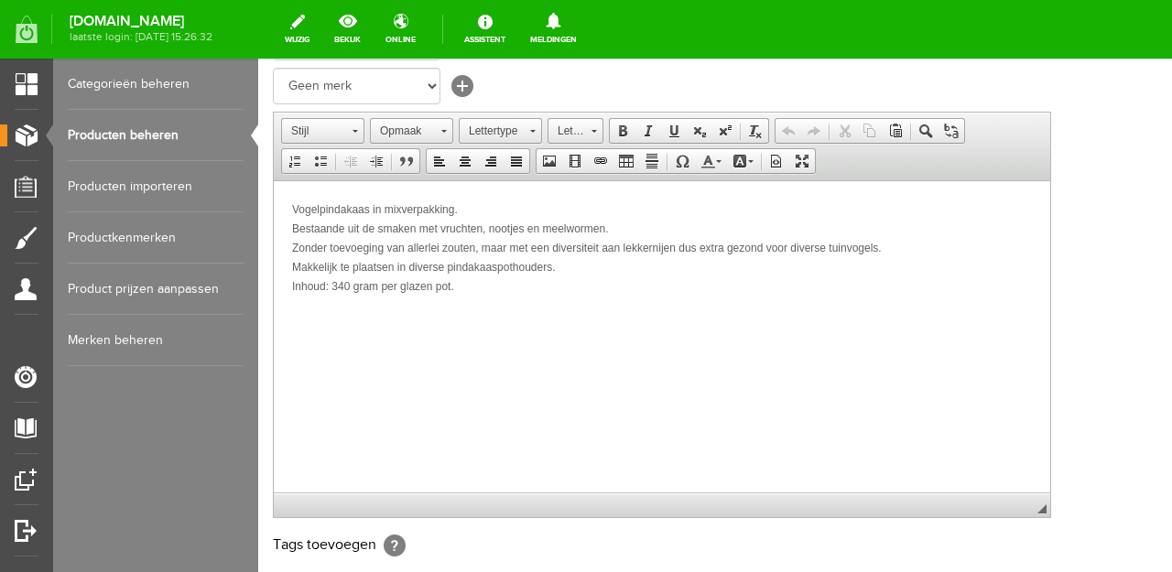
click at [110, 142] on link "Producten beheren" at bounding box center [156, 135] width 176 height 51
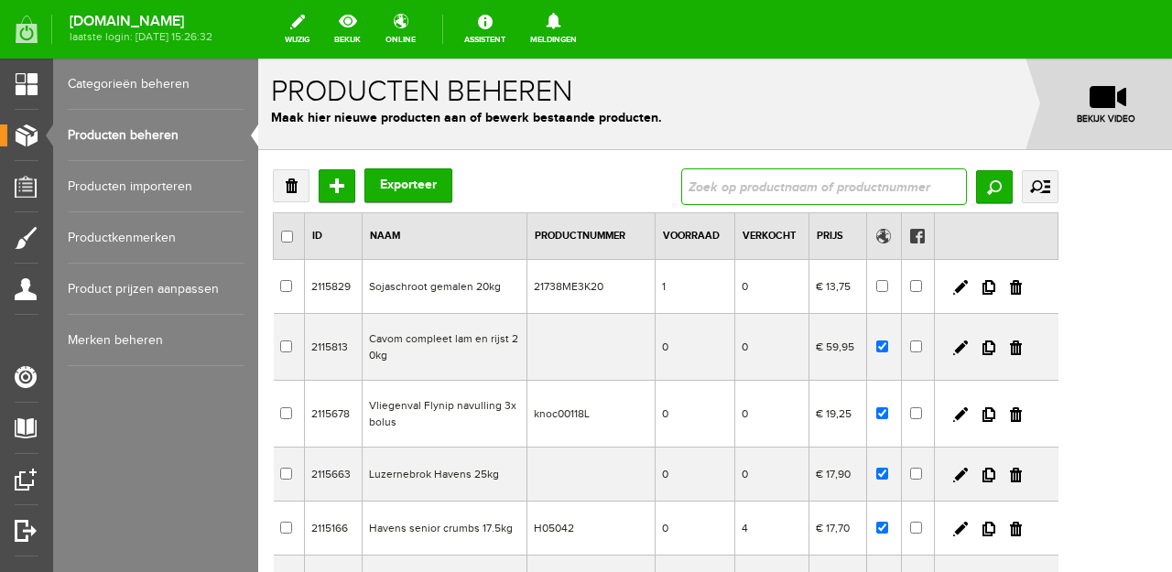
click at [871, 192] on input "text" at bounding box center [824, 186] width 286 height 37
type input "opfokmeel"
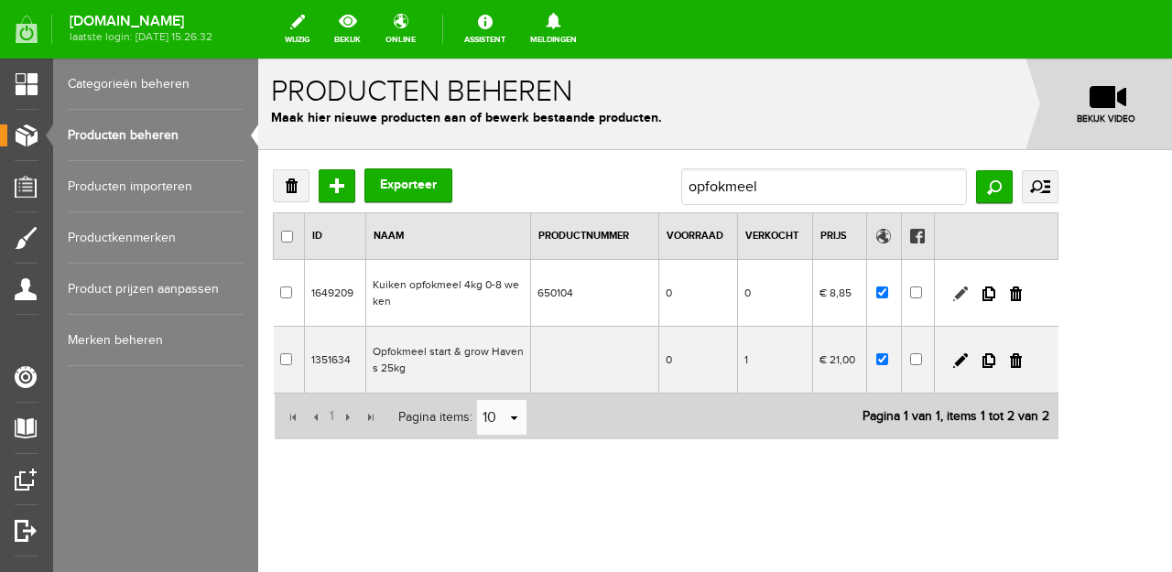
click at [968, 294] on link at bounding box center [960, 294] width 15 height 15
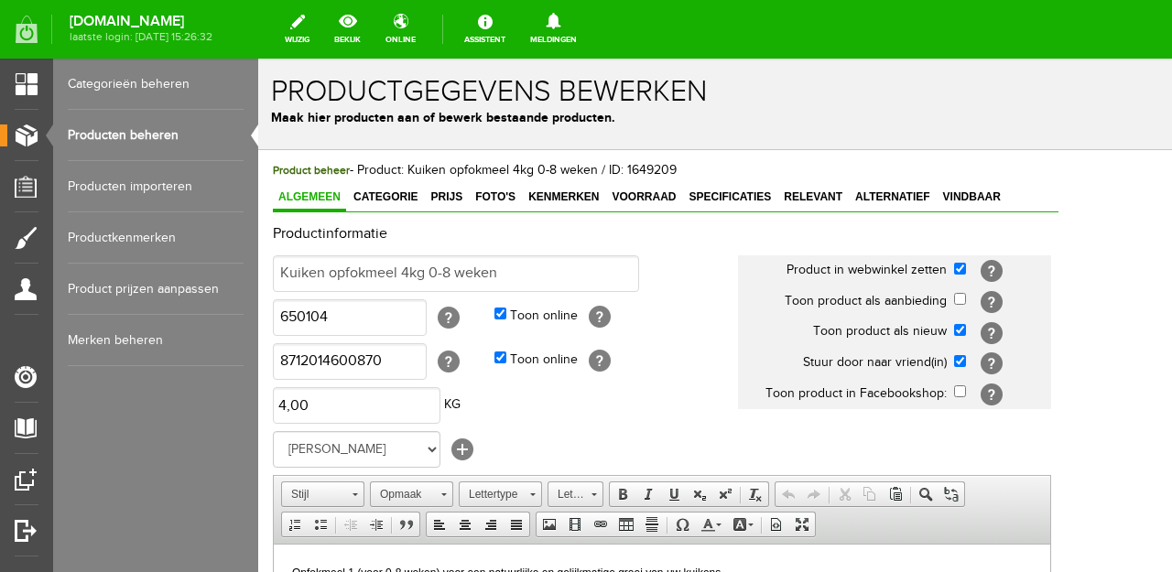
click at [966, 327] on input "checkbox" at bounding box center [960, 330] width 12 height 12
checkbox input "false"
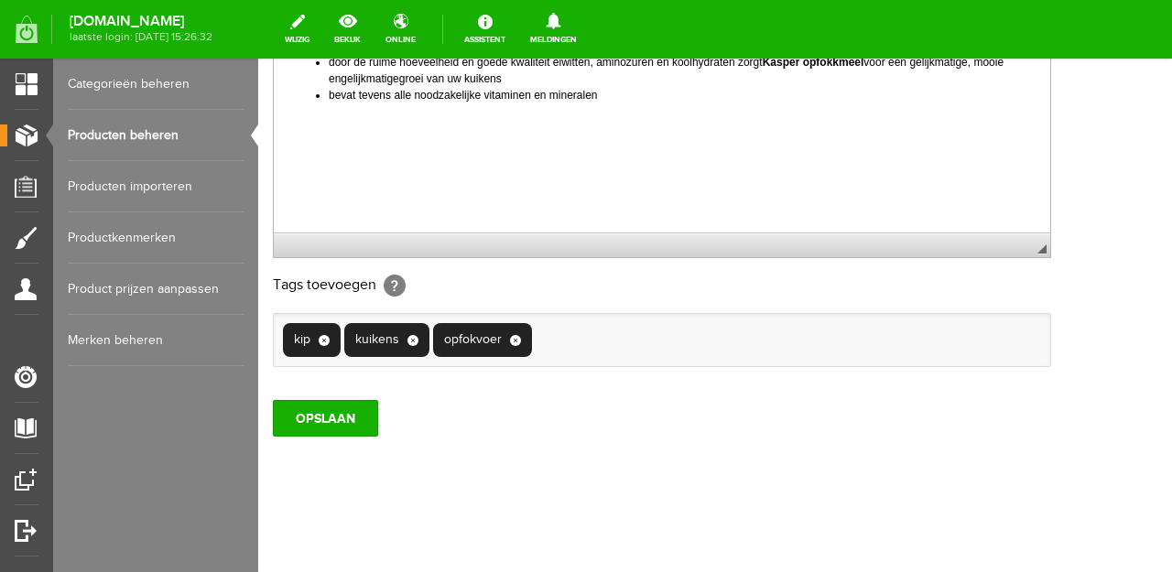
scroll to position [622, 0]
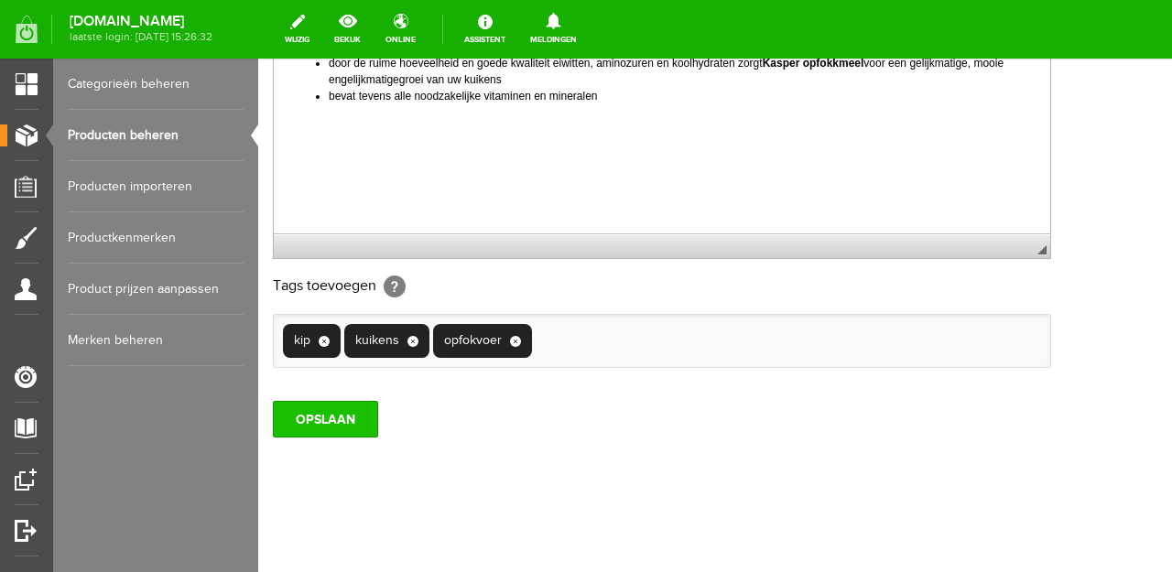
click at [361, 420] on input "OPSLAAN" at bounding box center [325, 419] width 105 height 37
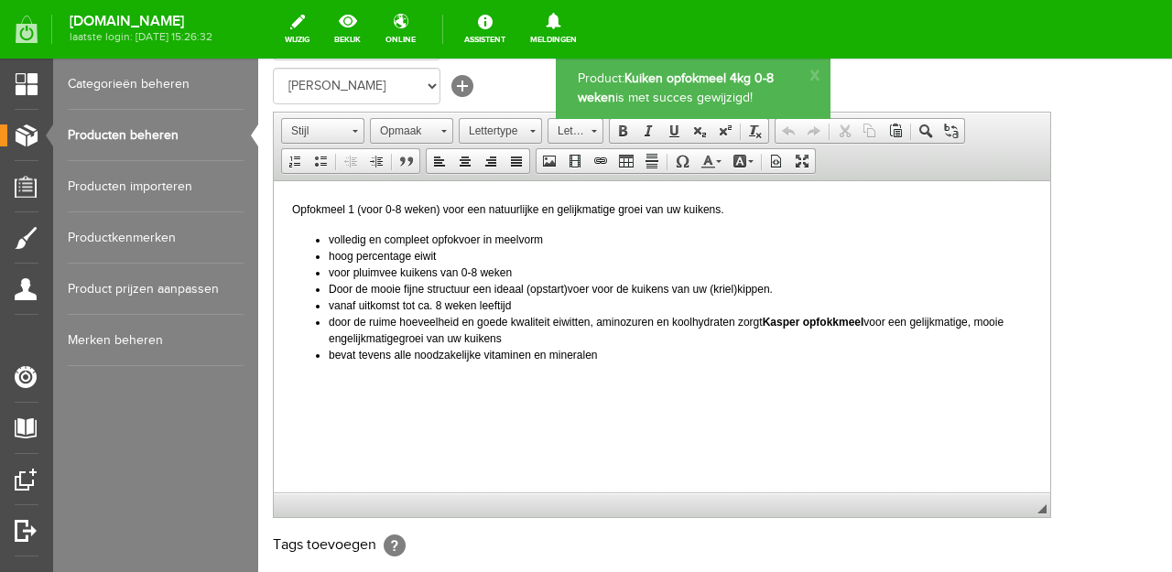
scroll to position [0, 0]
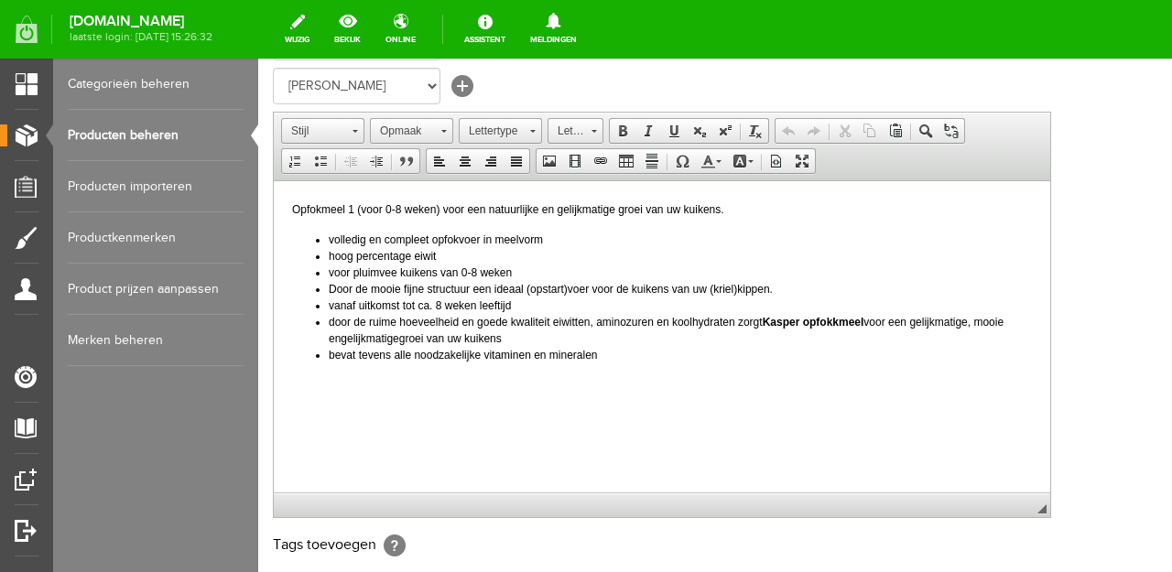
click at [157, 144] on link "Producten beheren" at bounding box center [156, 135] width 176 height 51
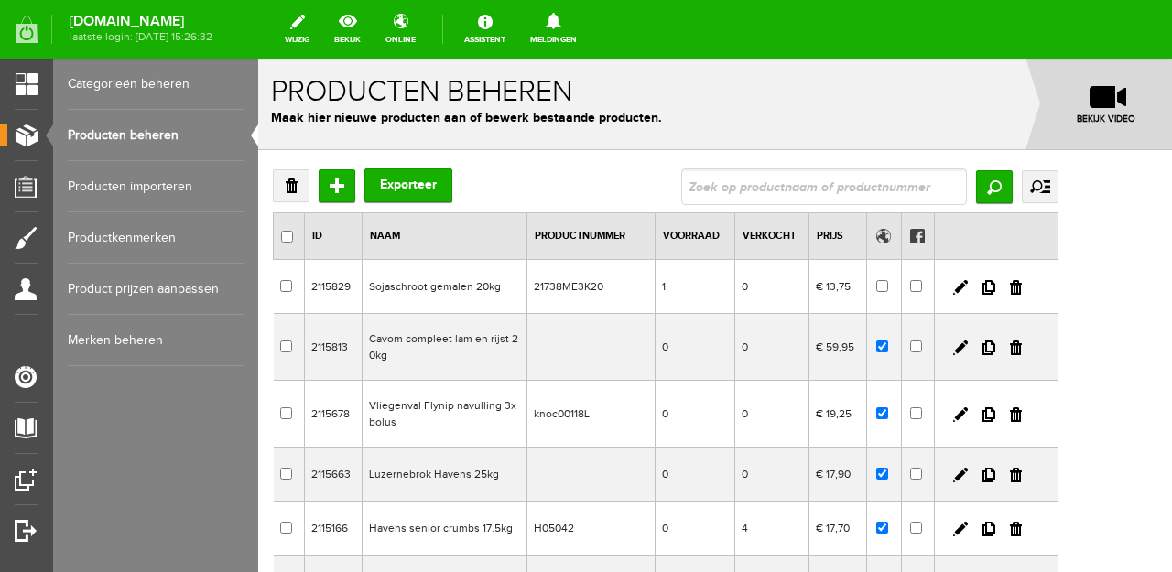
click at [888, 287] on input "checkbox" at bounding box center [882, 286] width 12 height 12
checkbox input "true"
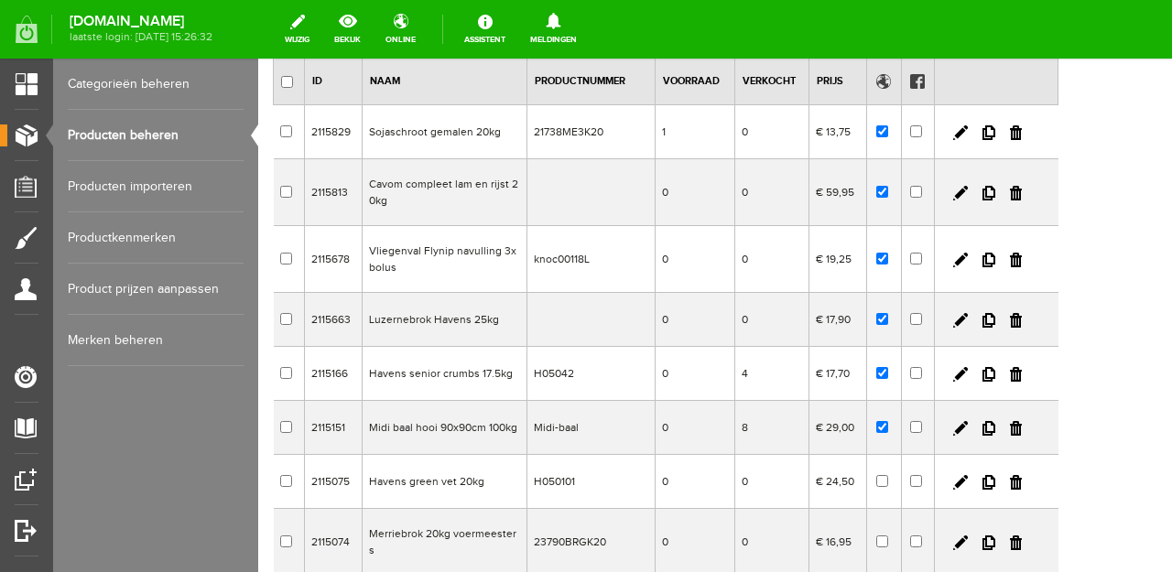
scroll to position [152, 0]
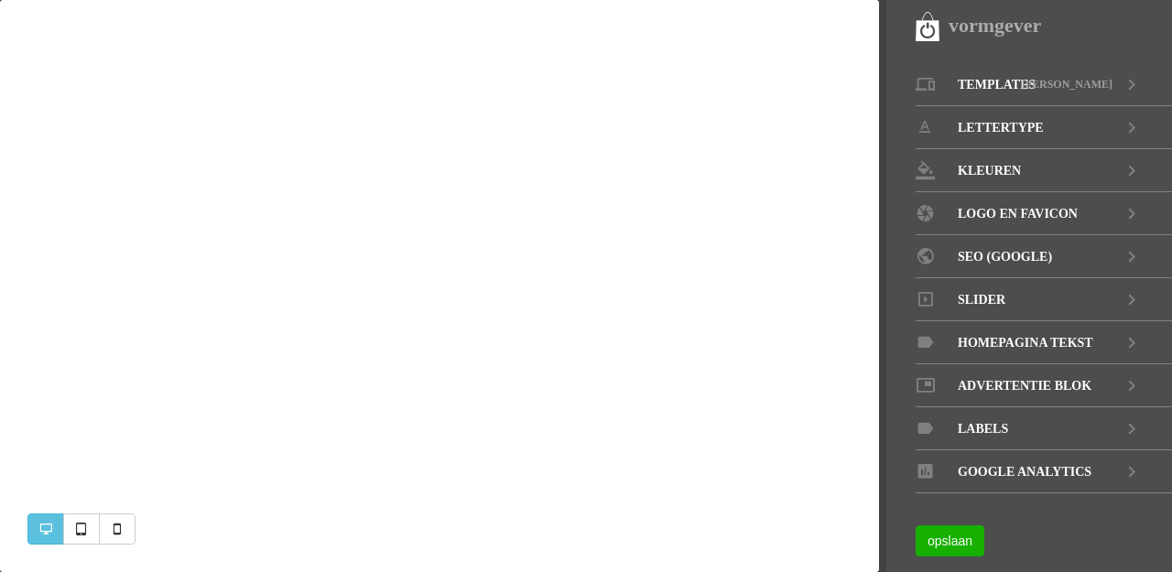
select select "1000"
click at [967, 295] on span "Slider" at bounding box center [982, 299] width 48 height 43
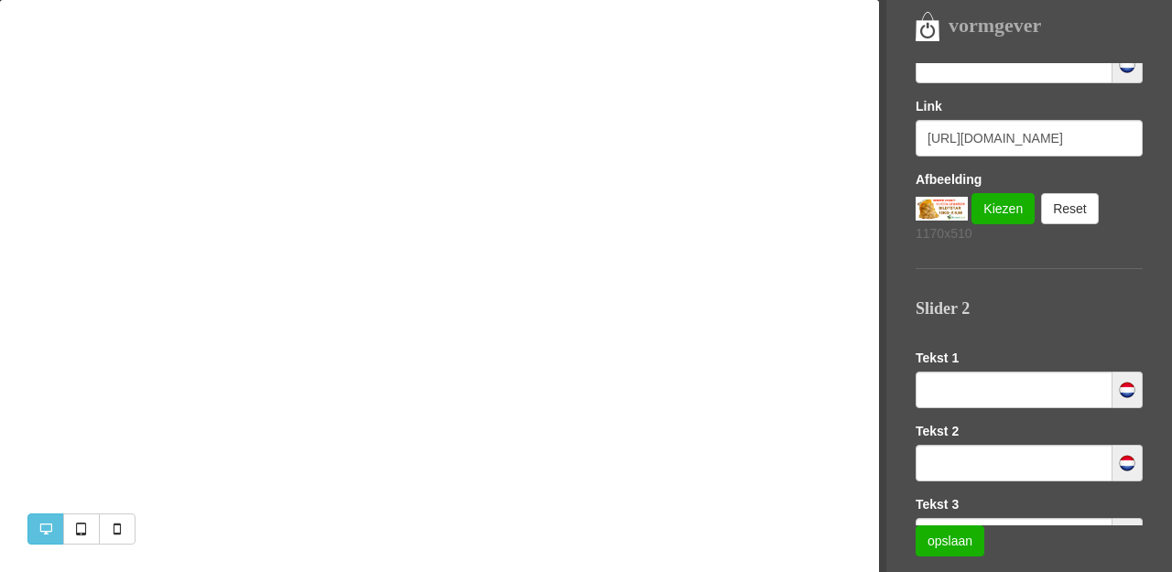
scroll to position [400, 0]
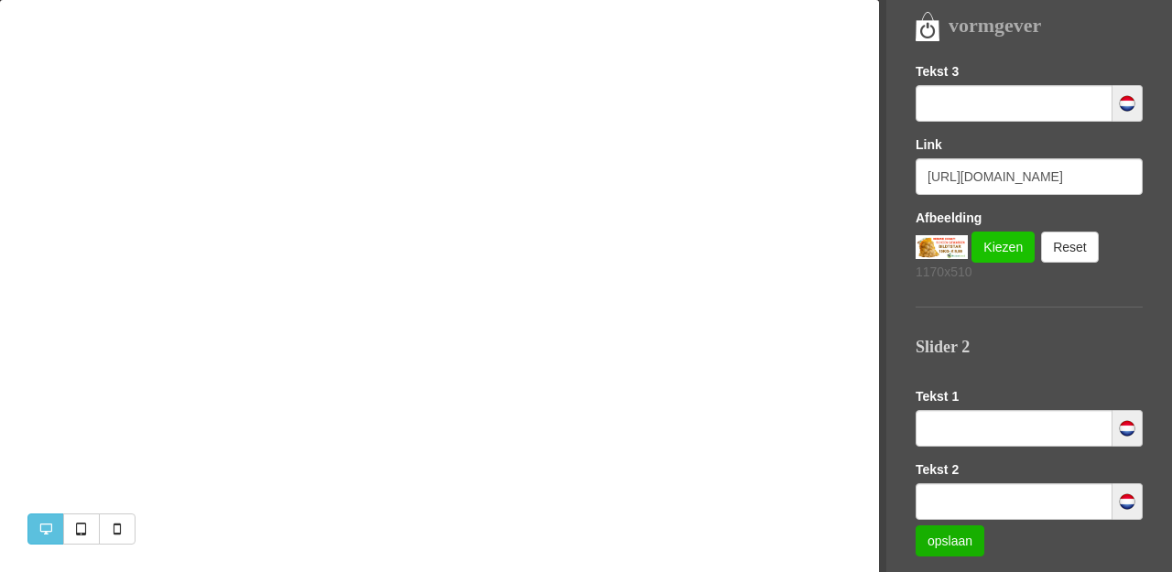
click at [1010, 251] on link "Kiezen" at bounding box center [1002, 247] width 63 height 31
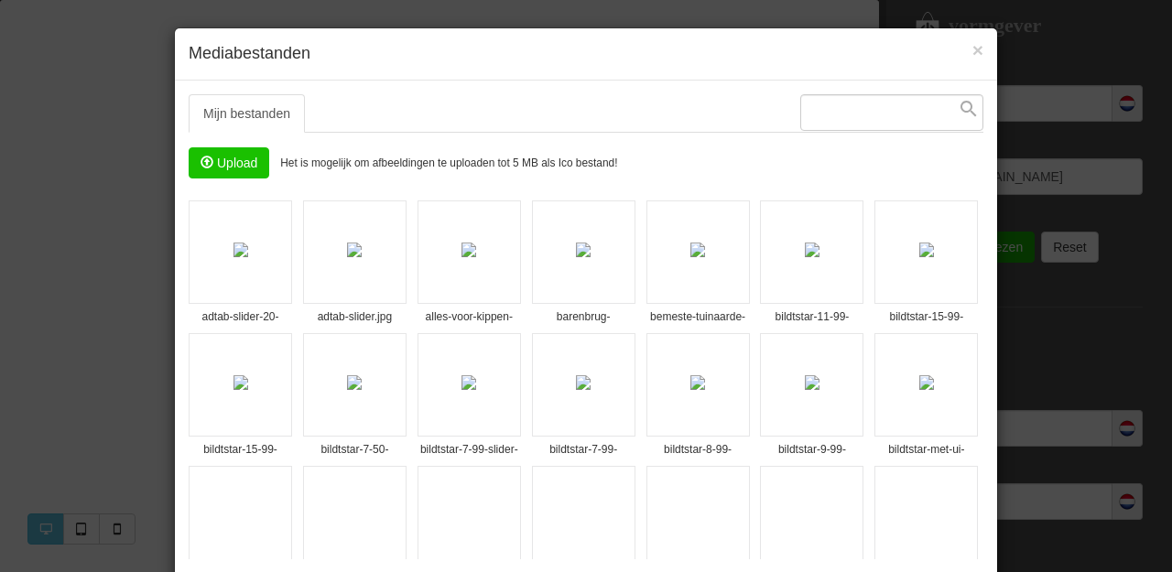
click at [225, 164] on input "file" at bounding box center [228, 162] width 79 height 29
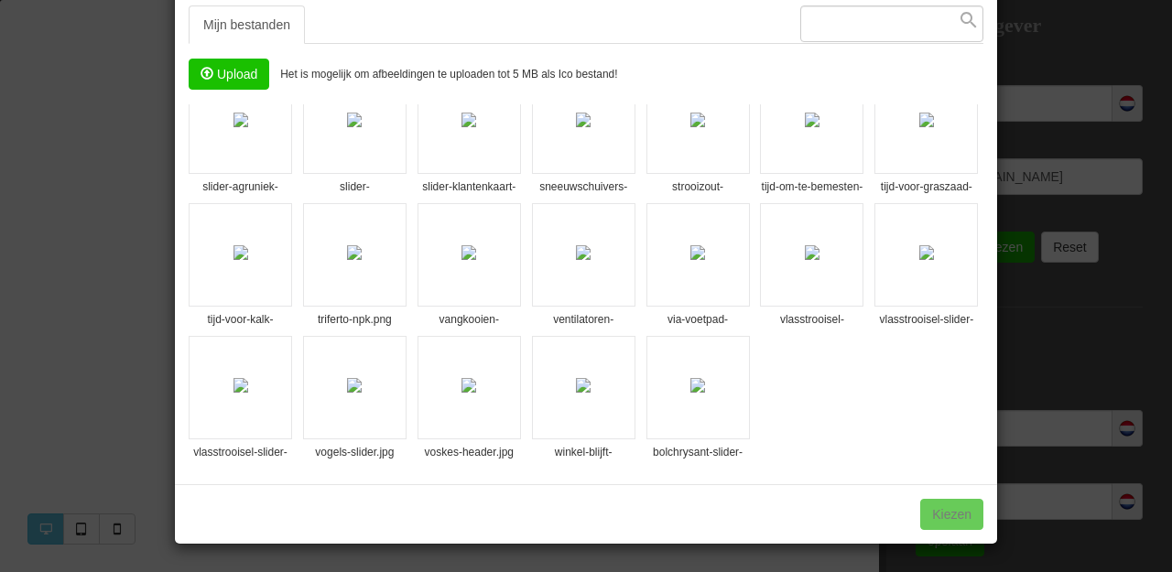
scroll to position [88, 0]
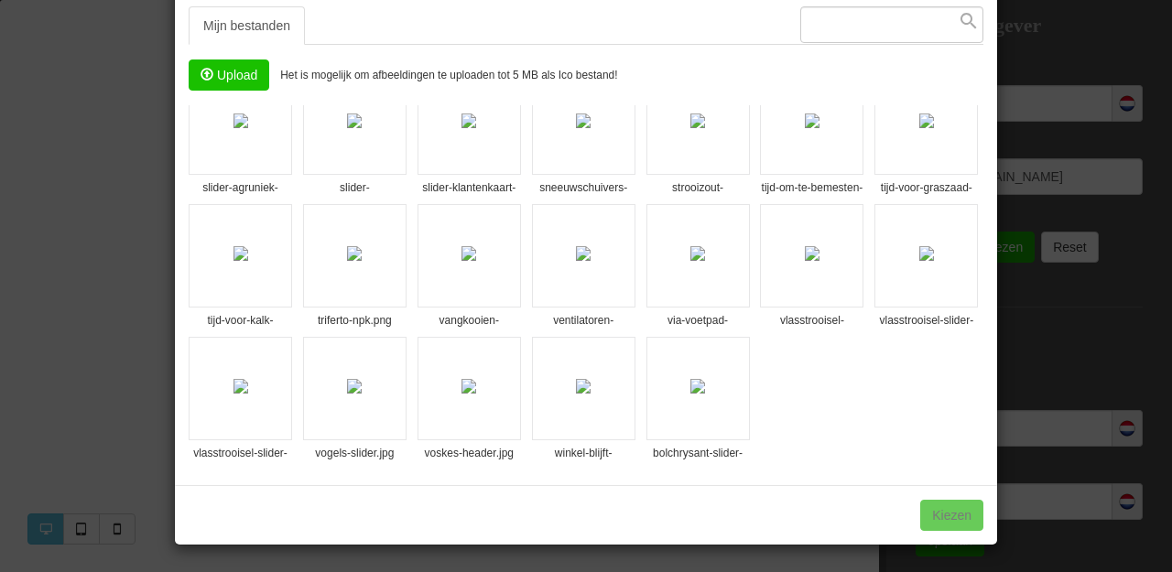
click at [690, 387] on img at bounding box center [697, 386] width 15 height 15
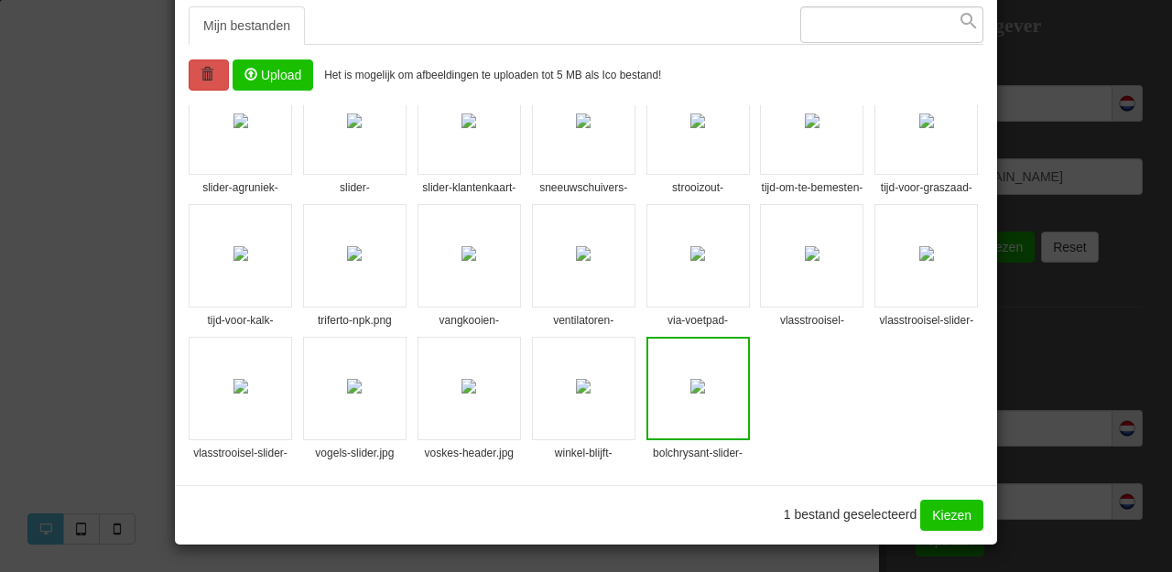
click at [933, 512] on link "Kiezen" at bounding box center [951, 515] width 63 height 31
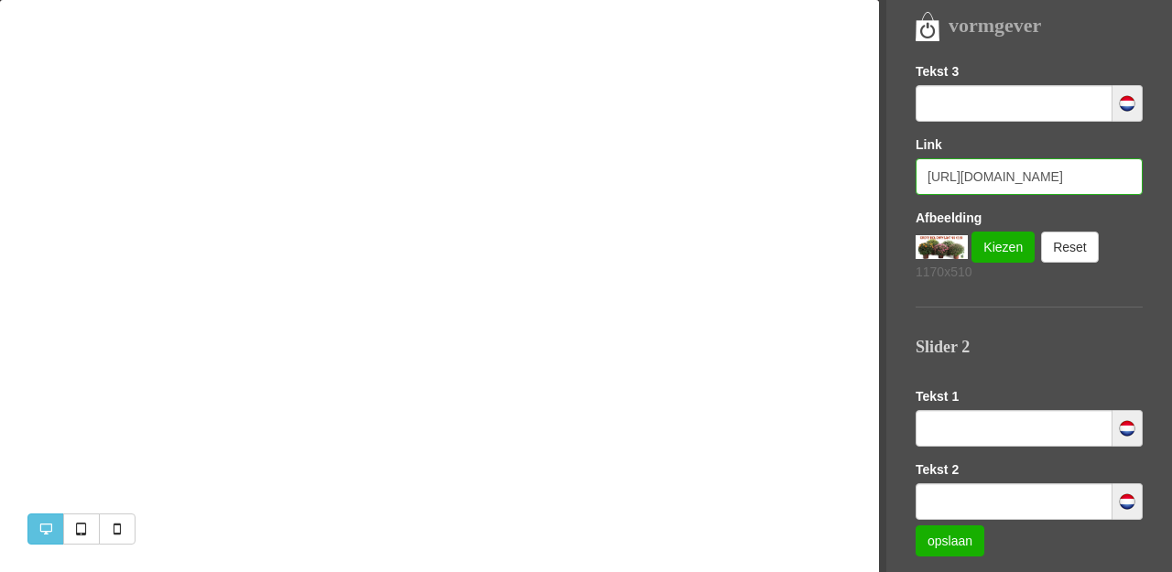
click at [1028, 180] on input "https://www.buitengoeddeblesse.nl/product/1319306/bildtstar-10kg-nieuwe-aardapp…" at bounding box center [1028, 176] width 227 height 37
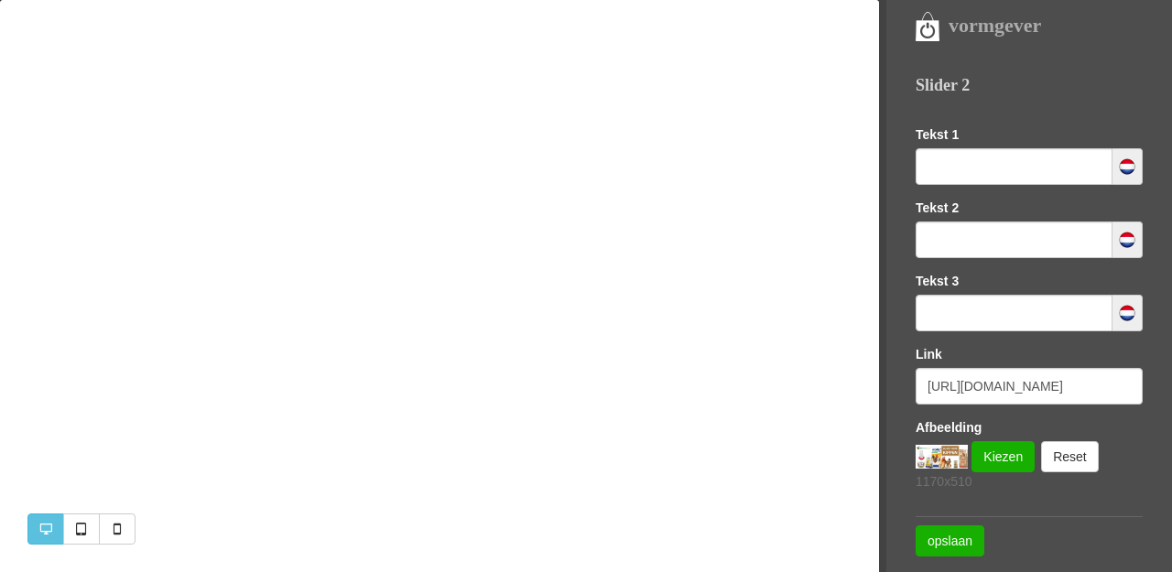
scroll to position [666, 0]
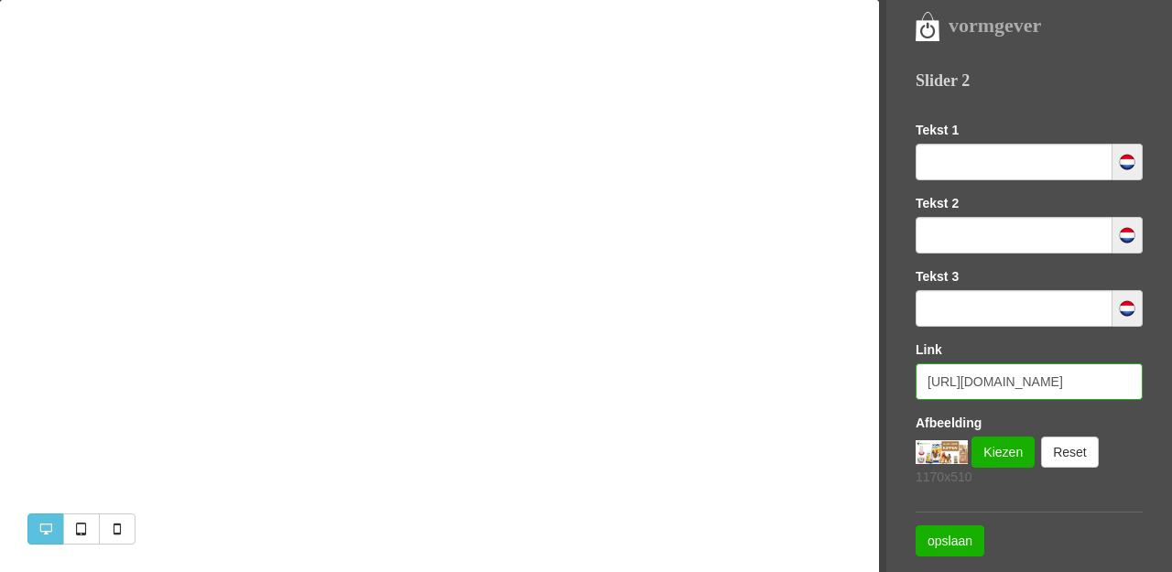
click at [977, 384] on input "https://www.buitengoeddeblesse.nl/search?keywords=KIPPEN" at bounding box center [1028, 381] width 227 height 37
paste input "product/1319306/bildtstar-10kg-nieuwe-aardappelen"
type input "https://www.buitengoeddeblesse.nl/product/1319306/bildtstar-10kg-nieuwe-aardapp…"
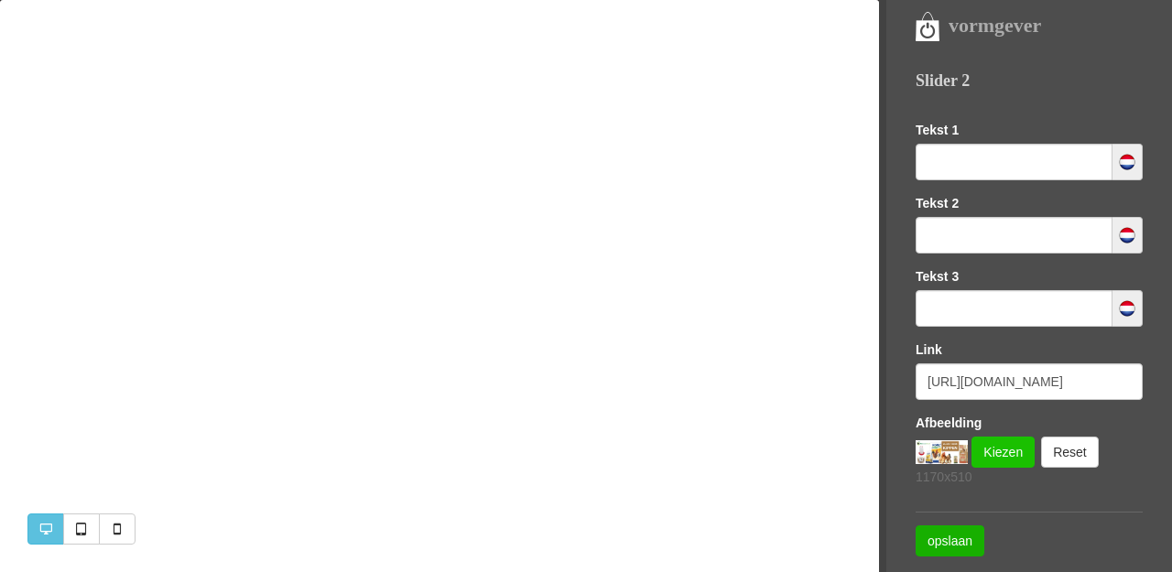
click at [1001, 458] on link "Kiezen" at bounding box center [1002, 452] width 63 height 31
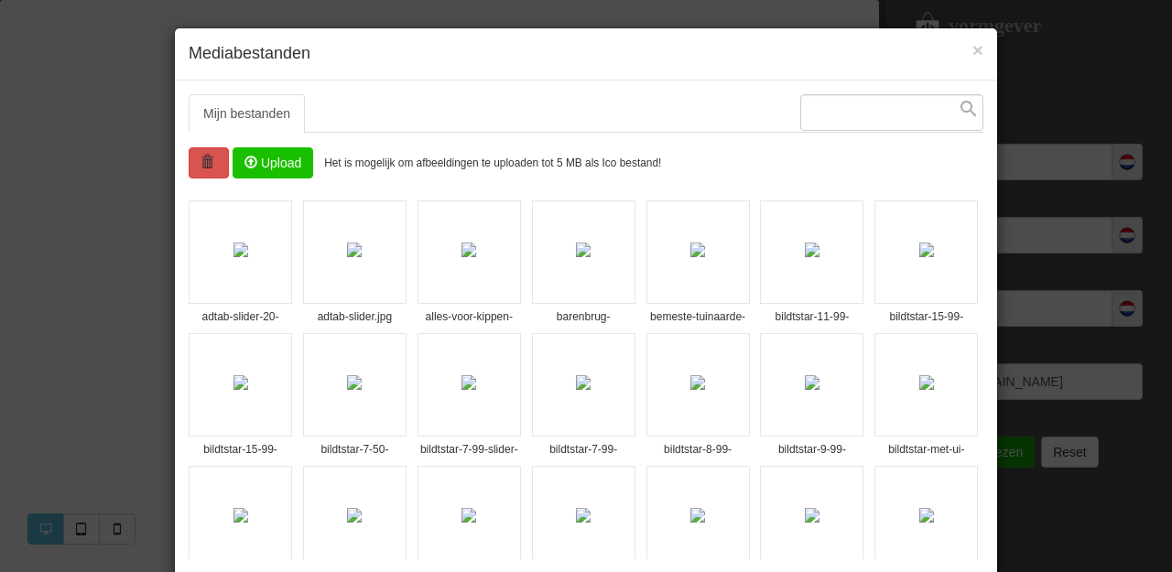
scroll to position [0, 0]
click at [241, 512] on img at bounding box center [240, 515] width 15 height 15
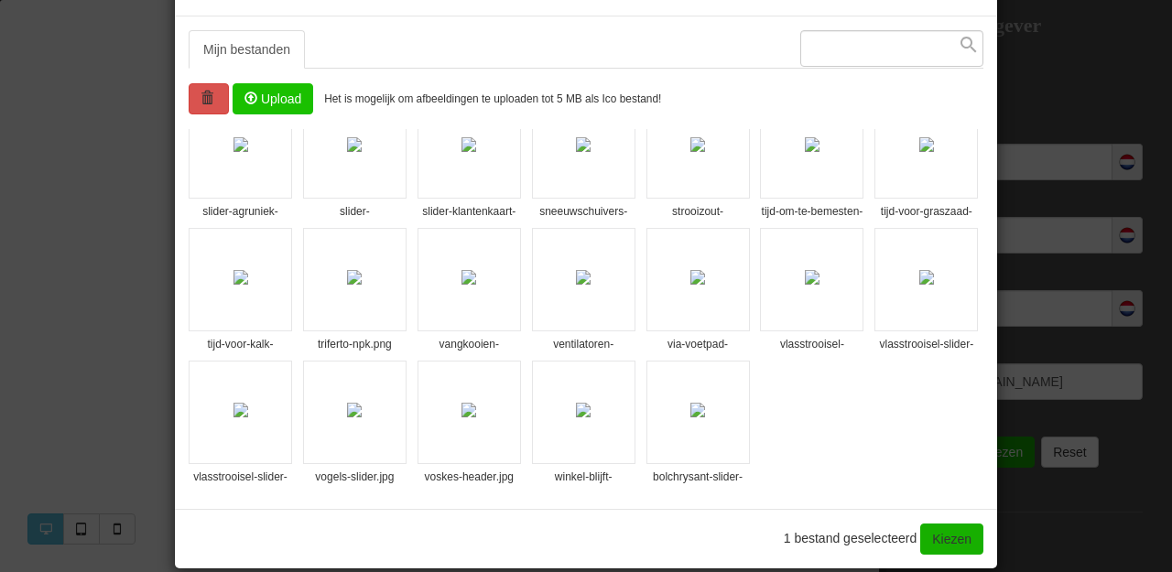
scroll to position [67, 0]
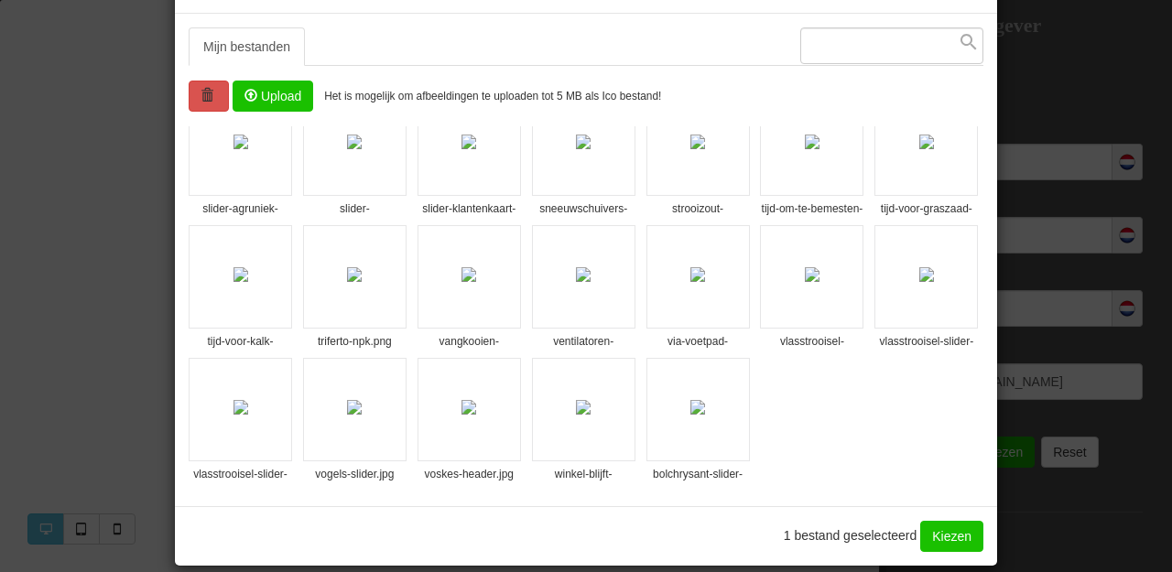
click at [936, 536] on link "Kiezen" at bounding box center [951, 536] width 63 height 31
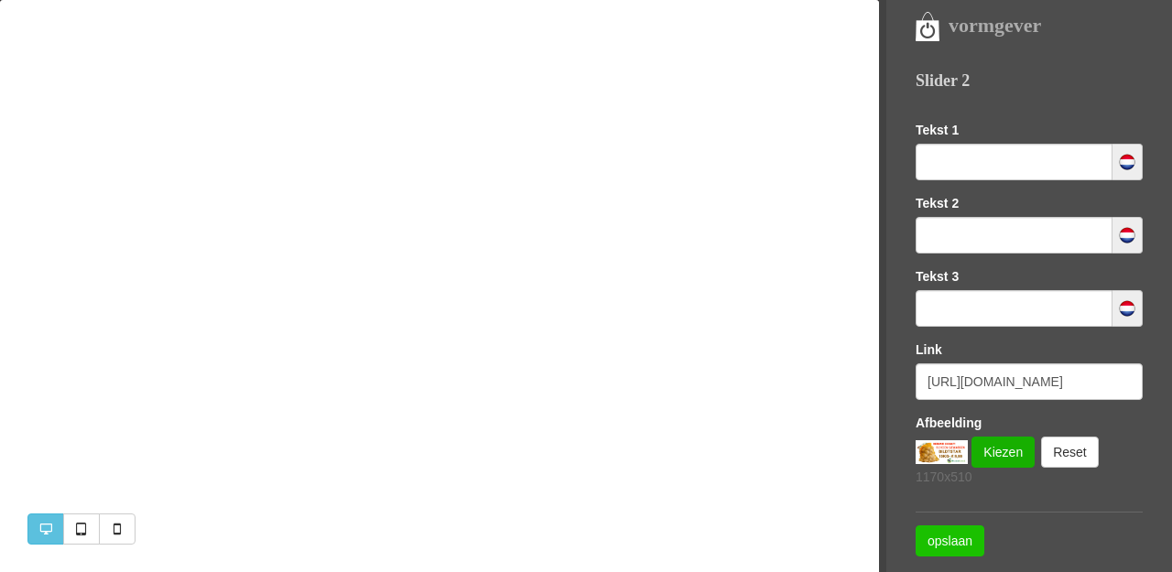
click at [938, 544] on link "opslaan" at bounding box center [949, 540] width 69 height 31
